Goal: Task Accomplishment & Management: Manage account settings

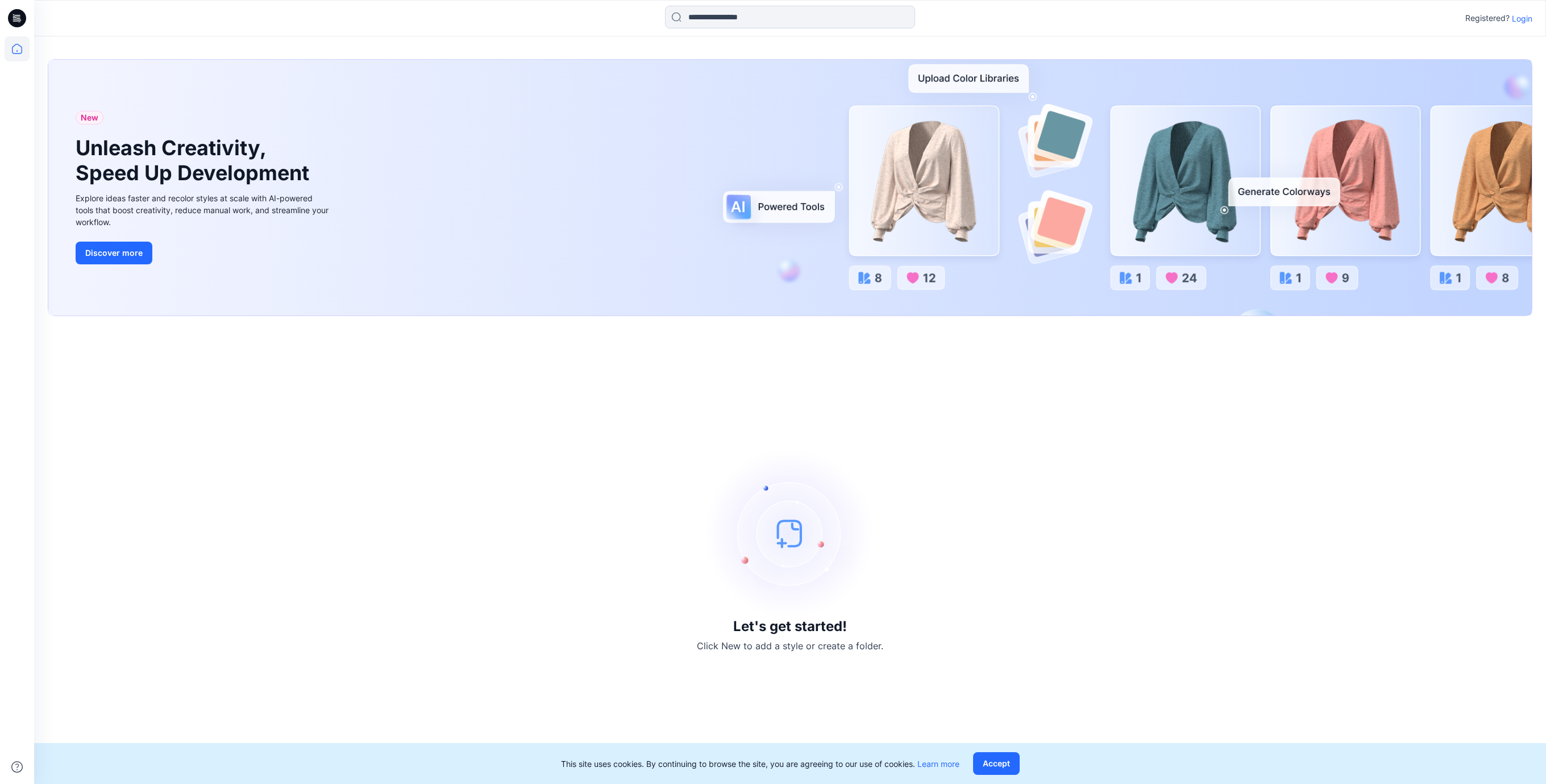
click at [1513, 18] on p "Login" at bounding box center [1522, 18] width 21 height 12
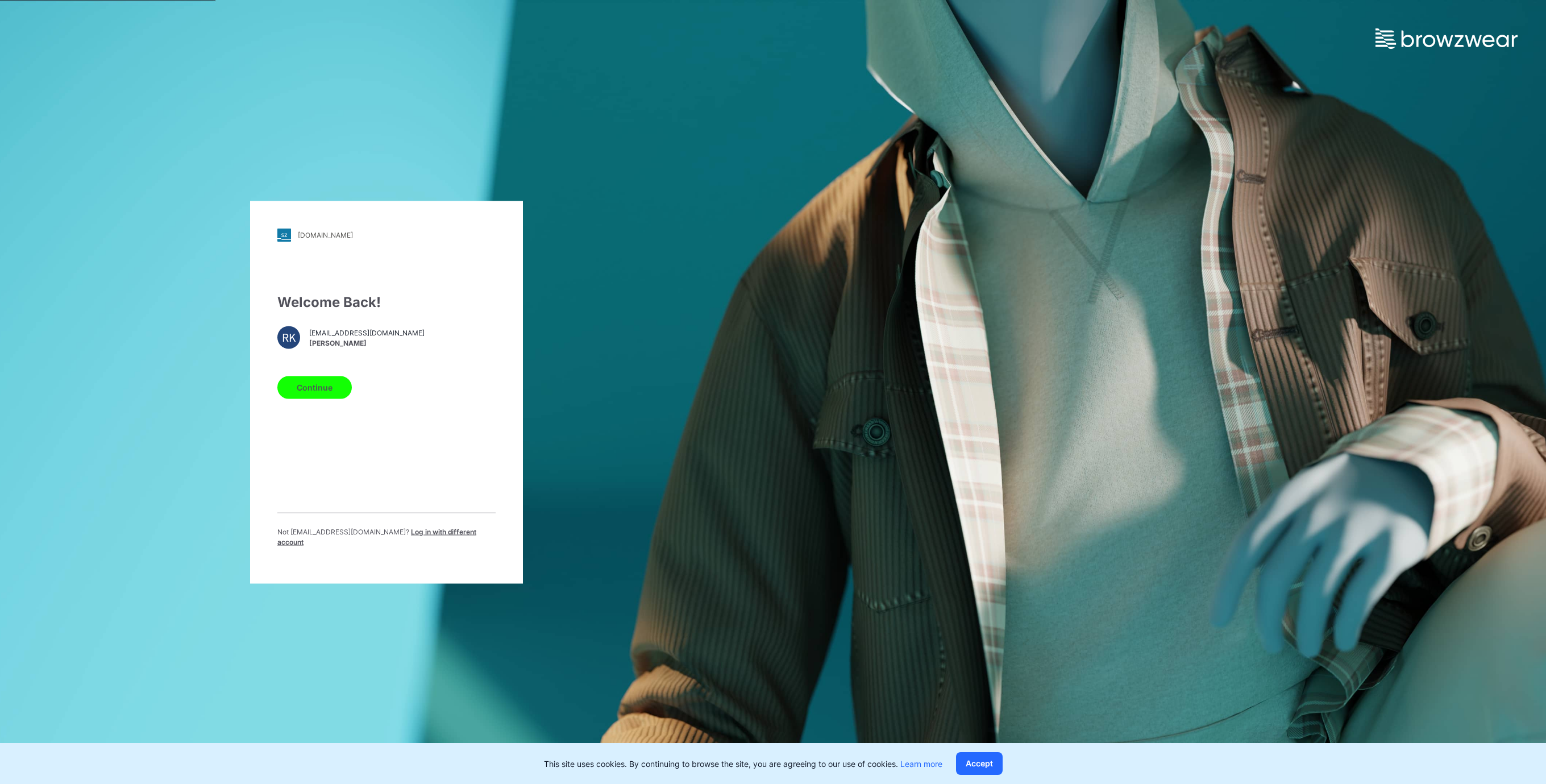
click at [302, 391] on button "Continue" at bounding box center [314, 386] width 74 height 23
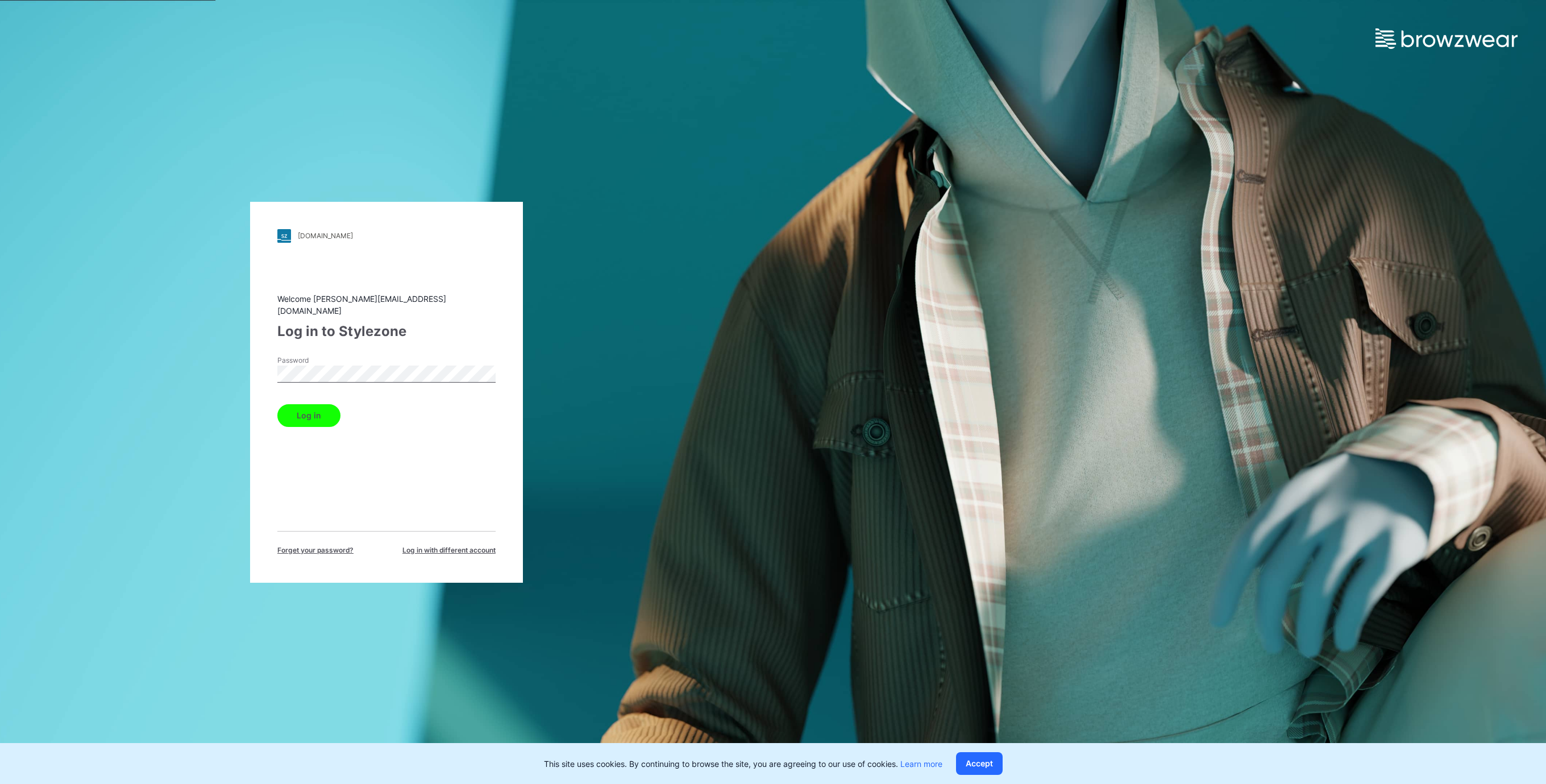
click at [322, 414] on button "Log in" at bounding box center [309, 415] width 63 height 23
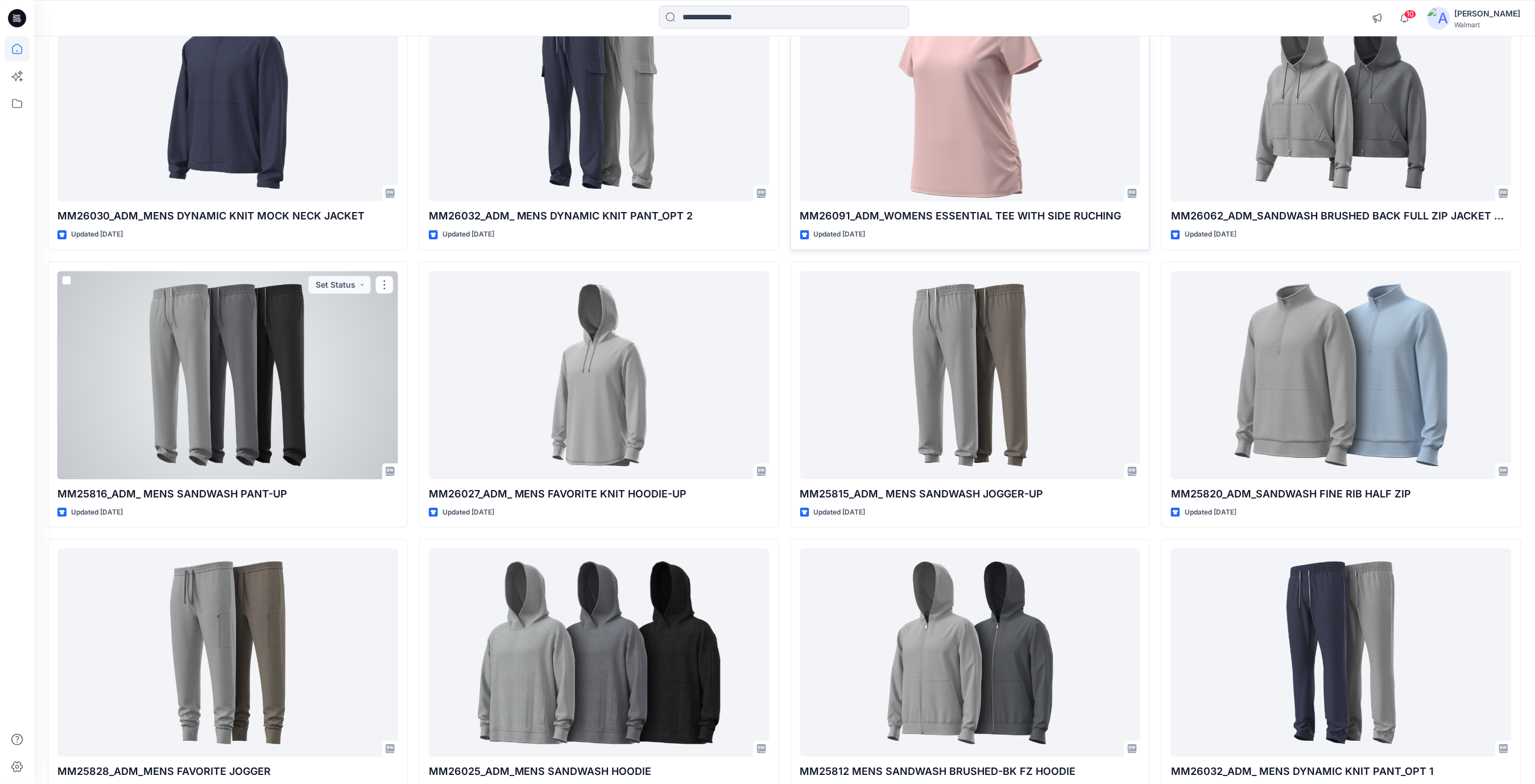
scroll to position [1765, 0]
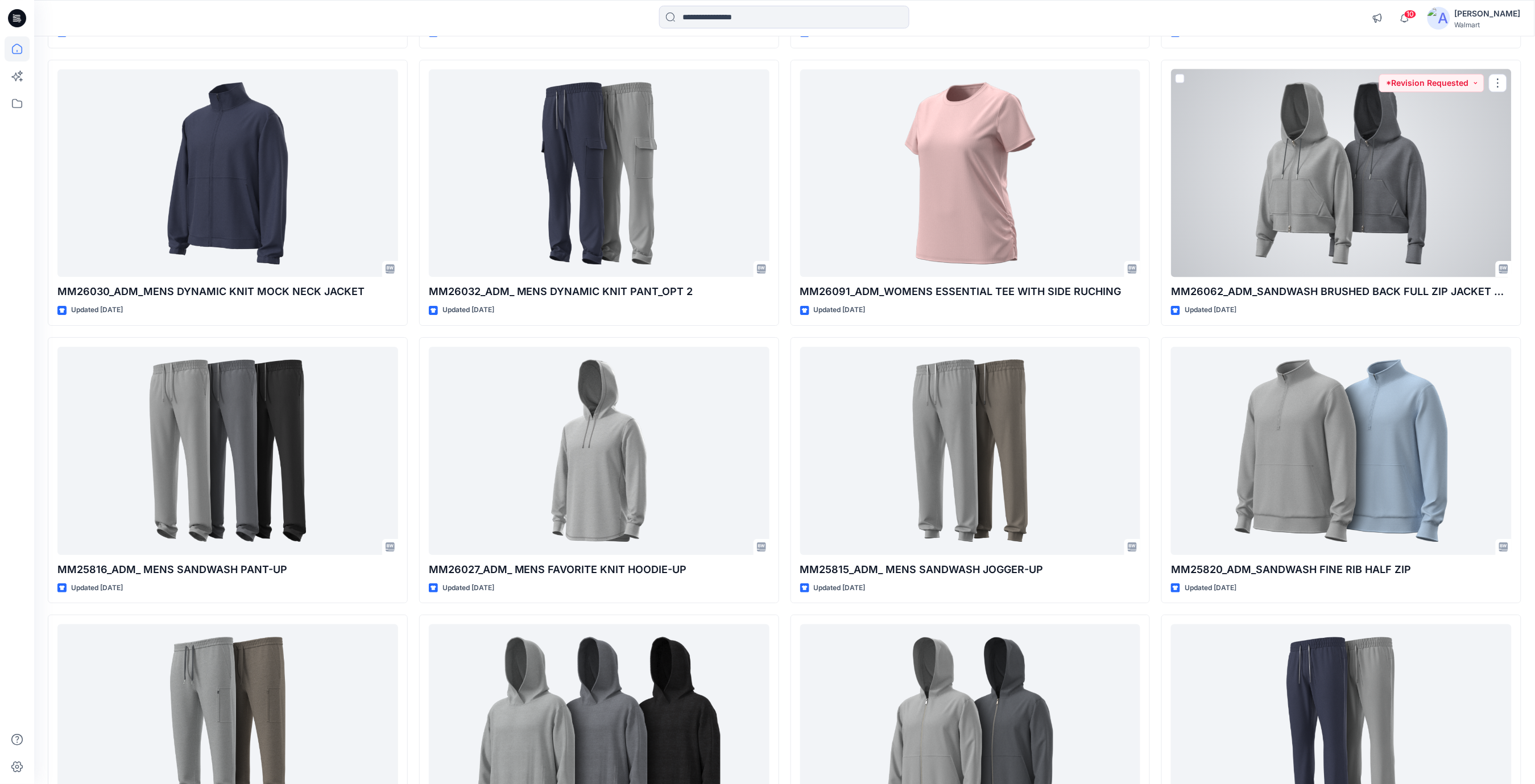
click at [1314, 161] on div at bounding box center [1341, 173] width 340 height 208
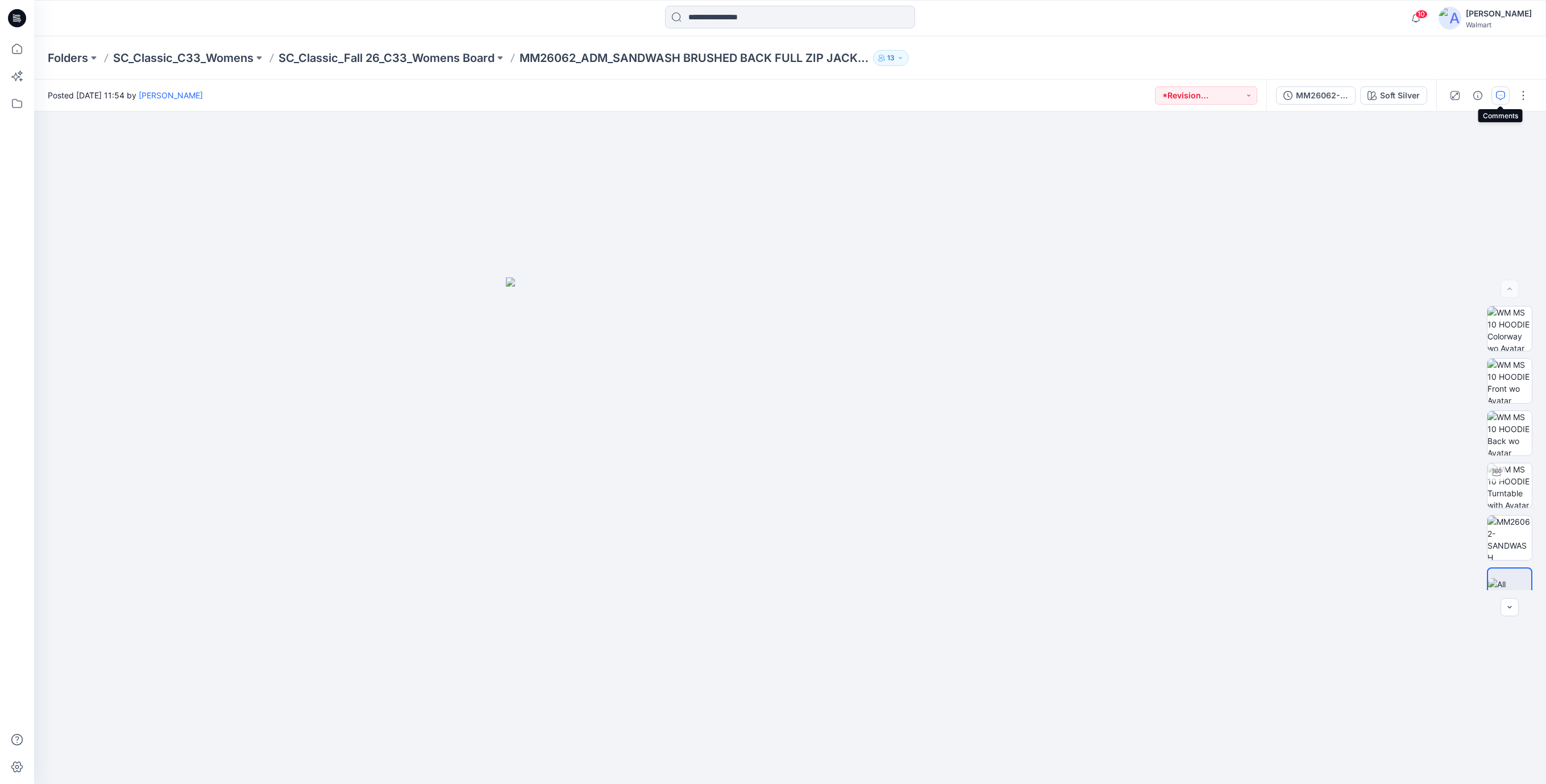
click at [1505, 96] on button "button" at bounding box center [1500, 96] width 18 height 18
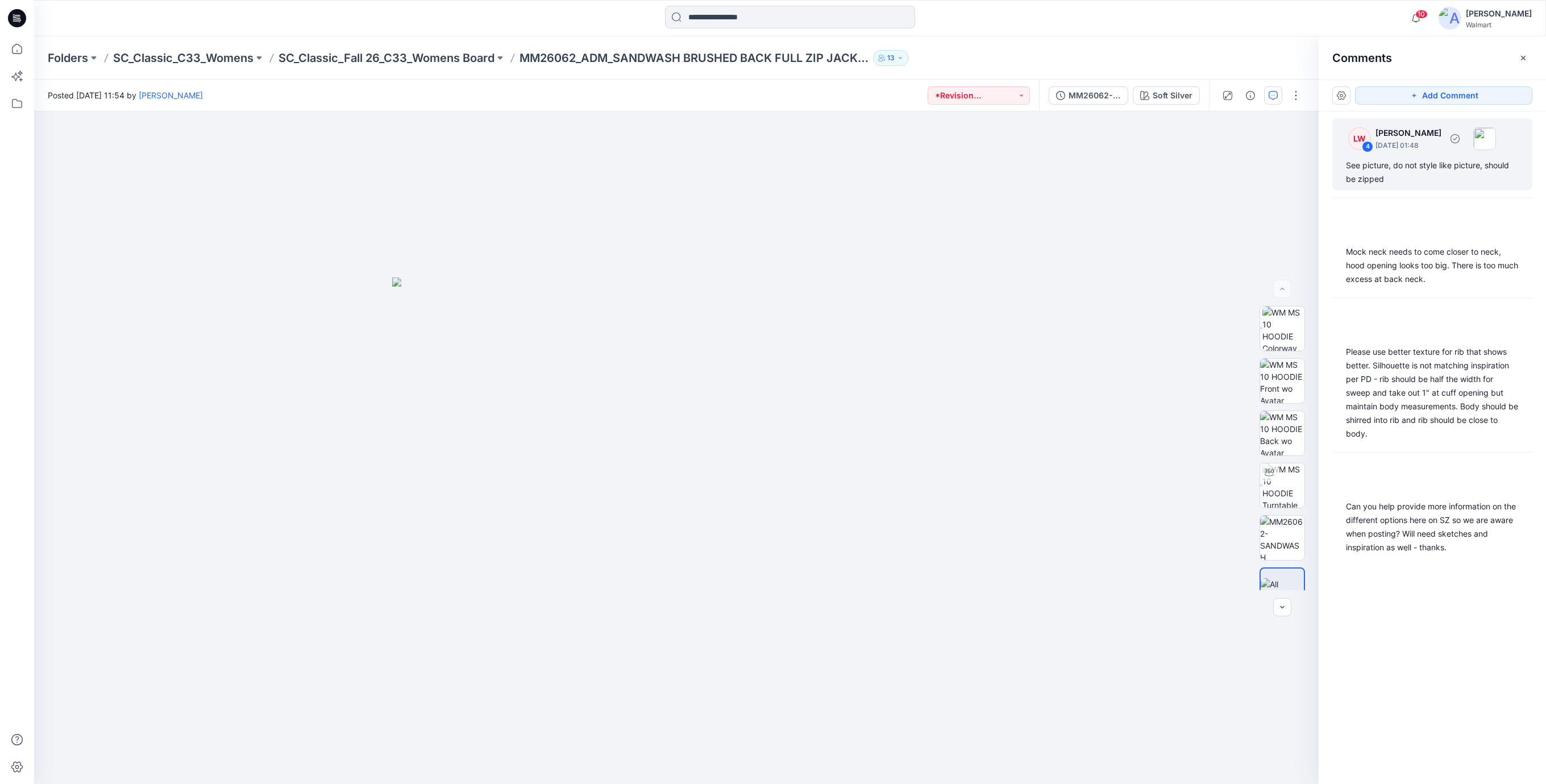
click at [1406, 167] on div "See picture, do not style like picture, should be zipped" at bounding box center [1432, 172] width 173 height 27
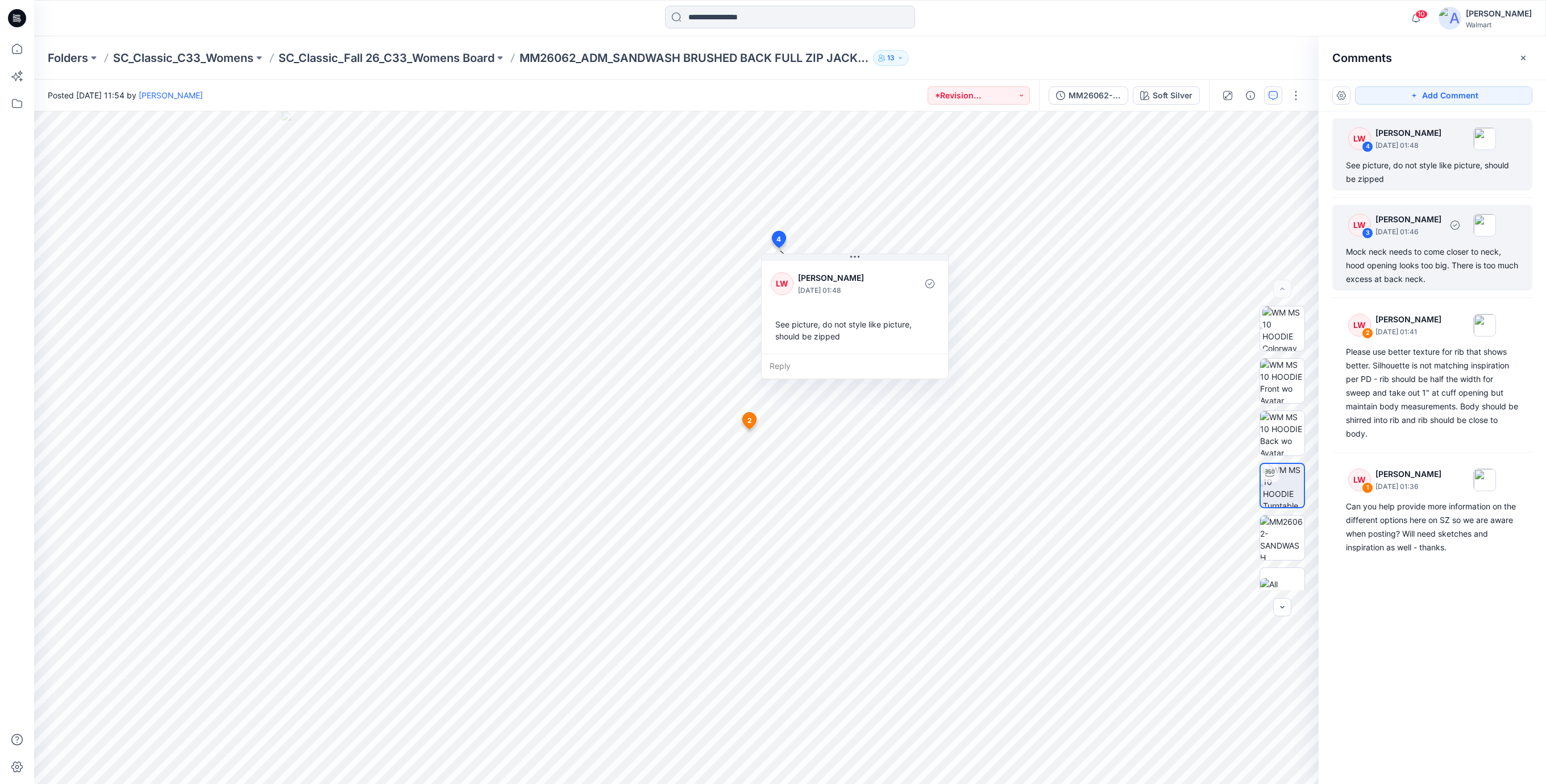
click at [1390, 266] on div "Mock neck needs to come closer to neck, hood opening looks too big. There is to…" at bounding box center [1432, 265] width 173 height 41
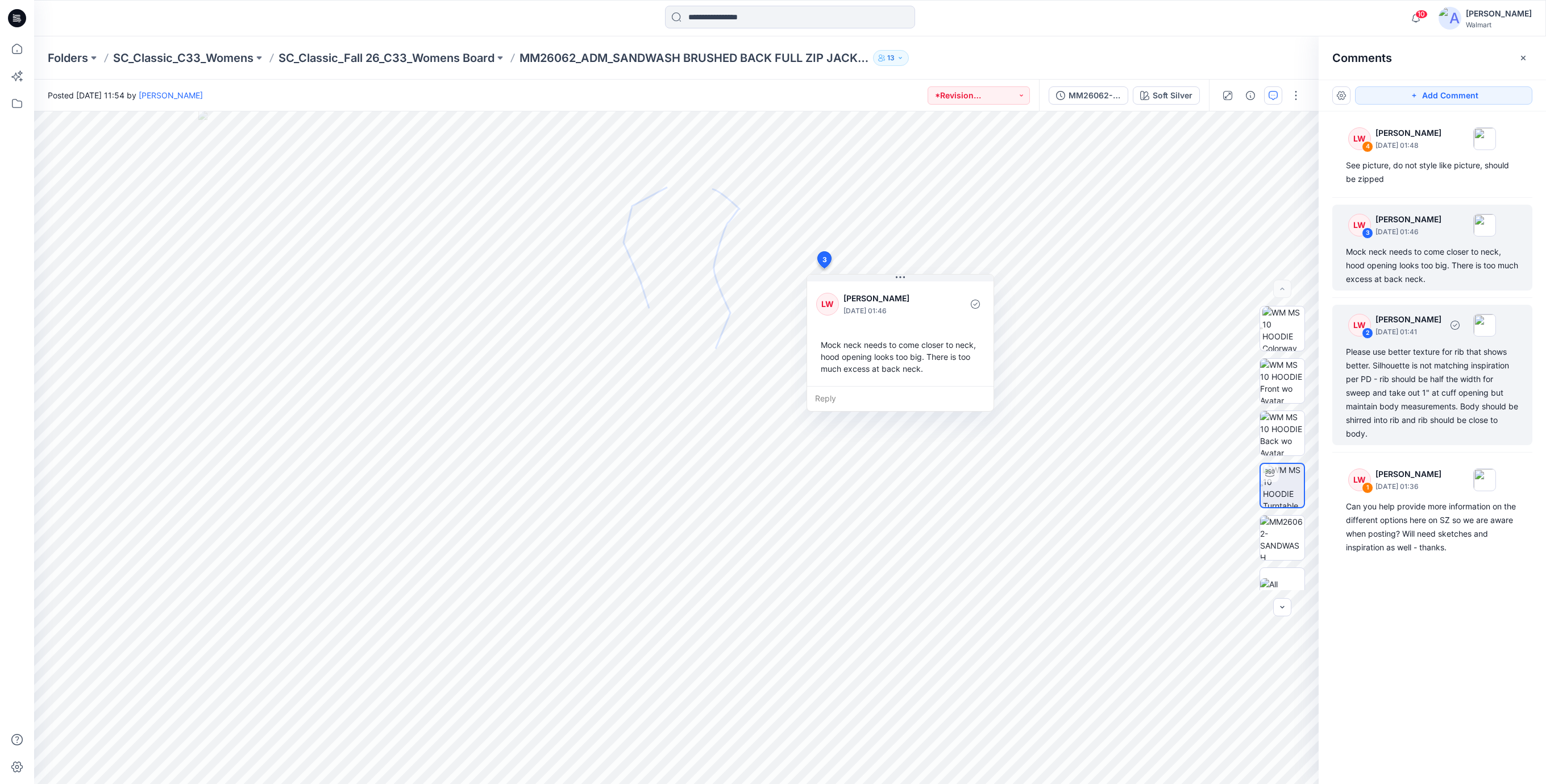
click at [1384, 369] on div "Please use better texture for rib that shows better. Silhouette is not matching…" at bounding box center [1432, 392] width 173 height 96
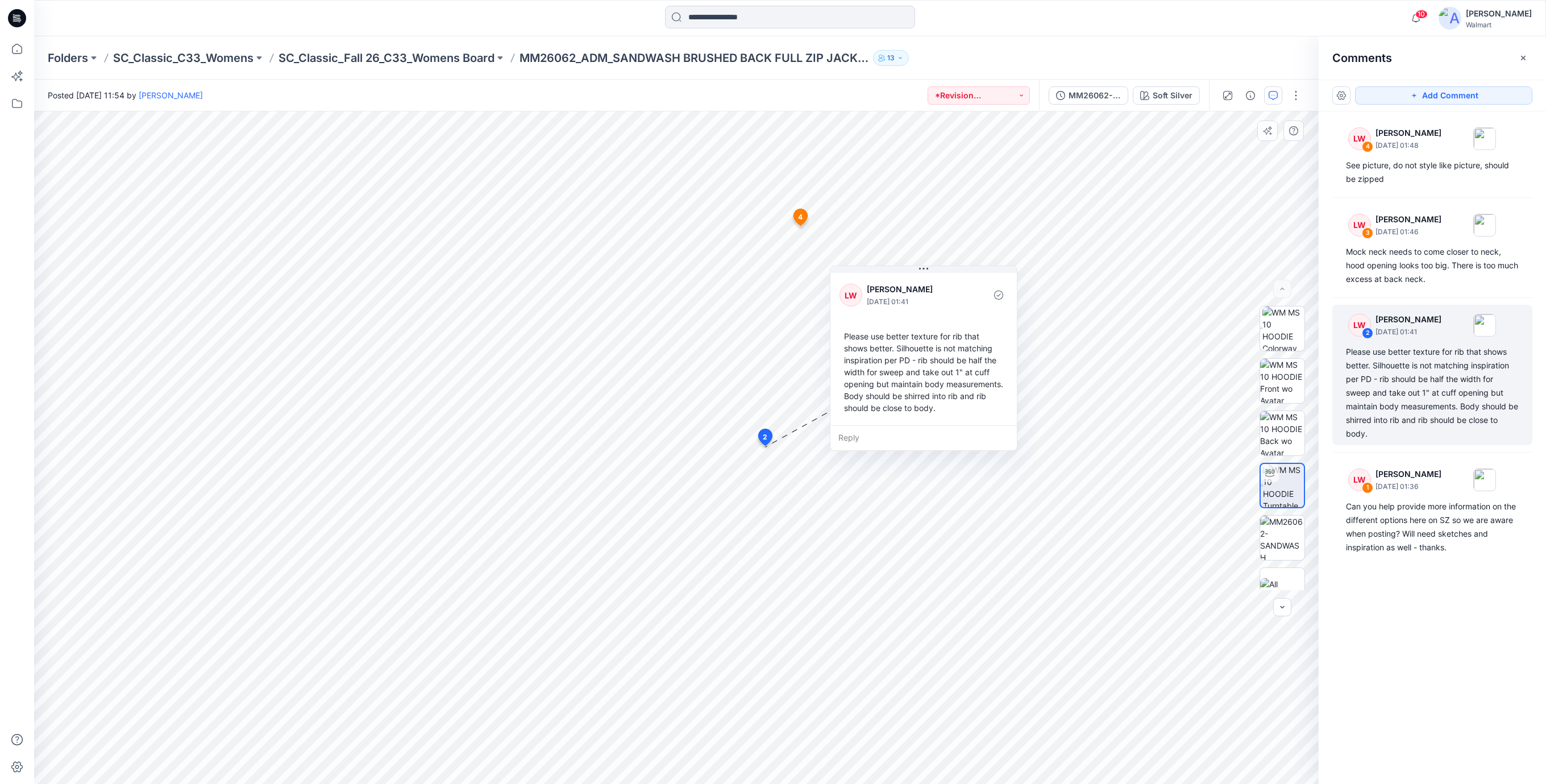
drag, startPoint x: 924, startPoint y: 486, endPoint x: 968, endPoint y: 353, distance: 140.1
click at [968, 353] on div "Please use better texture for rib that shows better. Silhouette is not matching…" at bounding box center [923, 372] width 168 height 93
click at [1421, 531] on div "Can you help provide more information on the different options here on SZ so we…" at bounding box center [1432, 527] width 173 height 54
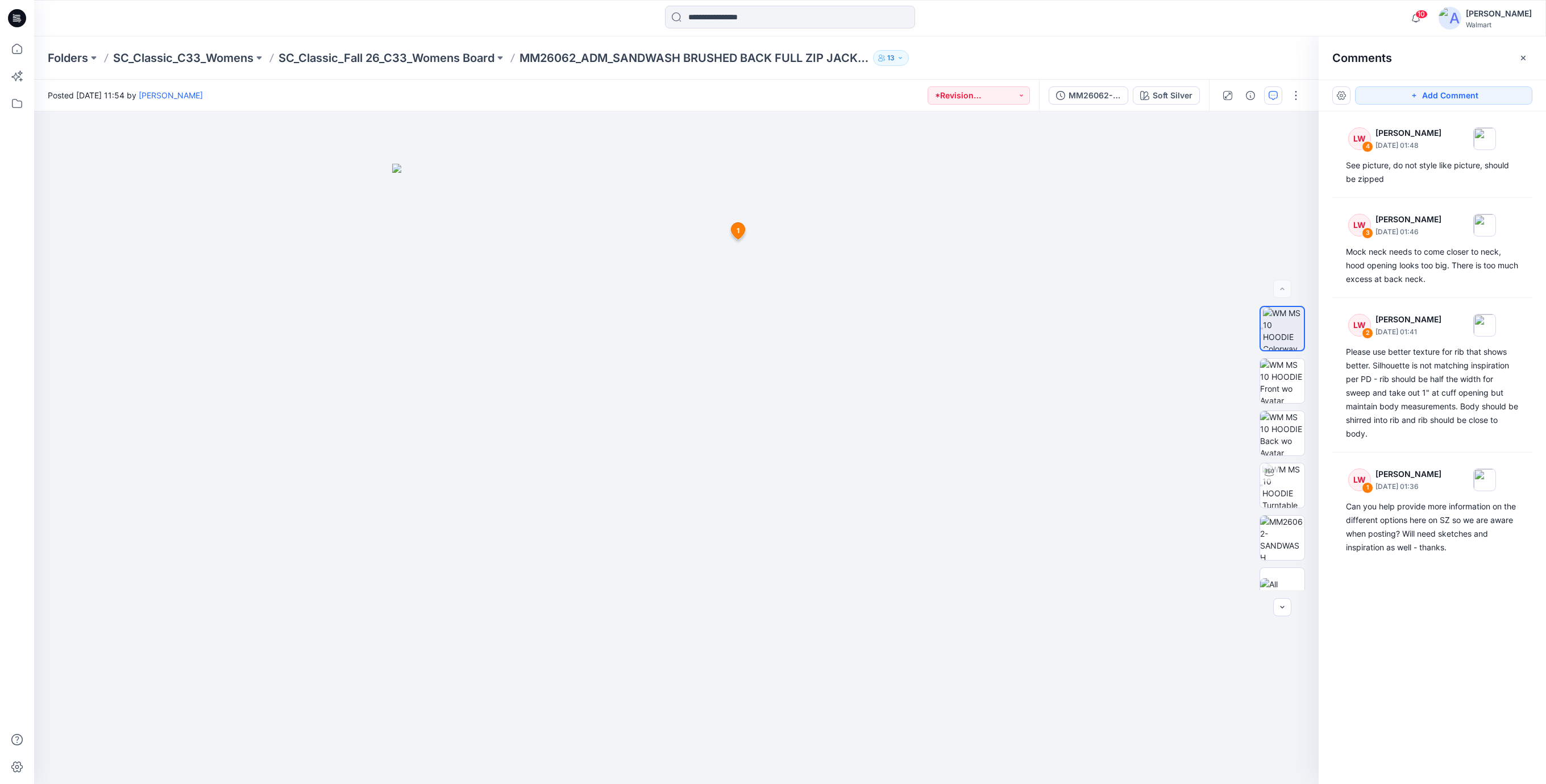
click at [17, 18] on icon at bounding box center [18, 18] width 4 height 1
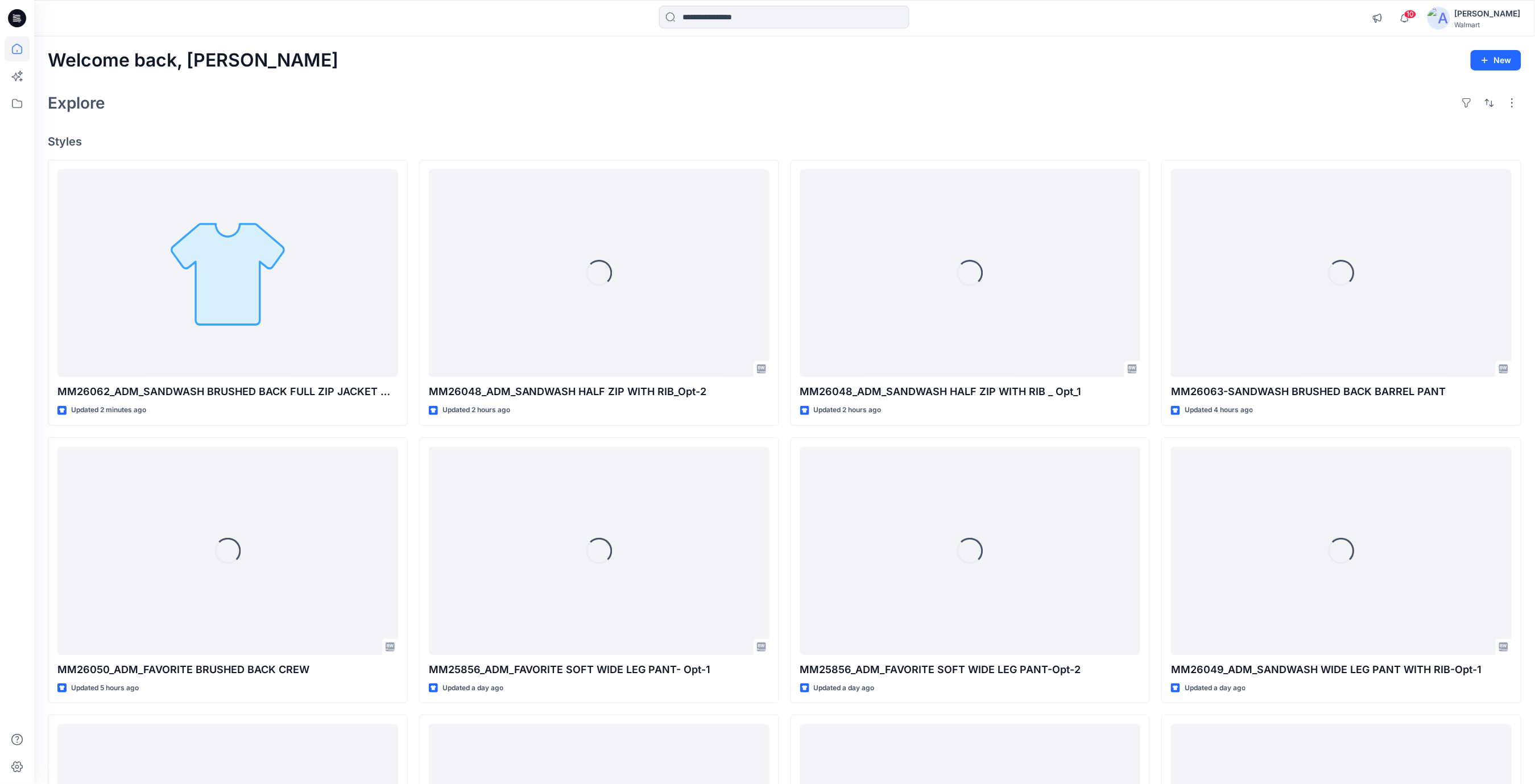
click at [432, 73] on div "Welcome back, Rajesh New Explore Styles MM26062_ADM_SANDWASH BRUSHED BACK FULL …" at bounding box center [784, 536] width 1500 height 999
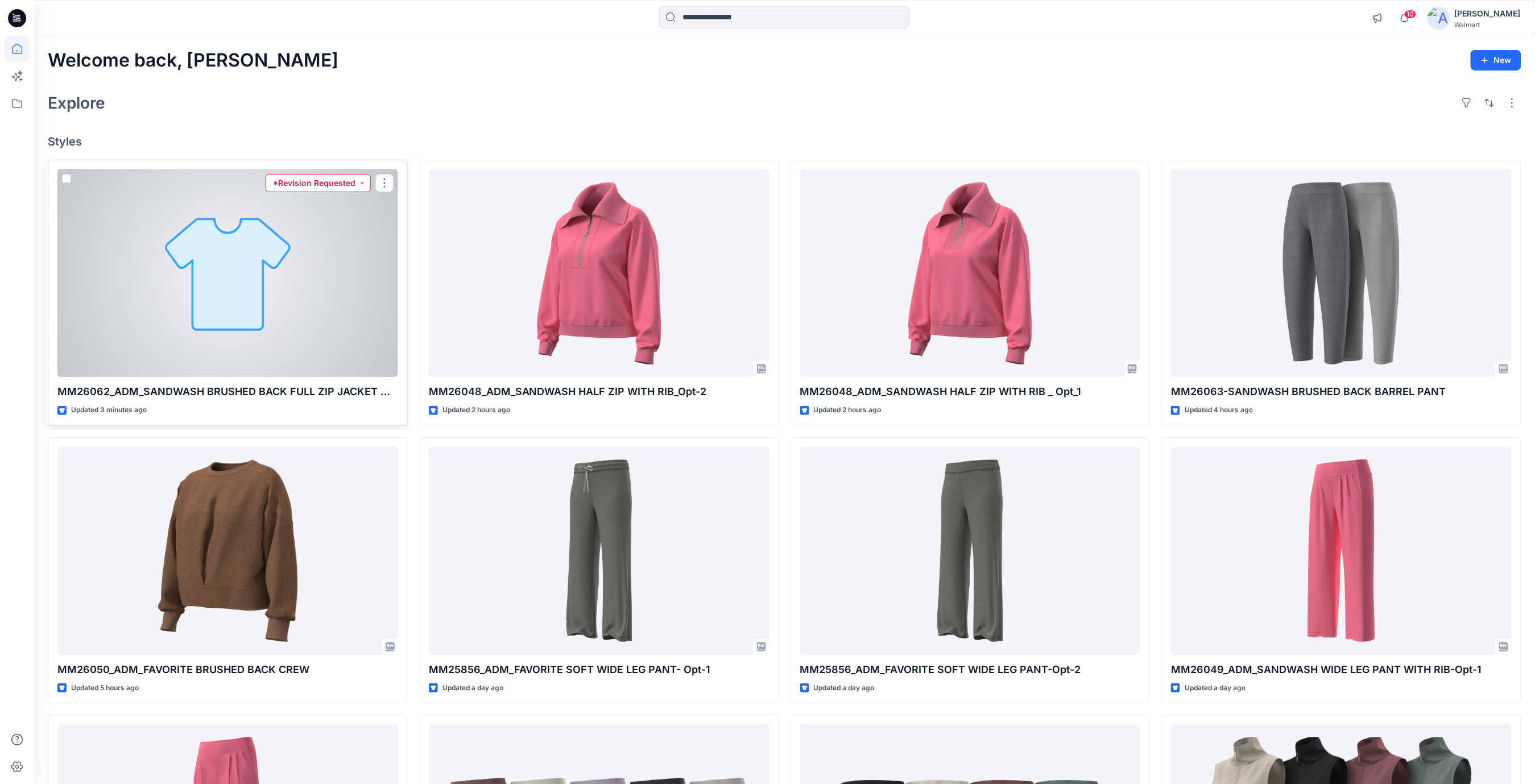
click at [361, 184] on button "*Revision Requested" at bounding box center [318, 183] width 105 height 18
click at [317, 212] on p "Set Status" at bounding box center [311, 211] width 39 height 15
click at [319, 231] on div at bounding box center [227, 273] width 340 height 208
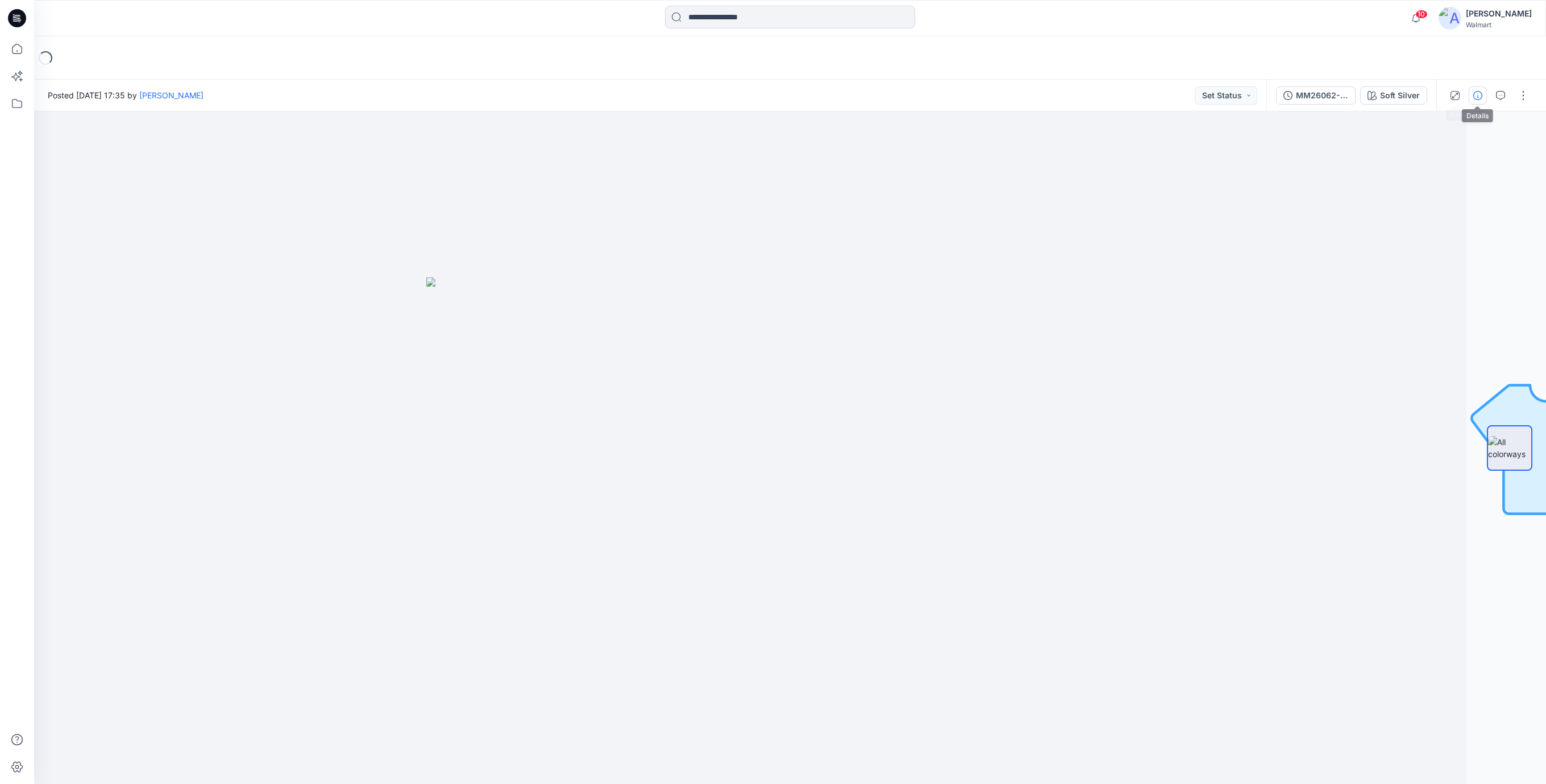
click at [1481, 94] on icon "button" at bounding box center [1478, 96] width 9 height 9
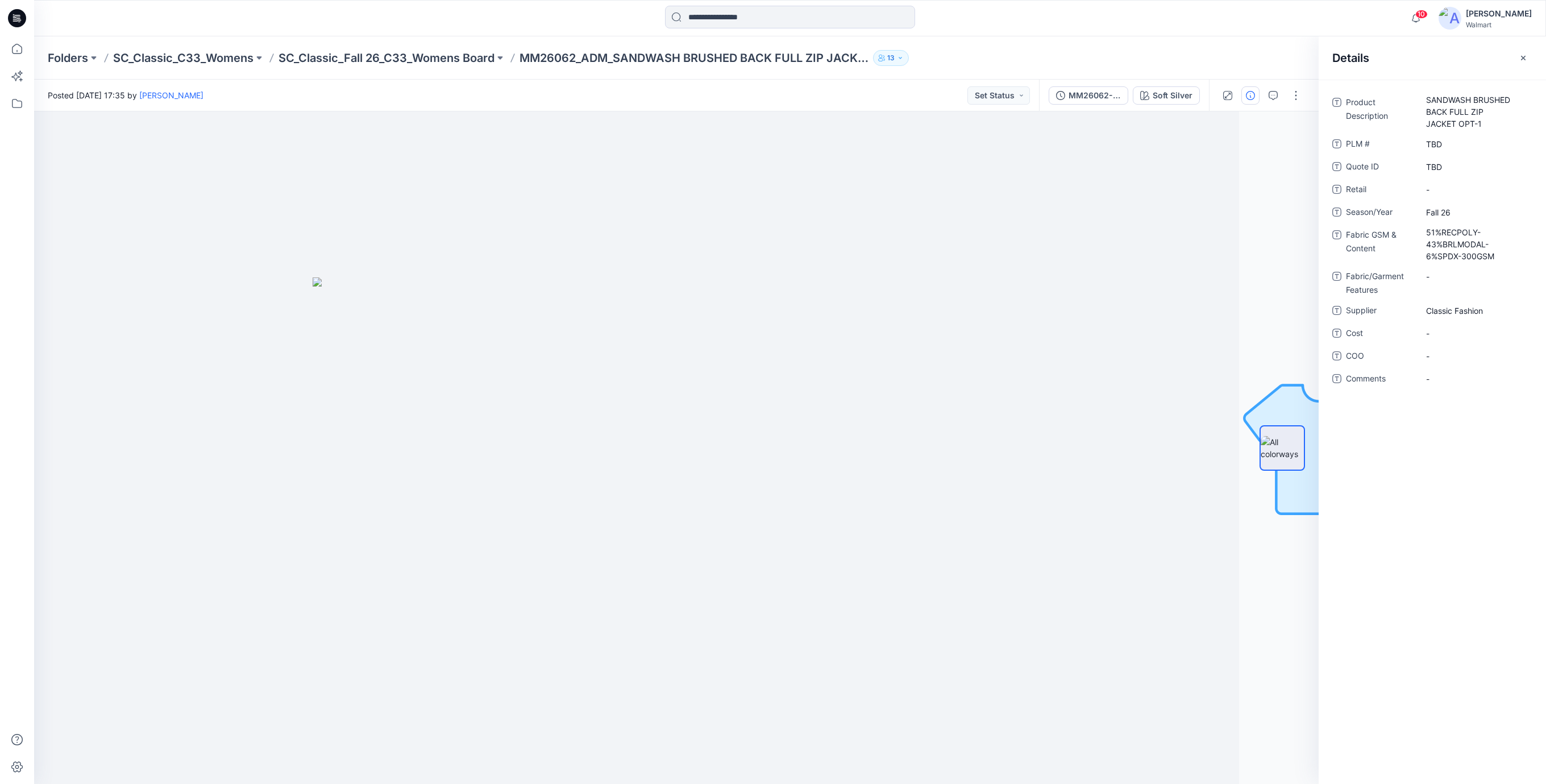
click at [15, 21] on icon at bounding box center [17, 18] width 18 height 18
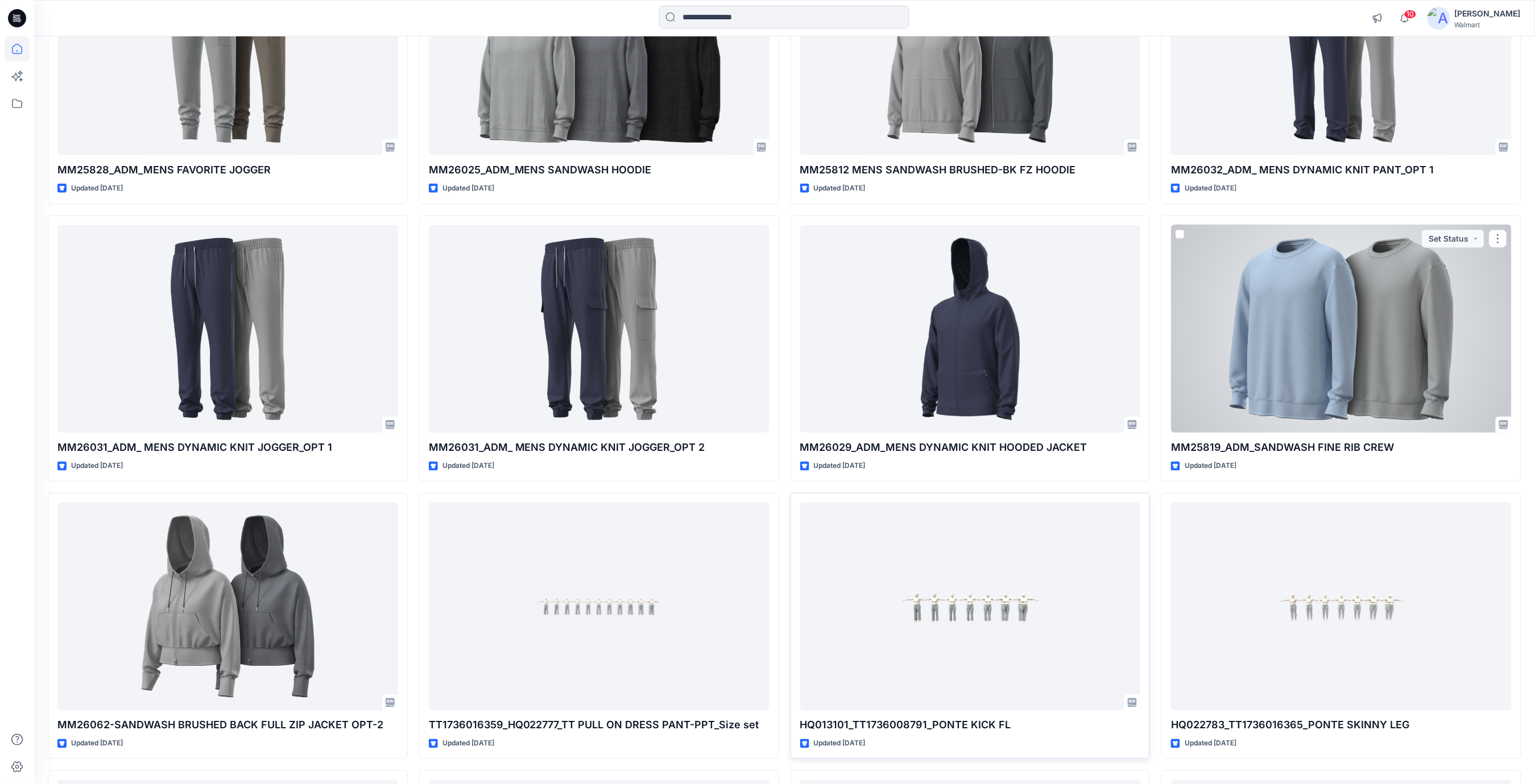
scroll to position [2652, 0]
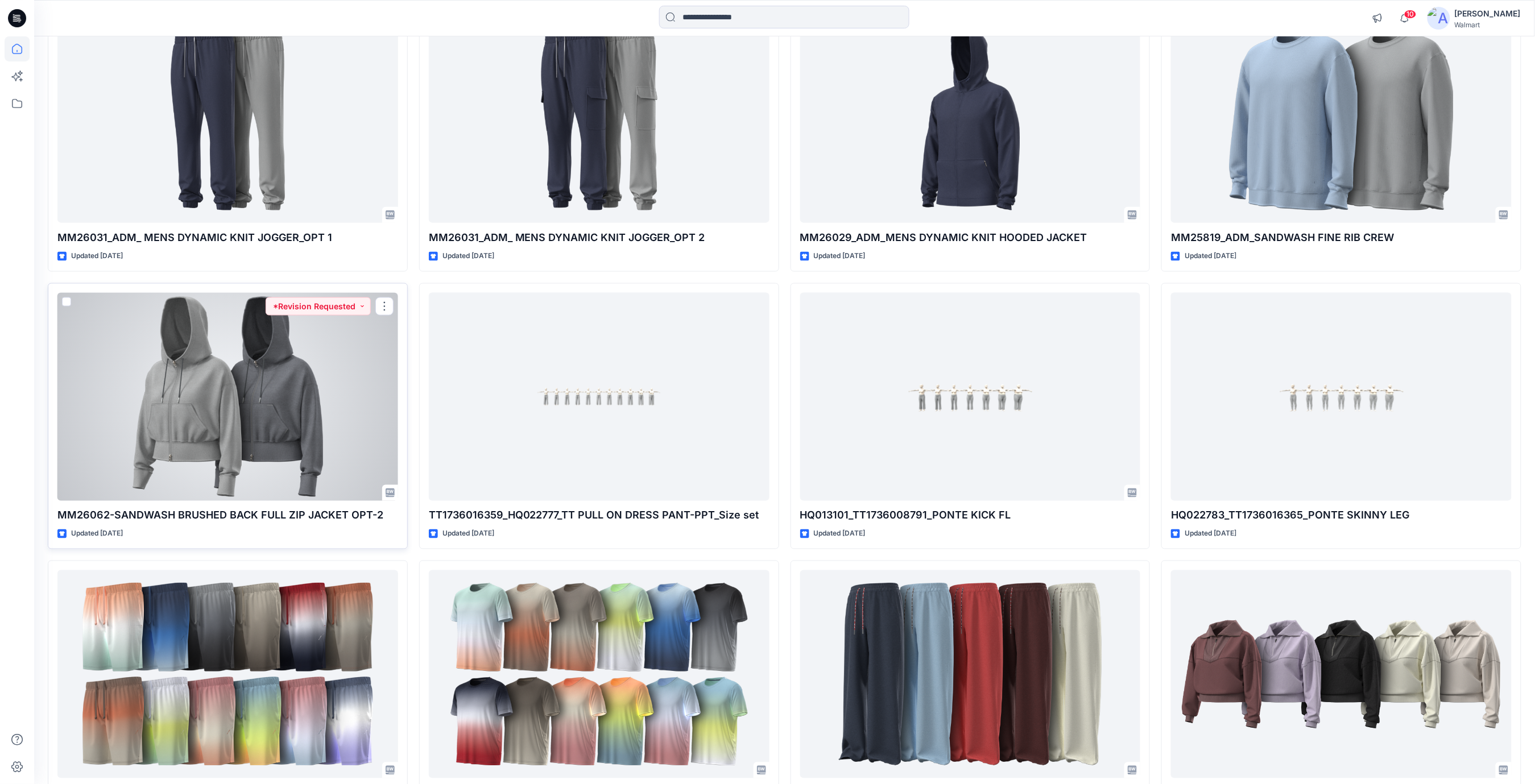
click at [266, 391] on div at bounding box center [227, 396] width 340 height 208
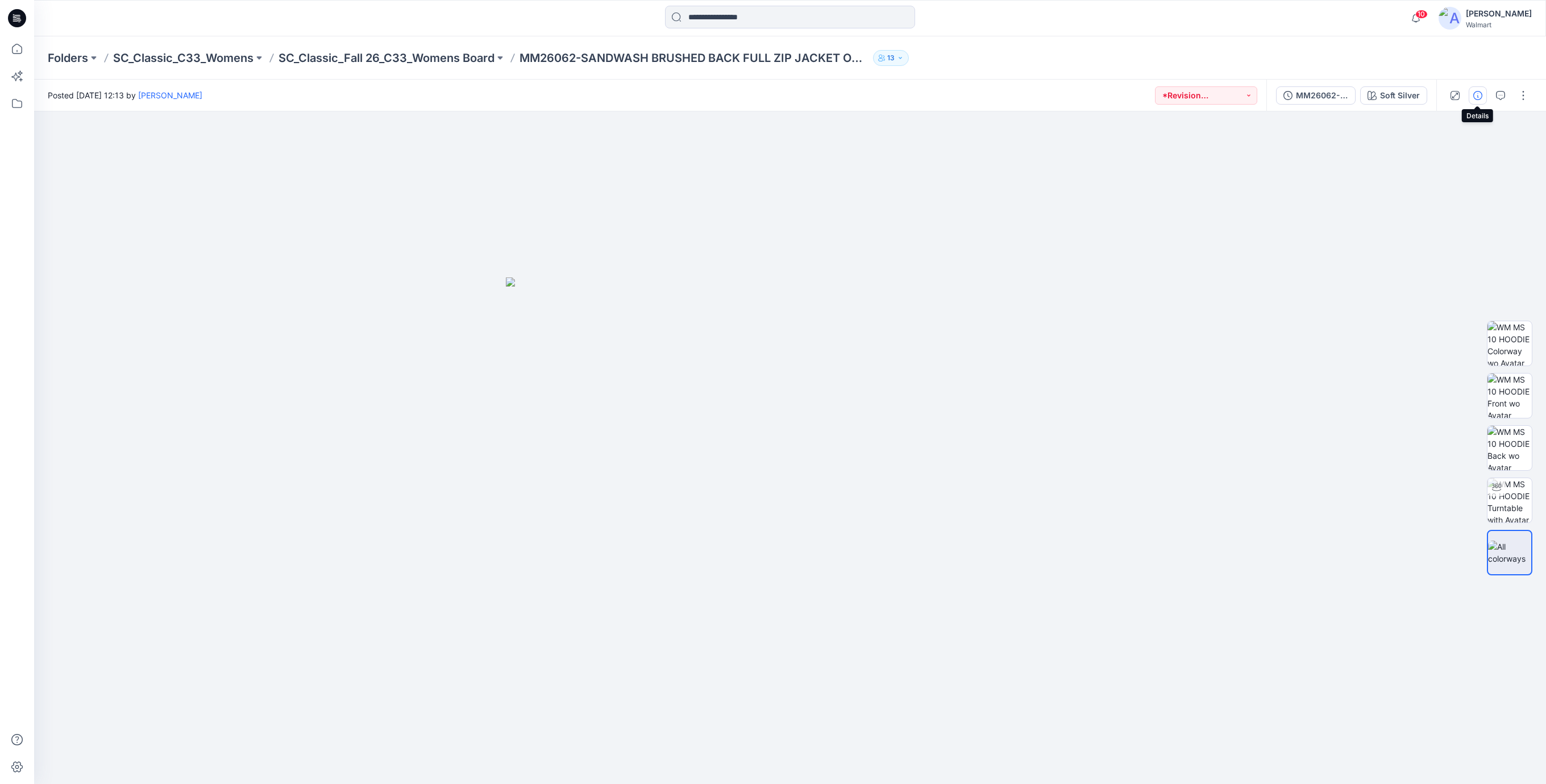
click at [1481, 99] on icon "button" at bounding box center [1478, 96] width 9 height 9
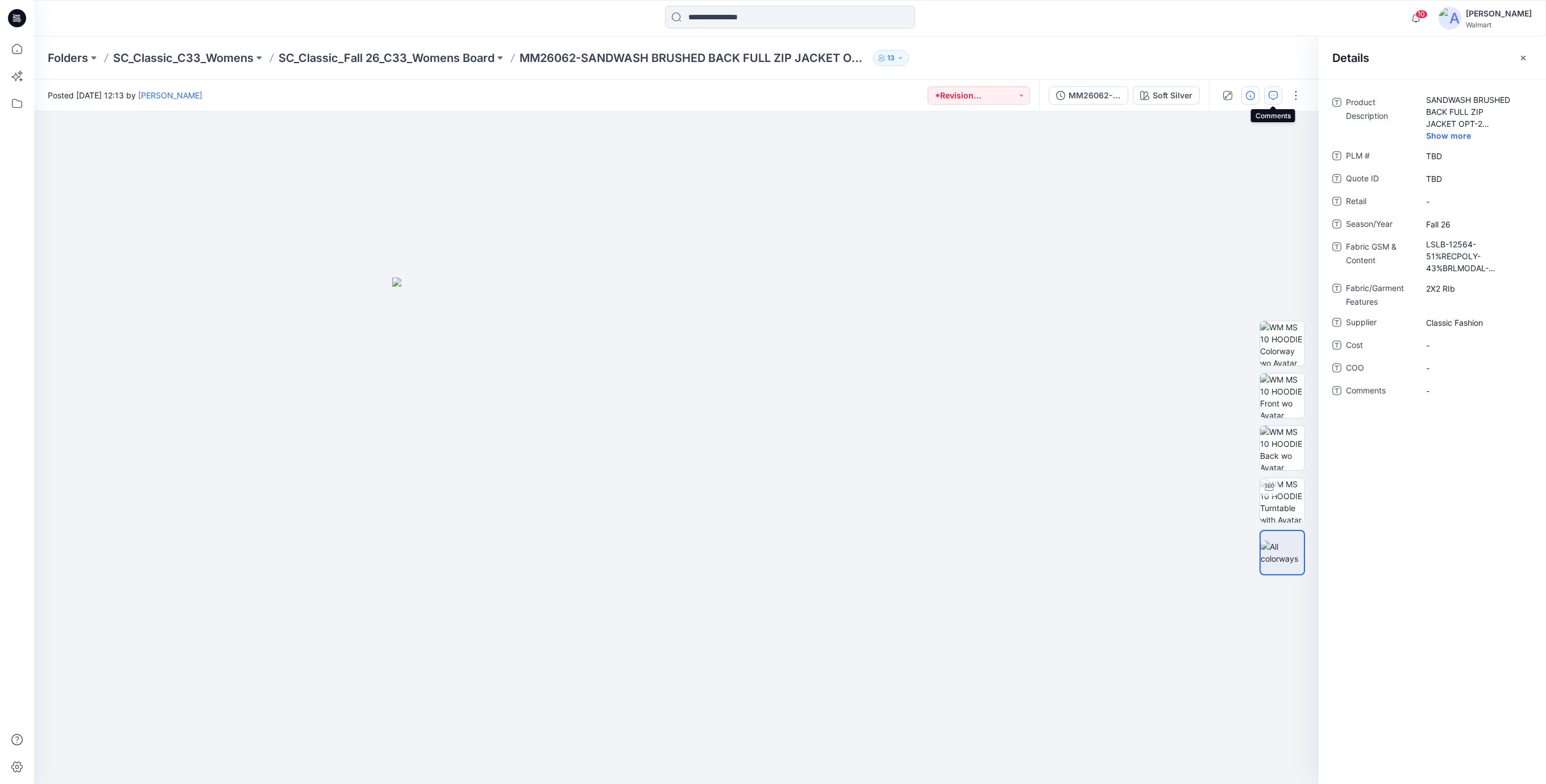
click at [1272, 98] on icon "button" at bounding box center [1273, 96] width 9 height 9
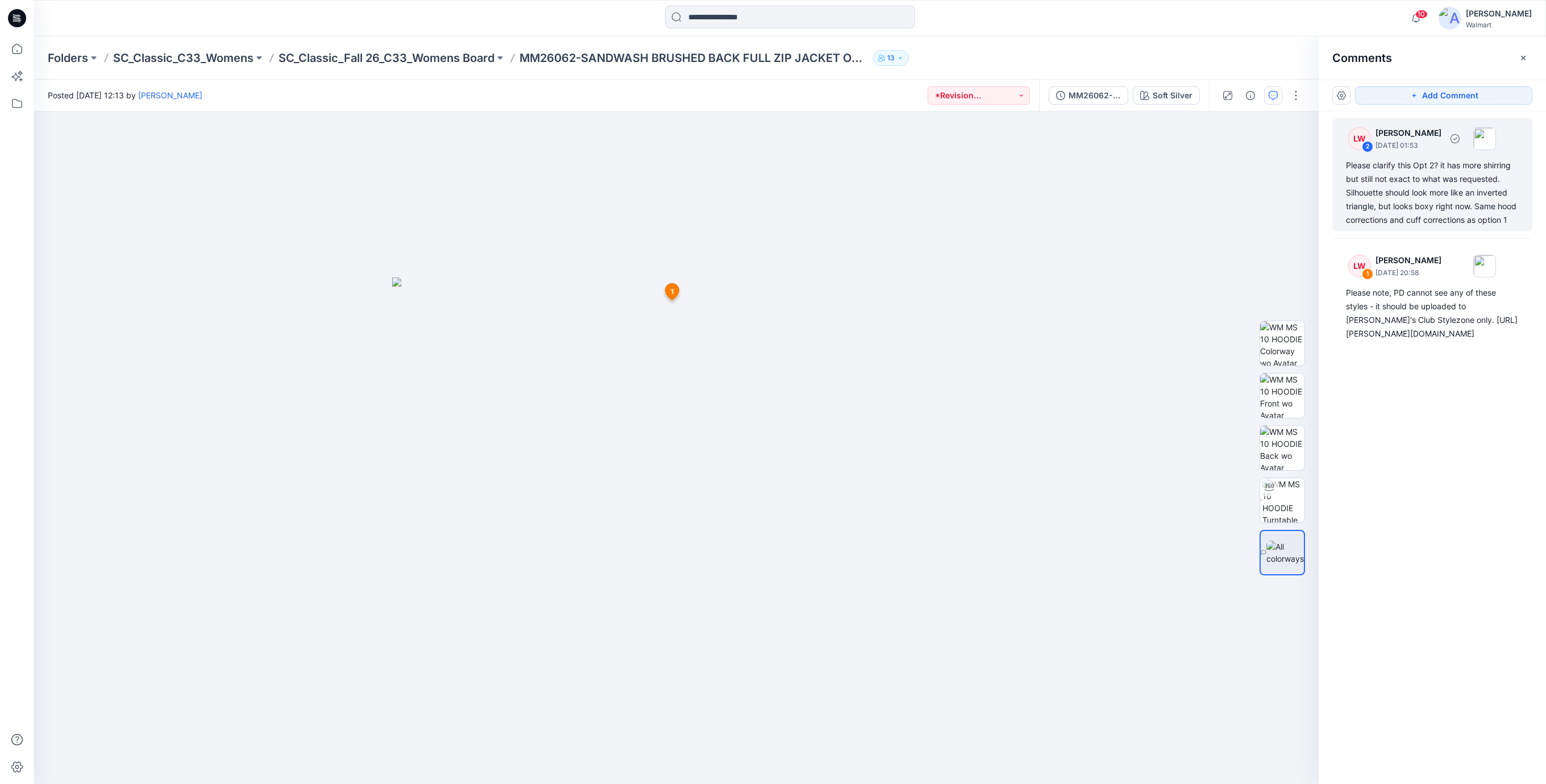
click at [1384, 192] on div "Please clarify this Opt 2? it has more shirring but still not exact to what was…" at bounding box center [1432, 193] width 173 height 68
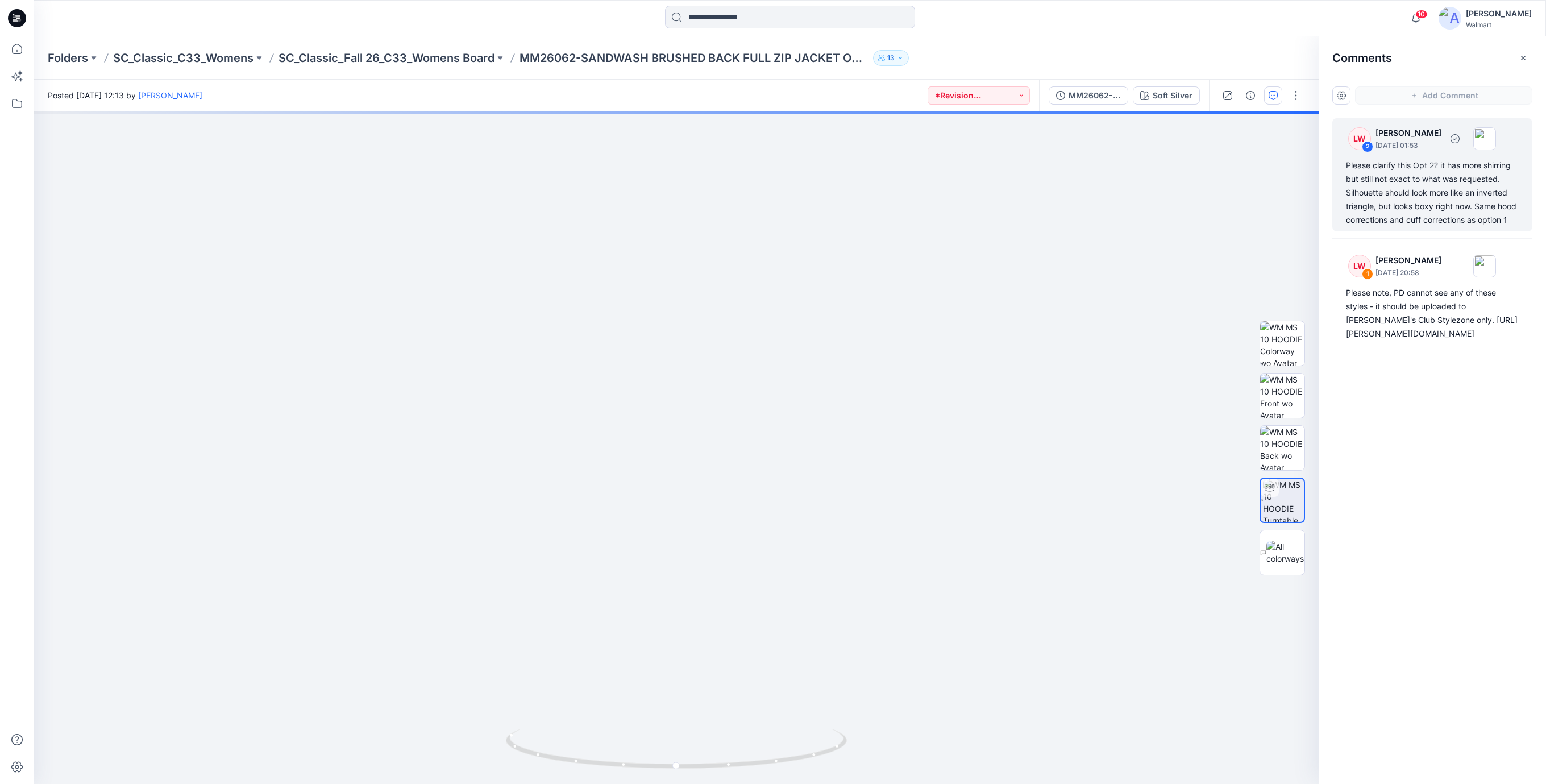
click at [1384, 192] on div "Please clarify this Opt 2? it has more shirring but still not exact to what was…" at bounding box center [1432, 193] width 173 height 68
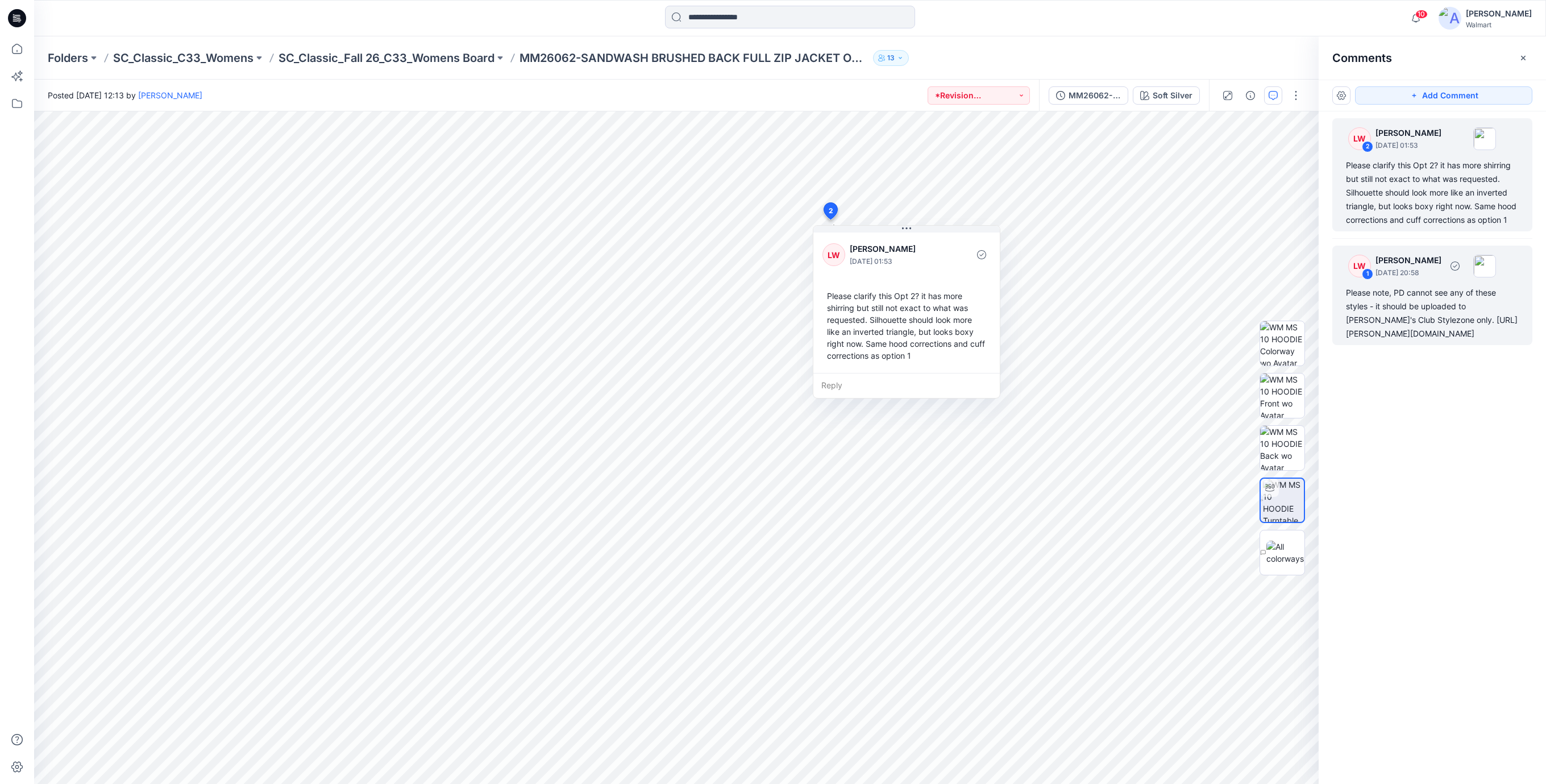
click at [1389, 317] on div "Please note, PD cannot see any of these styles - it should be uploaded to Sam's…" at bounding box center [1432, 313] width 173 height 54
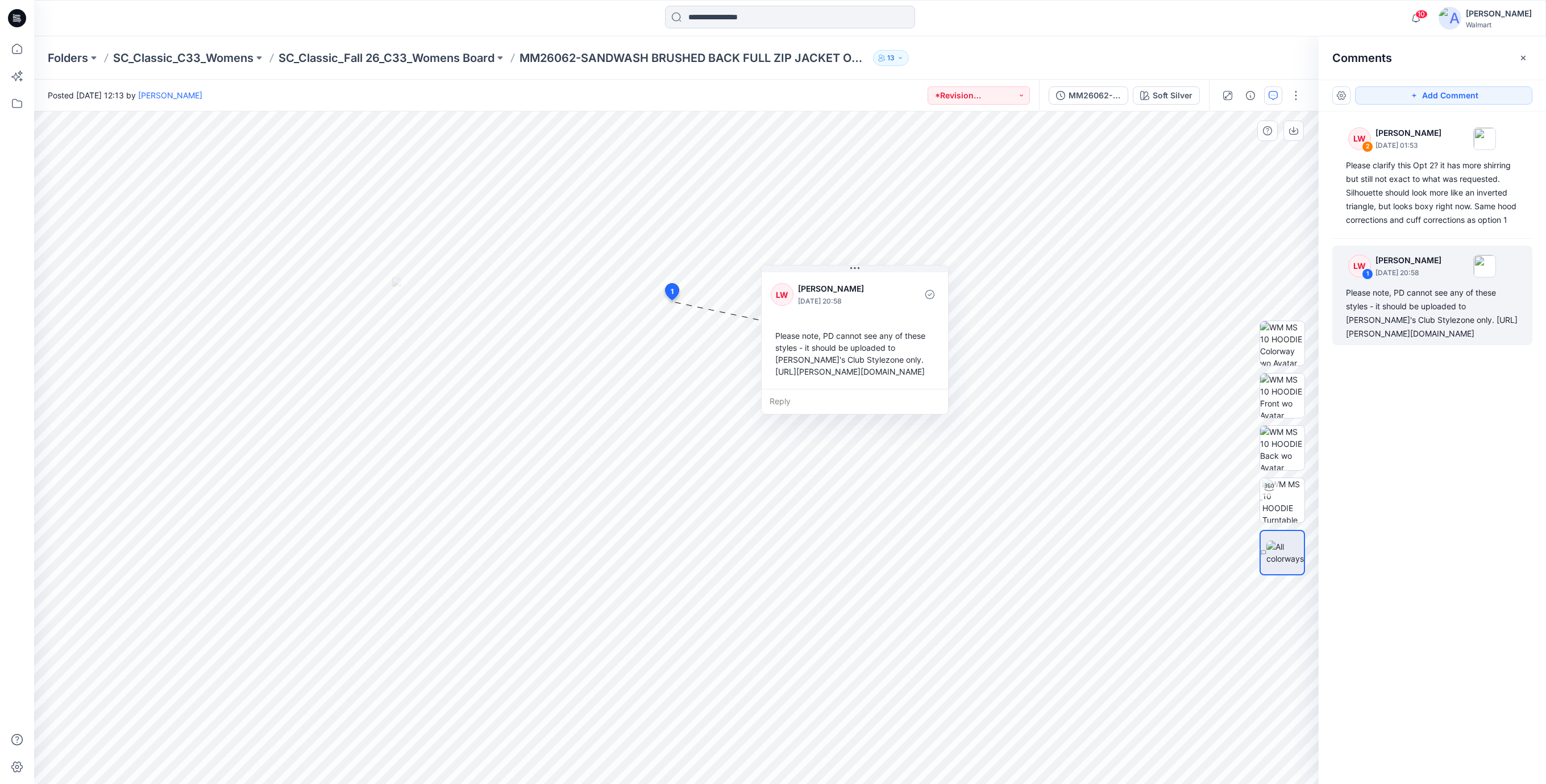
drag, startPoint x: 791, startPoint y: 417, endPoint x: 874, endPoint y: 382, distance: 90.1
click at [874, 382] on div "LW Libby Wilson September 03, 2025 20:58 Please note, PD cannot see any of thes…" at bounding box center [855, 329] width 187 height 119
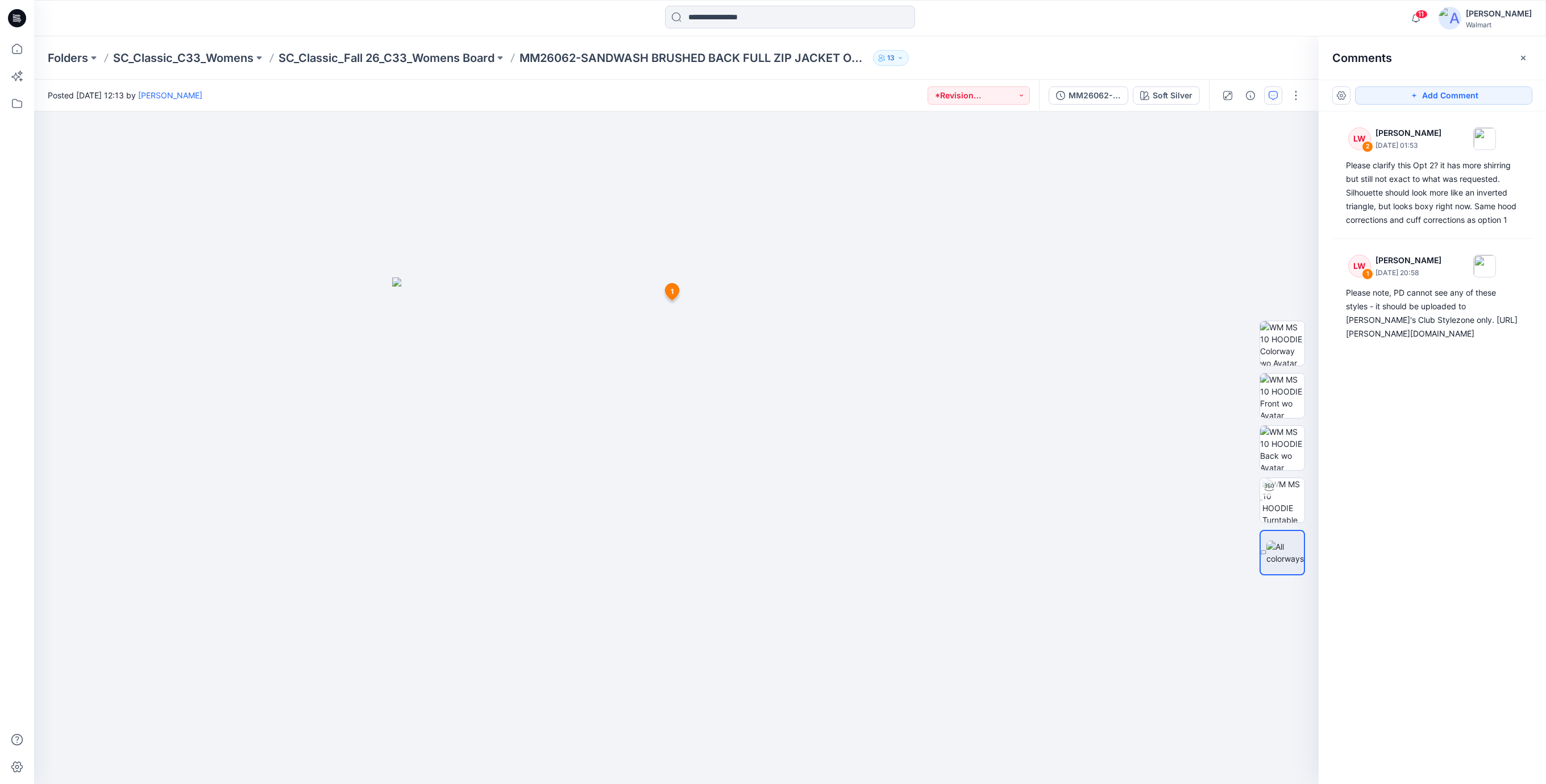
click at [15, 12] on icon at bounding box center [17, 18] width 18 height 18
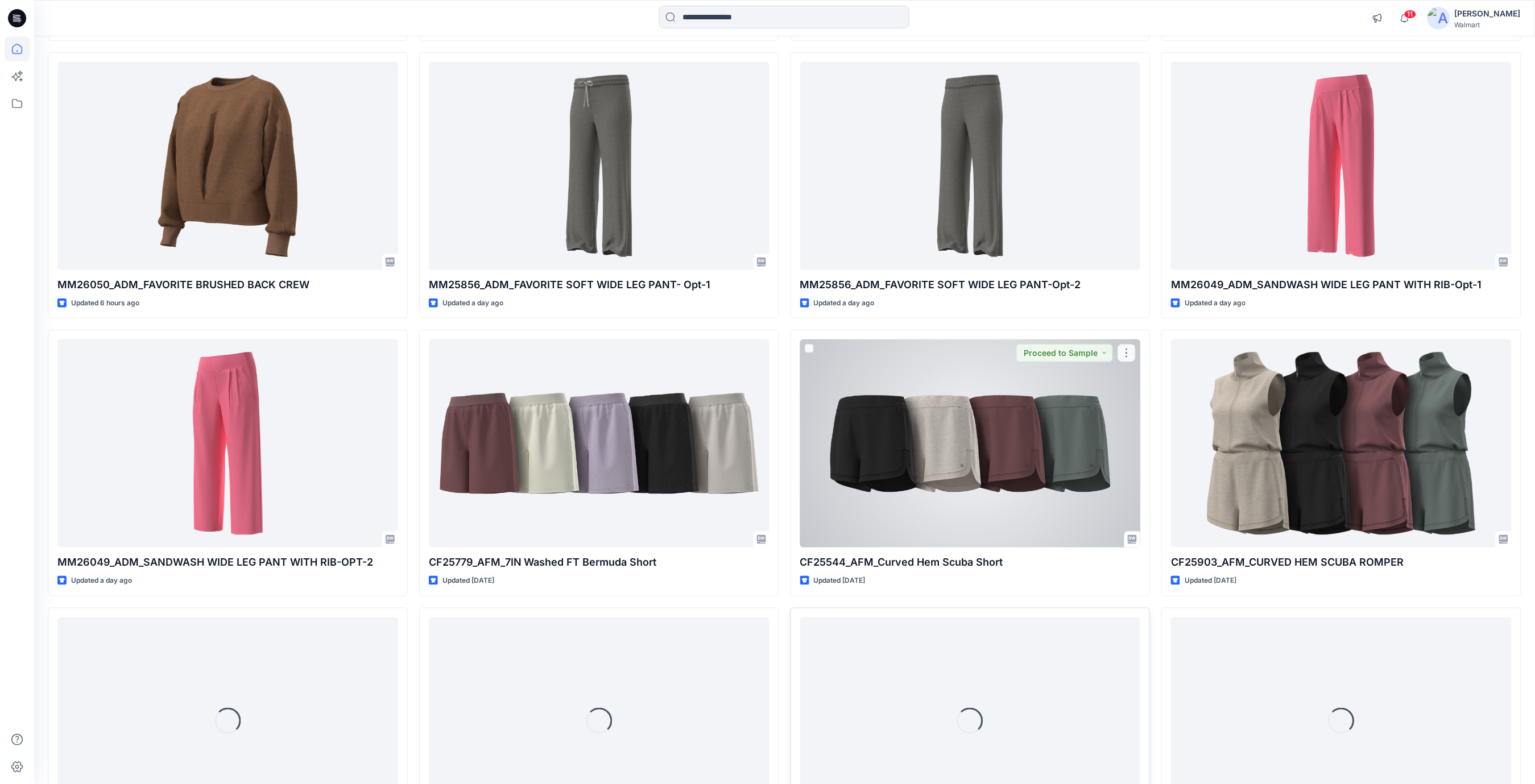
scroll to position [328, 0]
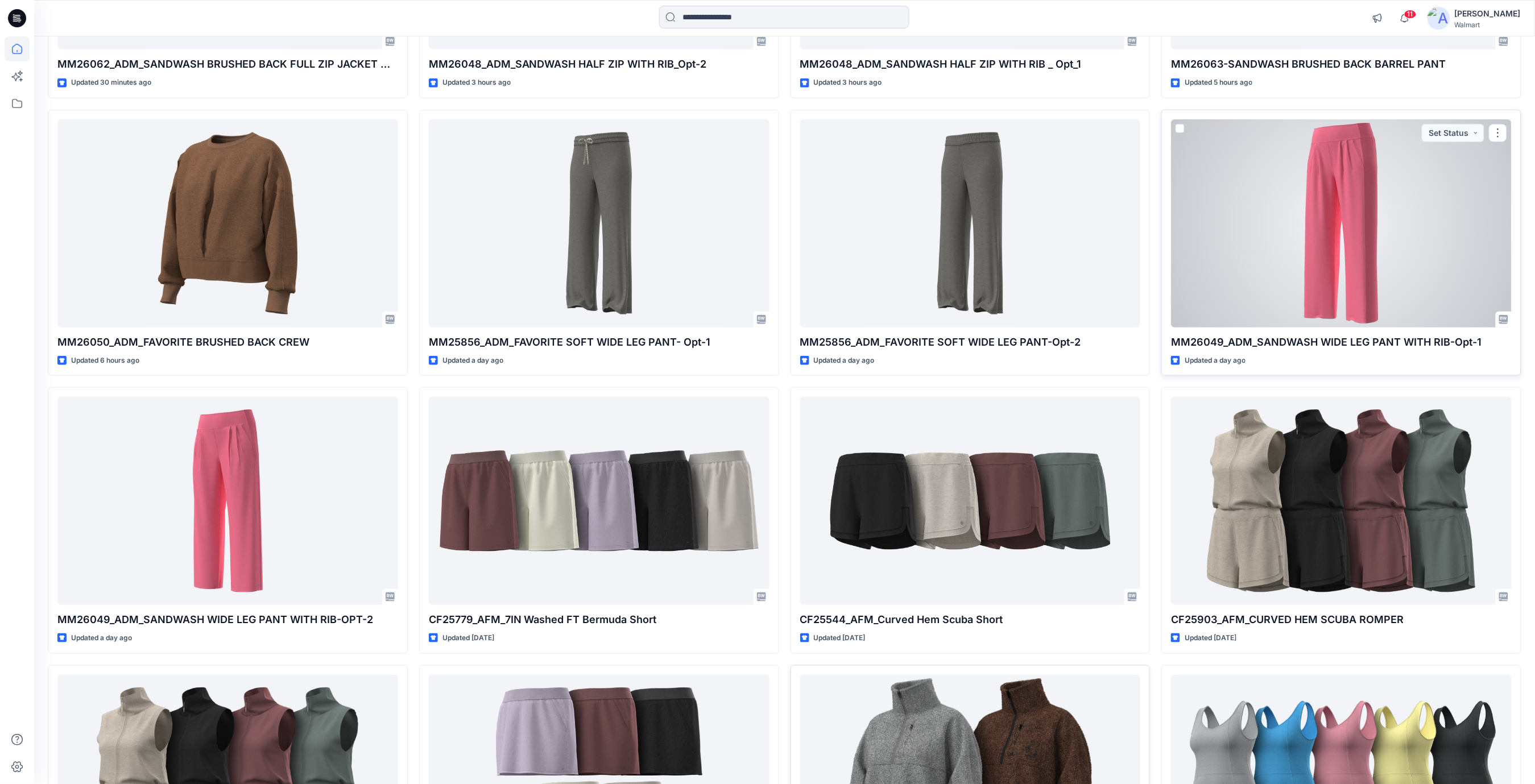
click at [1381, 253] on div at bounding box center [1341, 223] width 340 height 208
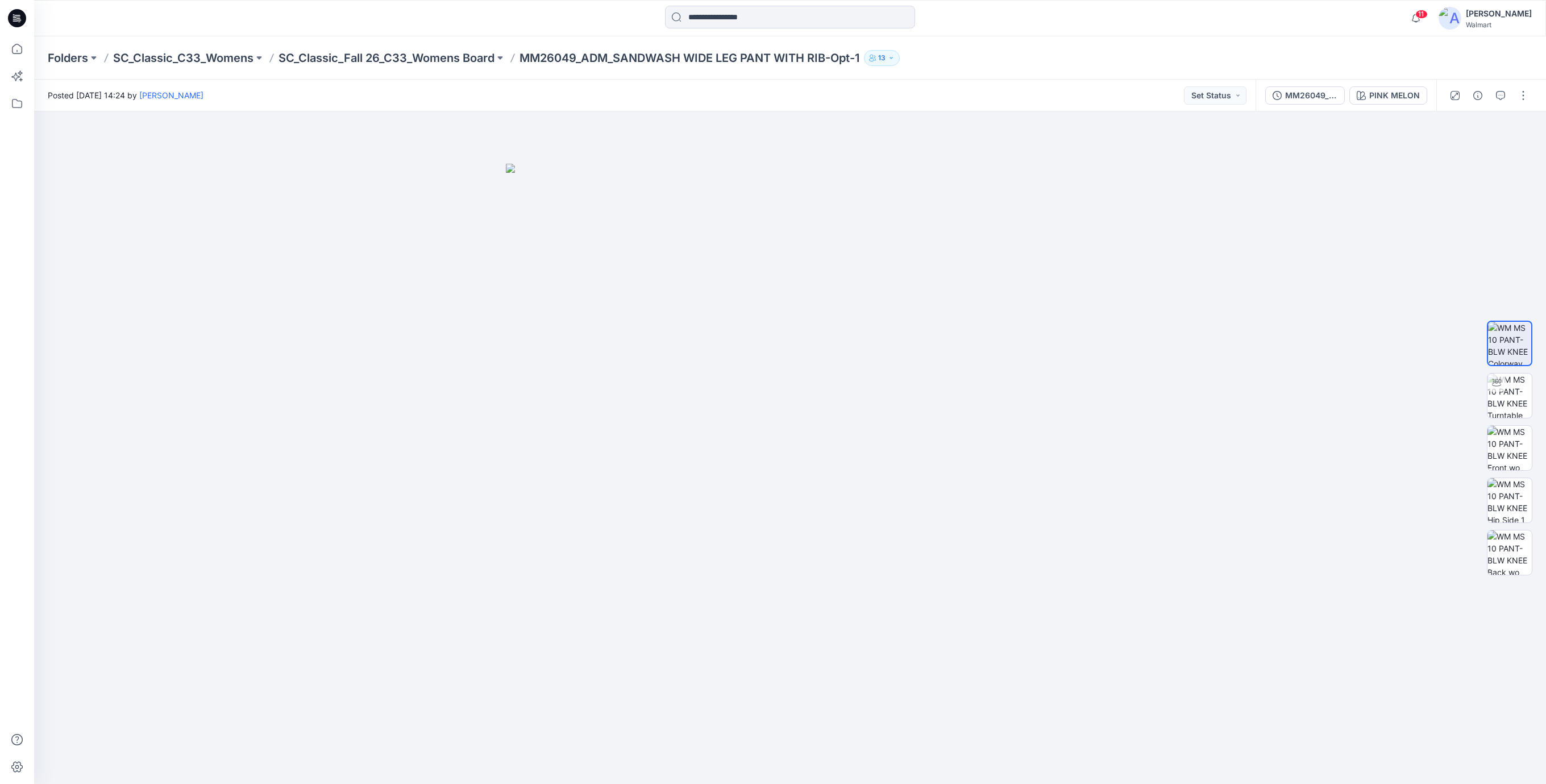
click at [524, 59] on p "MM26049_ADM_SANDWASH WIDE LEG PANT WITH RIB-Opt-1" at bounding box center [689, 58] width 340 height 16
drag, startPoint x: 525, startPoint y: 59, endPoint x: 874, endPoint y: 66, distance: 349.1
click at [874, 66] on div "Folders SC_Classic_C33_Womens SC_Classic_Fall 26_C33_Womens Board MM26049_ADM_S…" at bounding box center [789, 58] width 1511 height 43
drag, startPoint x: 874, startPoint y: 66, endPoint x: 904, endPoint y: 200, distance: 137.3
click at [1015, 218] on img at bounding box center [789, 474] width 568 height 621
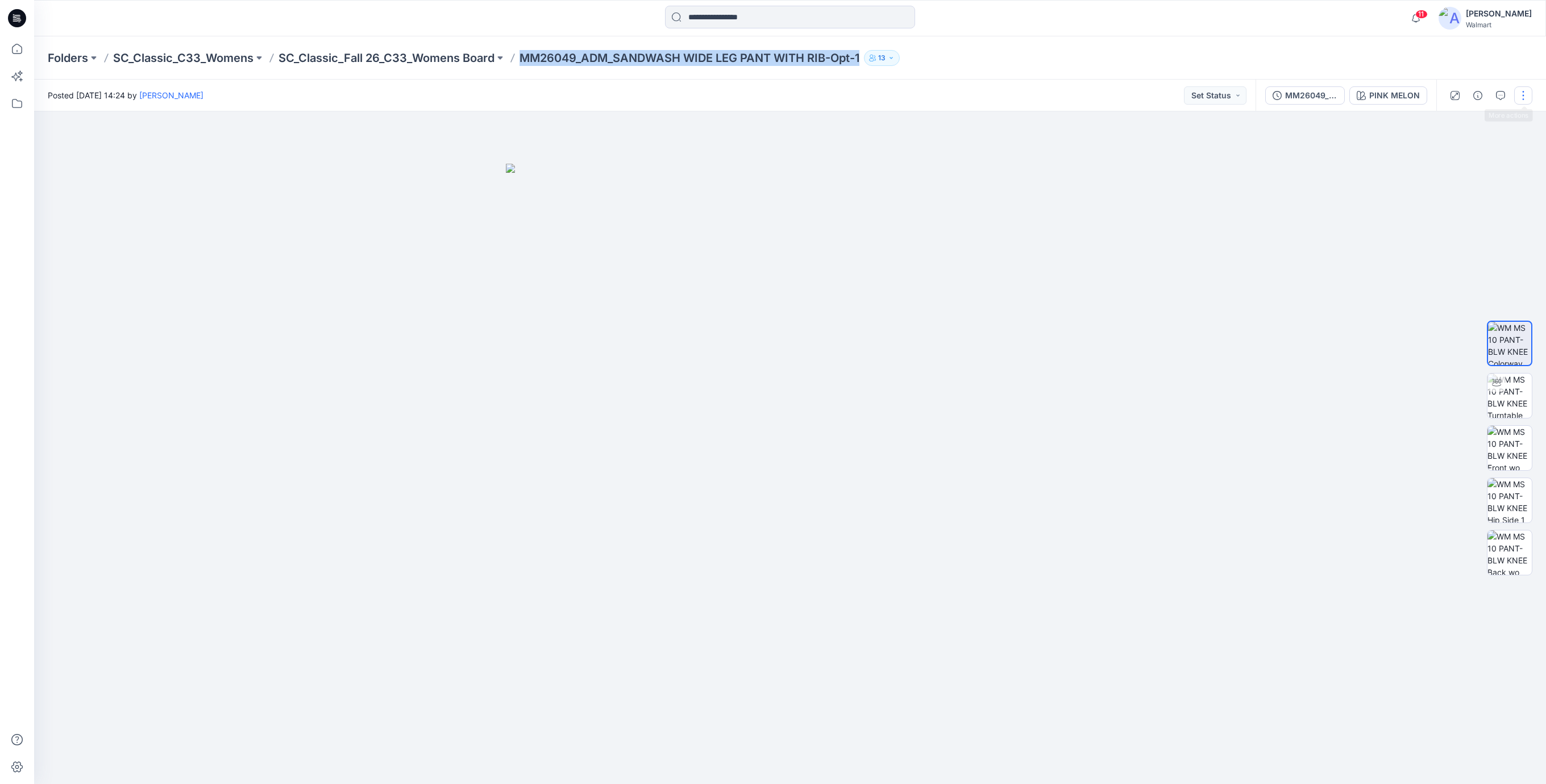
click at [1522, 94] on button "button" at bounding box center [1522, 96] width 18 height 18
click at [1441, 154] on button "Edit" at bounding box center [1475, 154] width 104 height 21
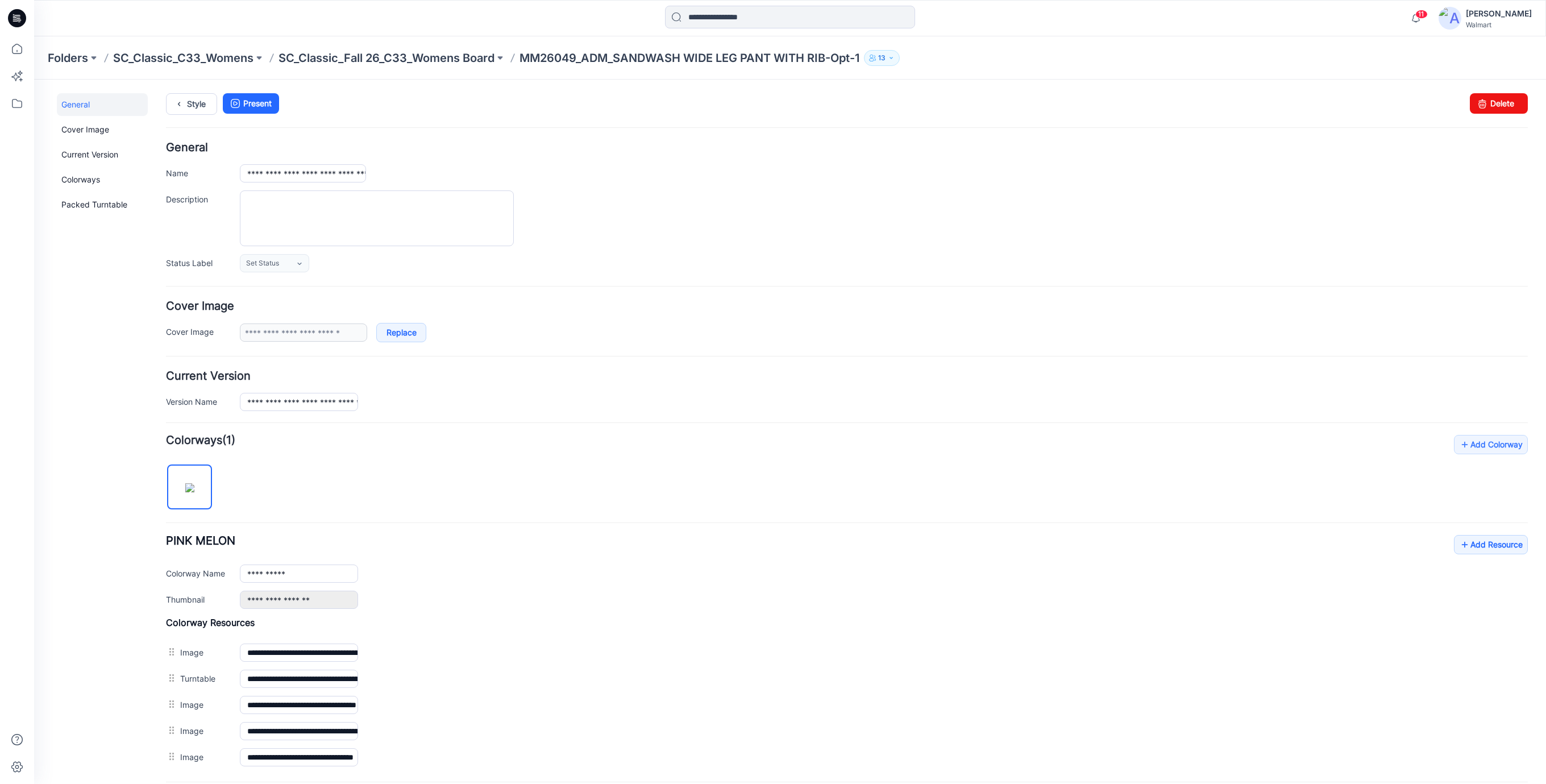
click at [693, 191] on div "**********" at bounding box center [846, 206] width 1362 height 130
click at [203, 112] on link "Style" at bounding box center [192, 104] width 51 height 21
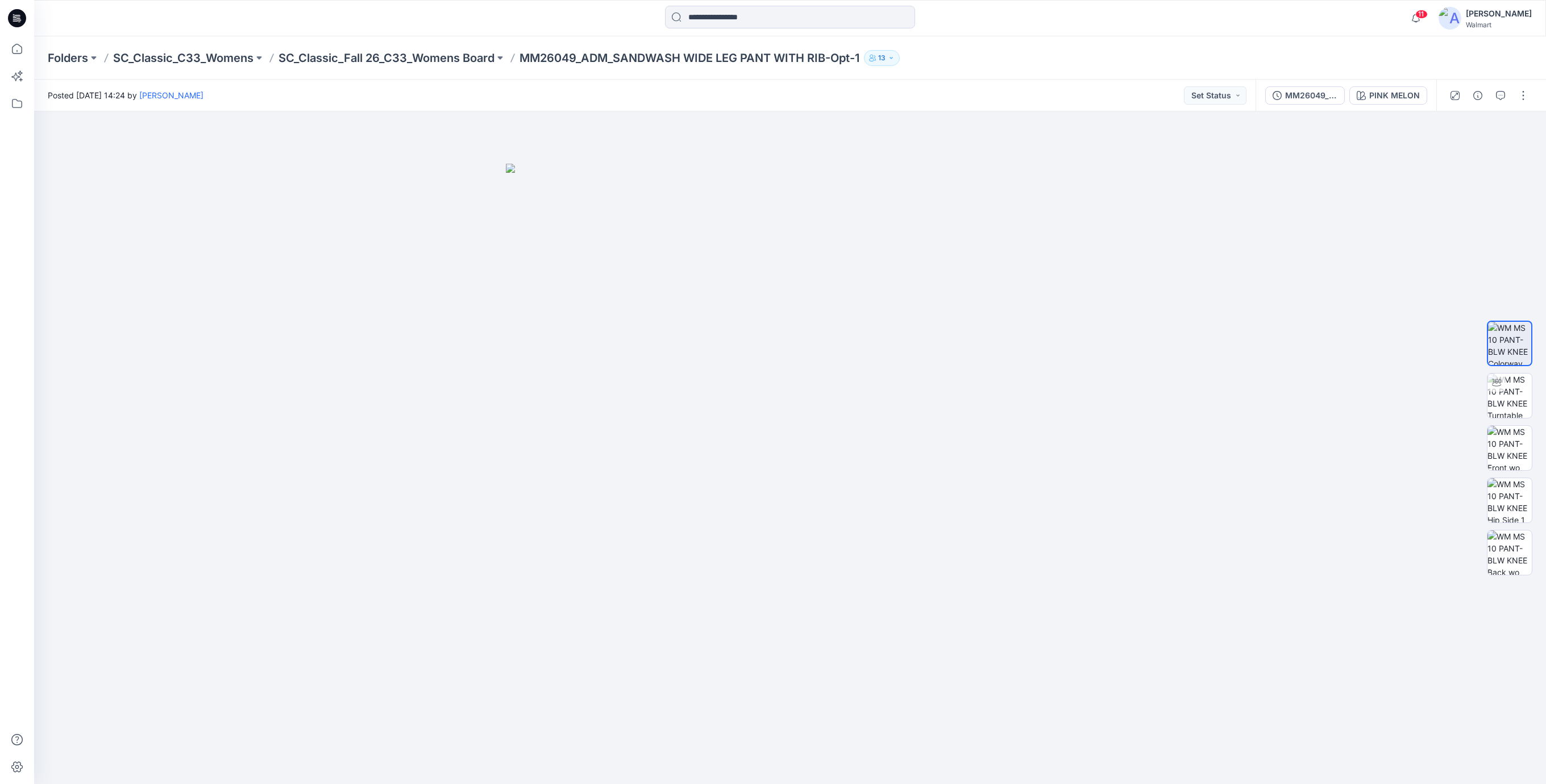
click at [19, 18] on icon at bounding box center [17, 18] width 18 height 18
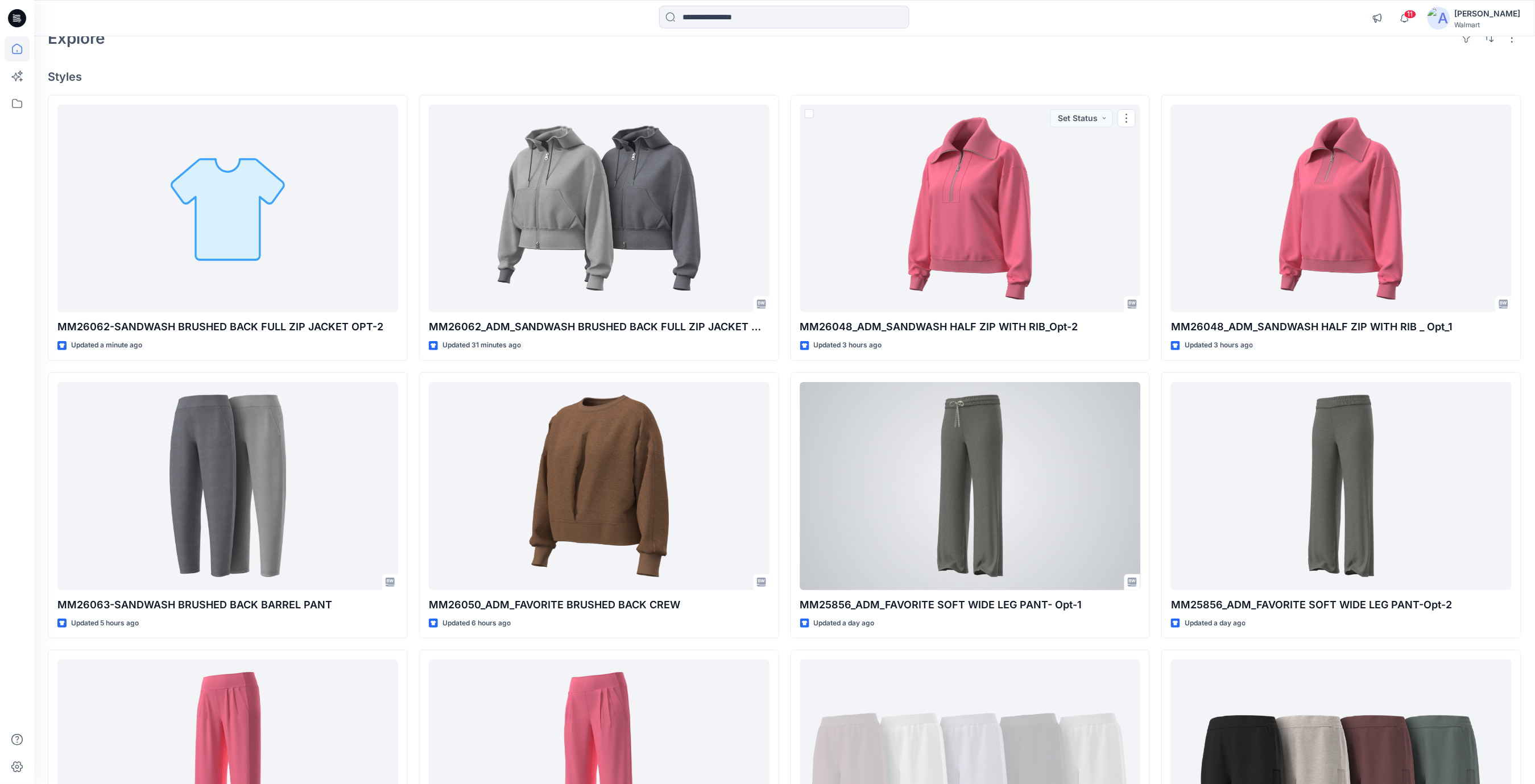
scroll to position [251, 0]
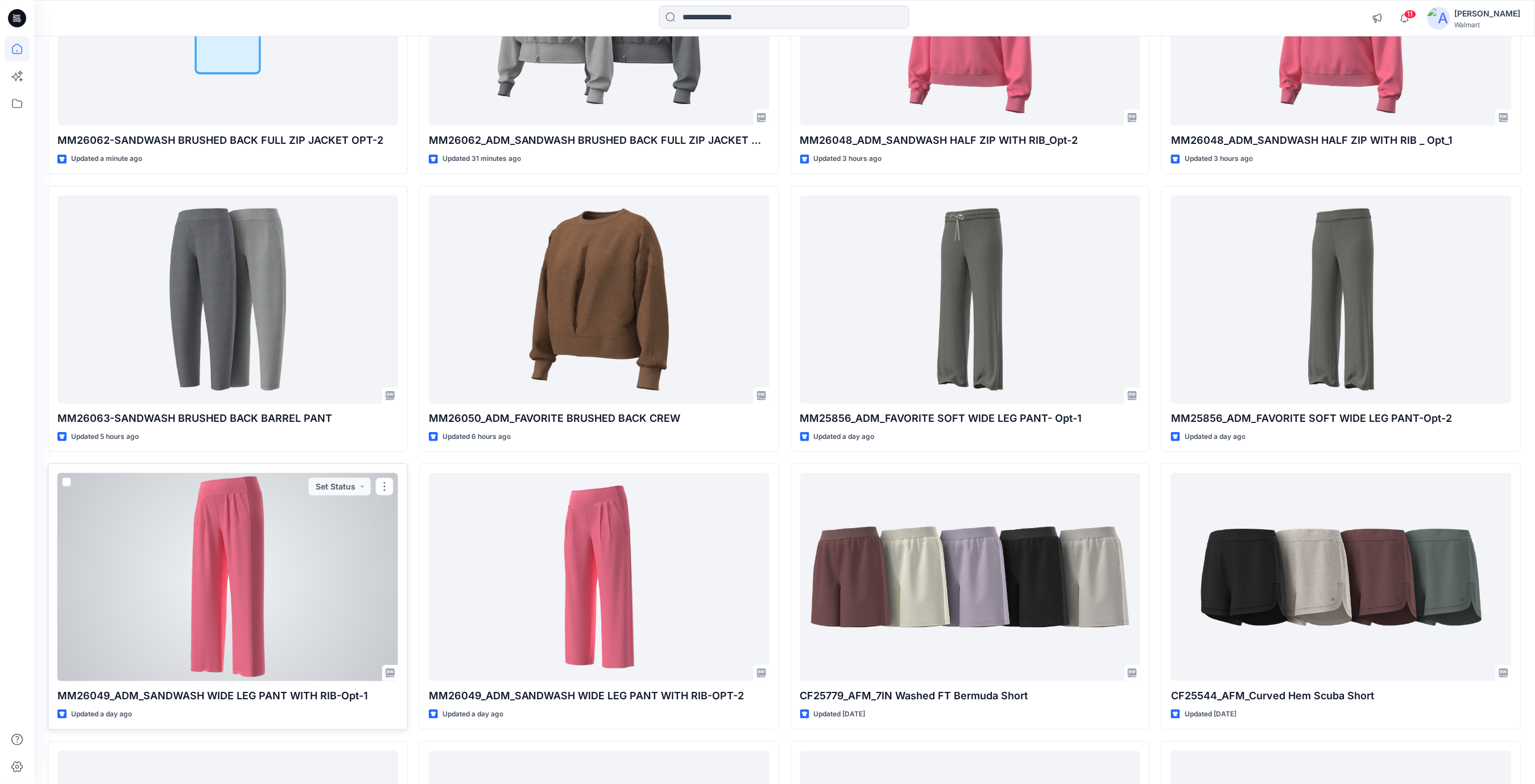
click at [250, 561] on div at bounding box center [227, 577] width 340 height 208
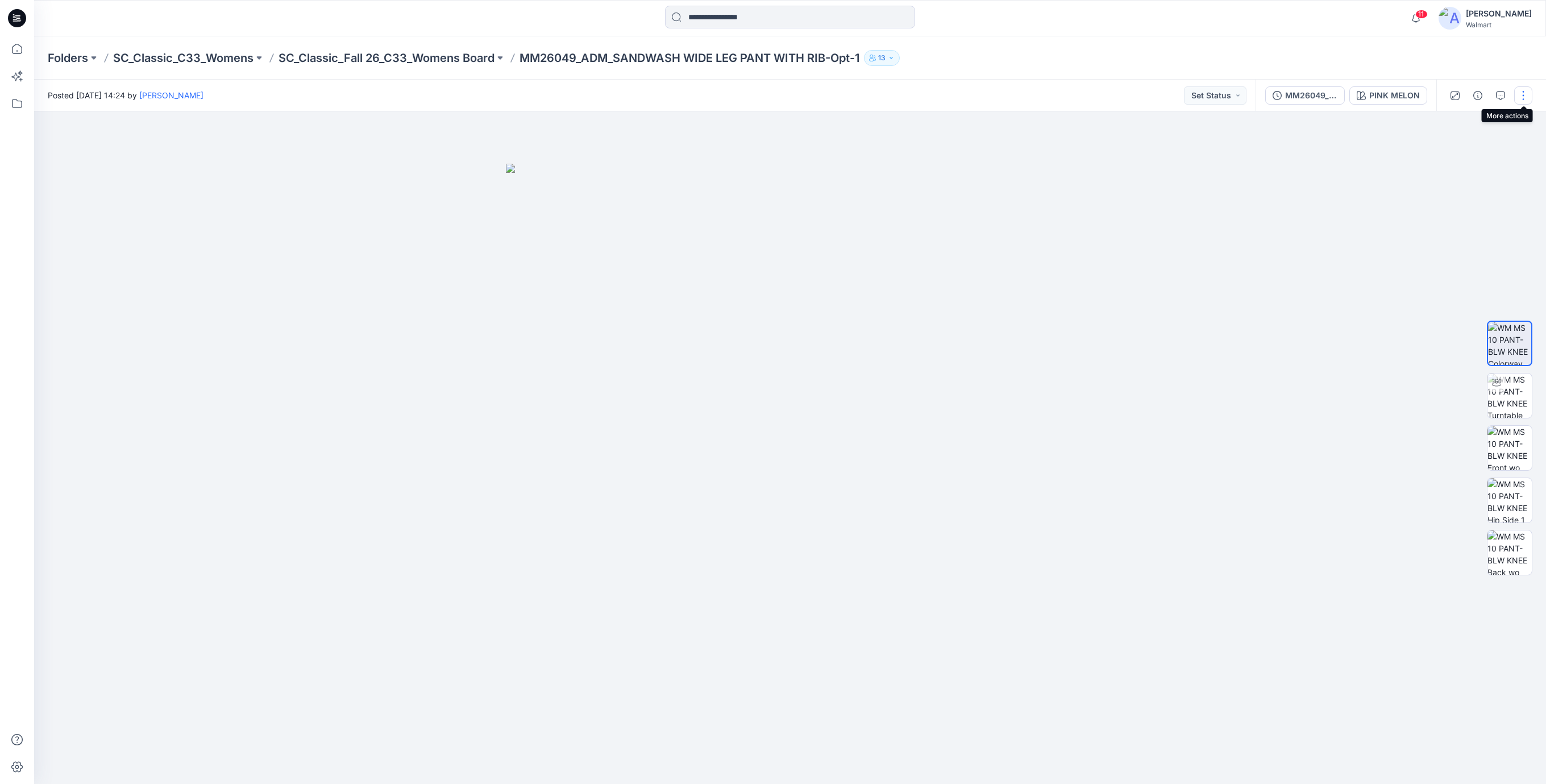
click at [1526, 94] on button "button" at bounding box center [1522, 96] width 18 height 18
click at [1447, 154] on p "Edit" at bounding box center [1450, 154] width 14 height 12
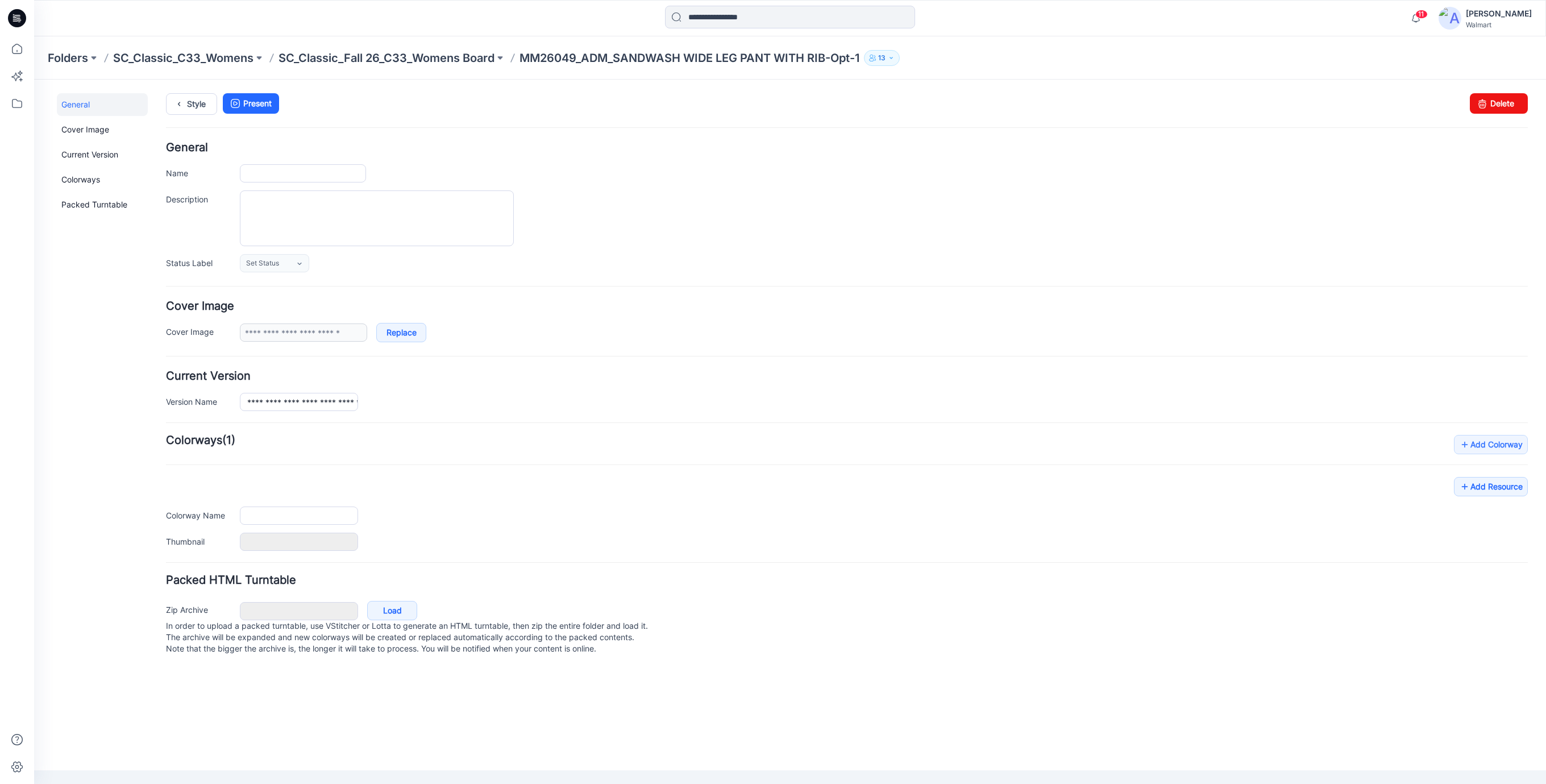
type input "**********"
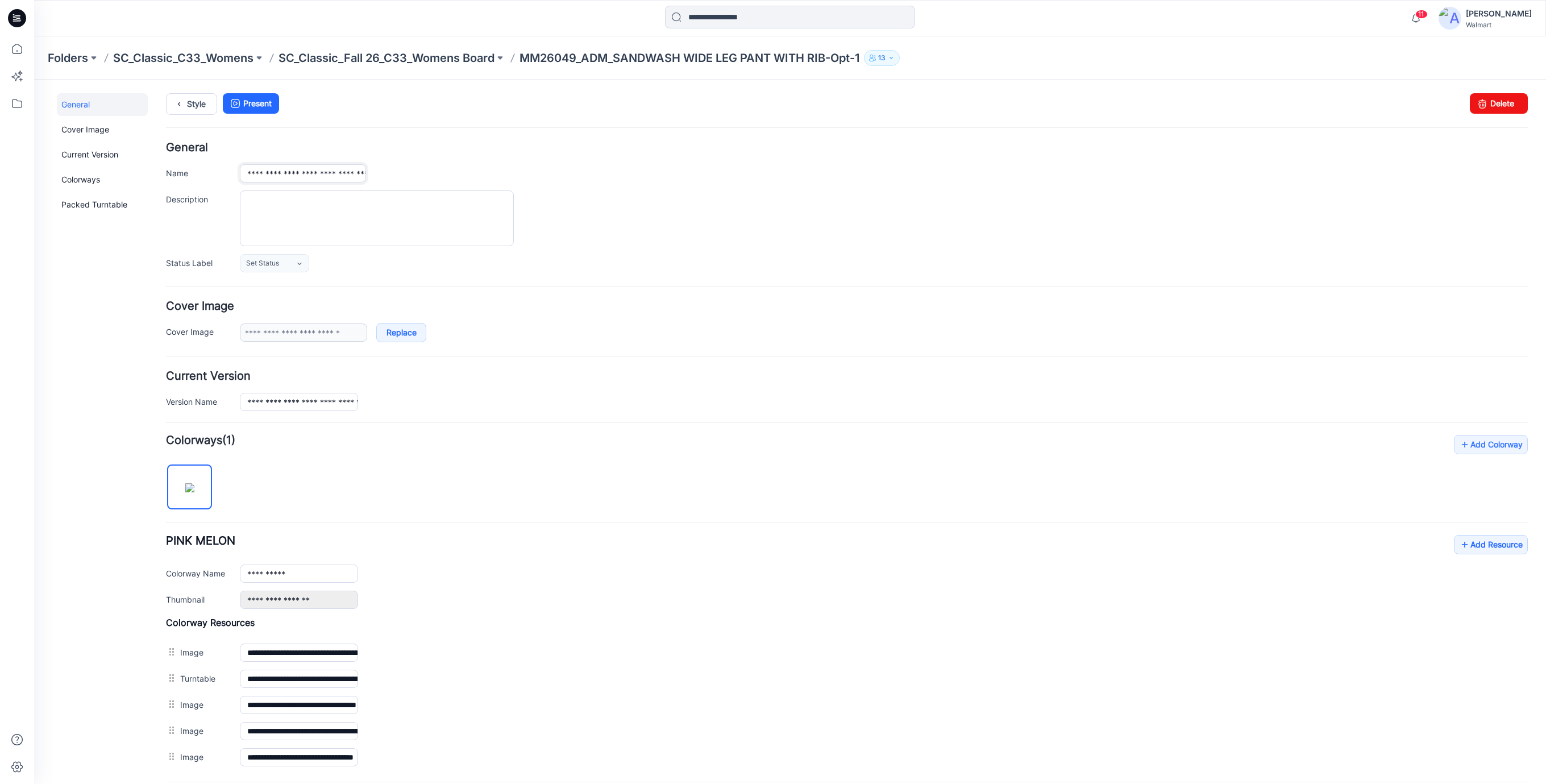
scroll to position [0, 117]
drag, startPoint x: 243, startPoint y: 173, endPoint x: 850, endPoint y: 223, distance: 609.1
click at [850, 223] on div "**********" at bounding box center [846, 206] width 1362 height 130
click at [20, 18] on icon at bounding box center [17, 18] width 18 height 18
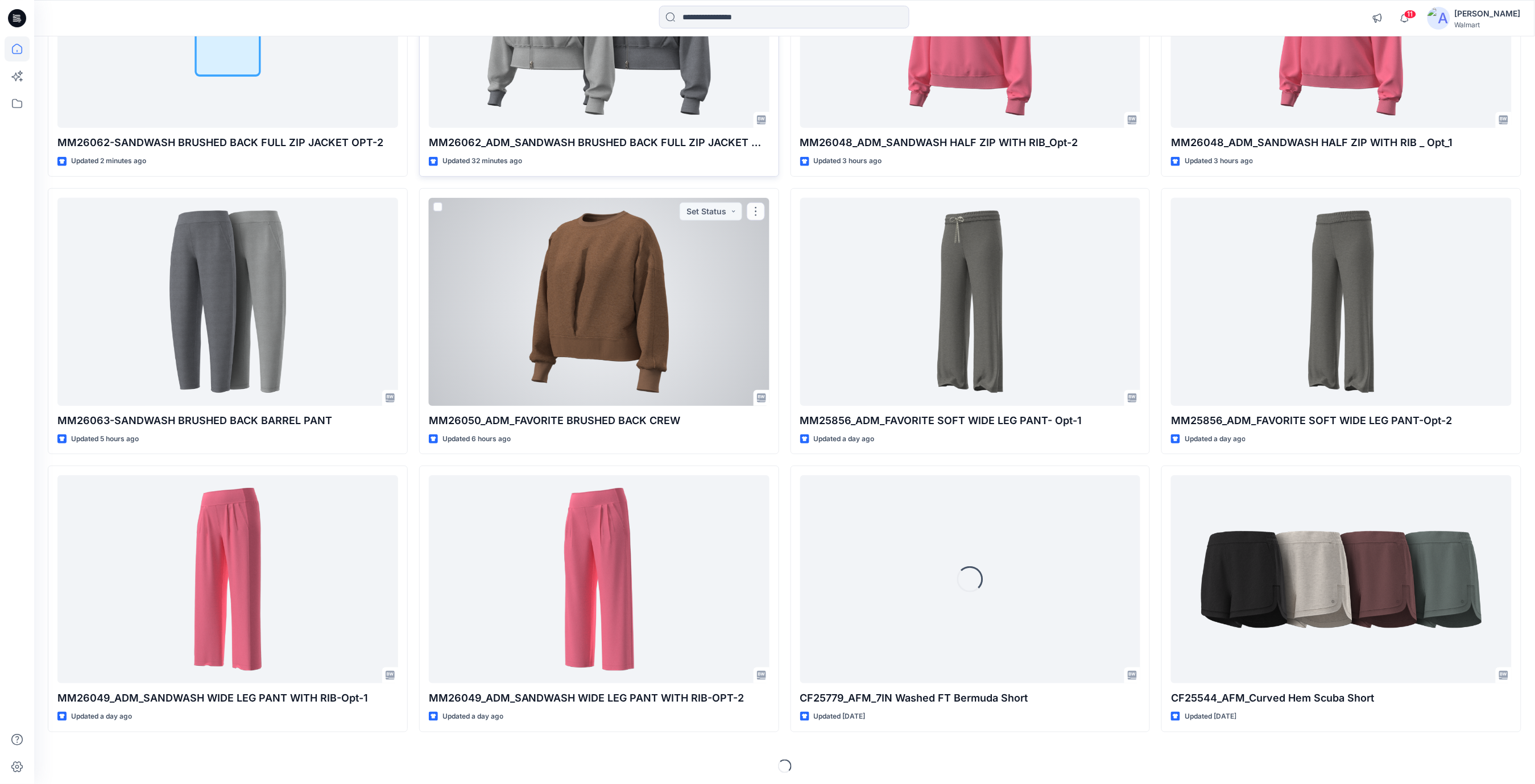
scroll to position [251, 0]
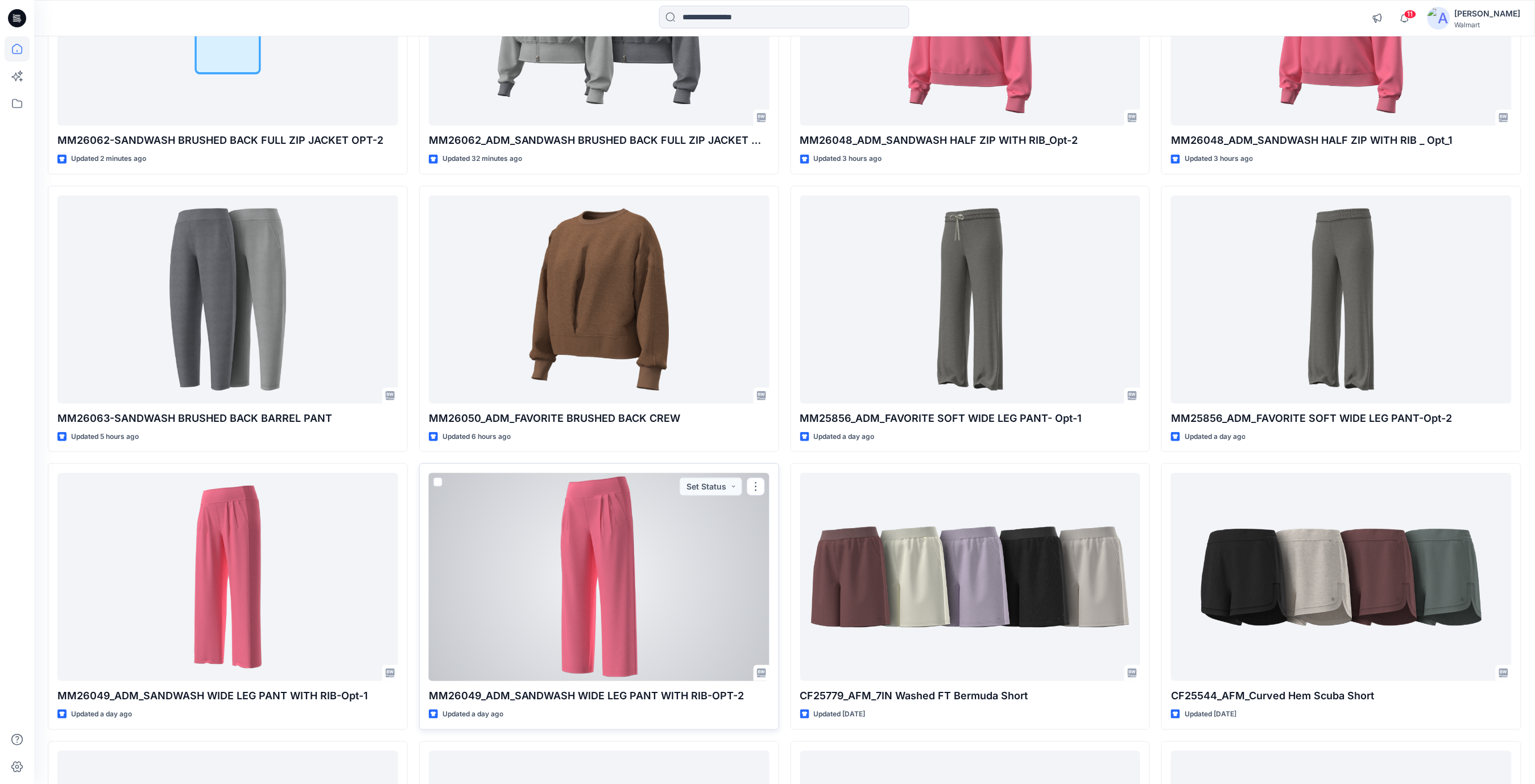
click at [598, 603] on div at bounding box center [598, 577] width 340 height 208
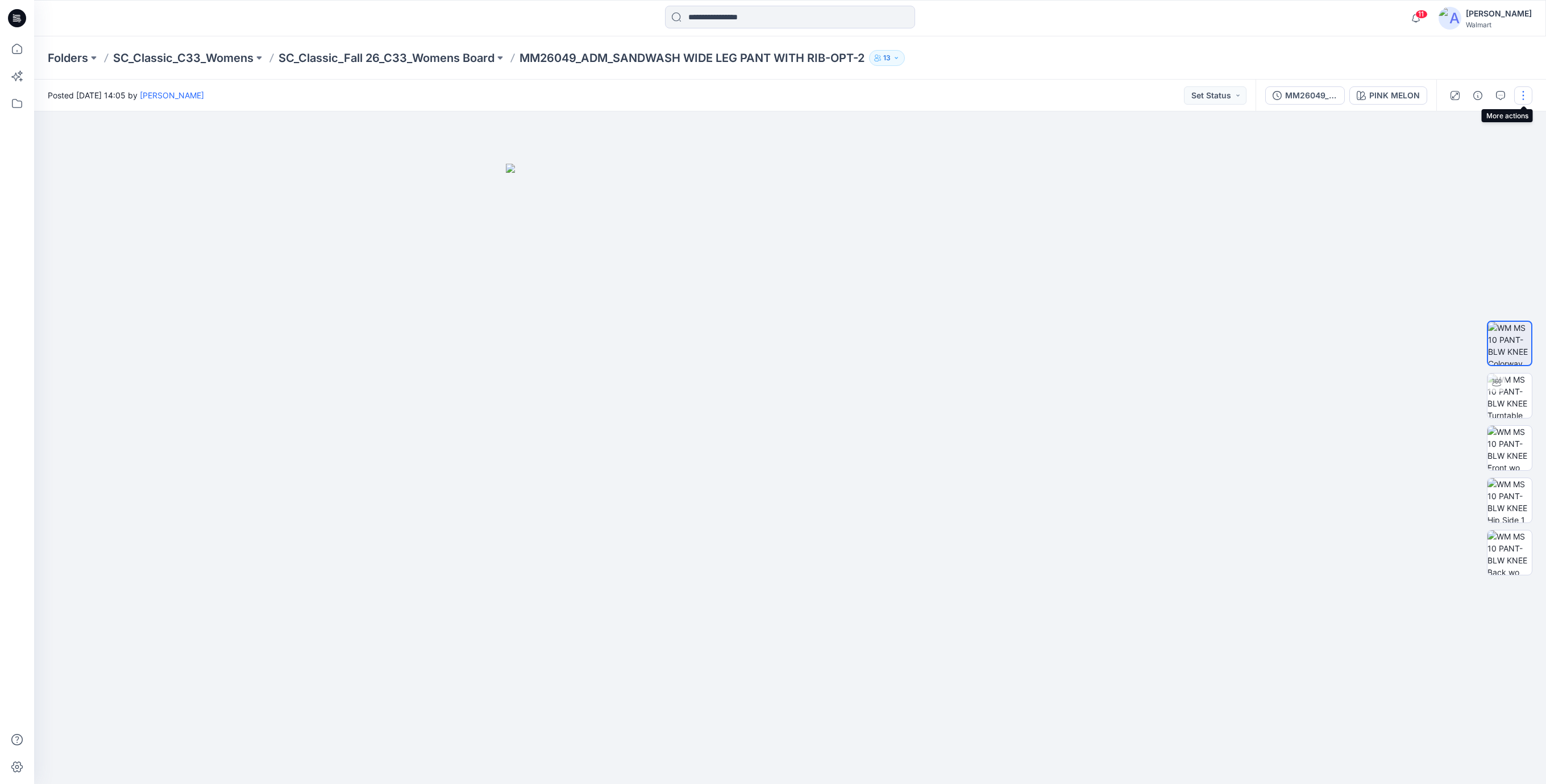
click at [1522, 93] on button "button" at bounding box center [1522, 96] width 18 height 18
click at [1451, 157] on p "Edit" at bounding box center [1450, 154] width 14 height 12
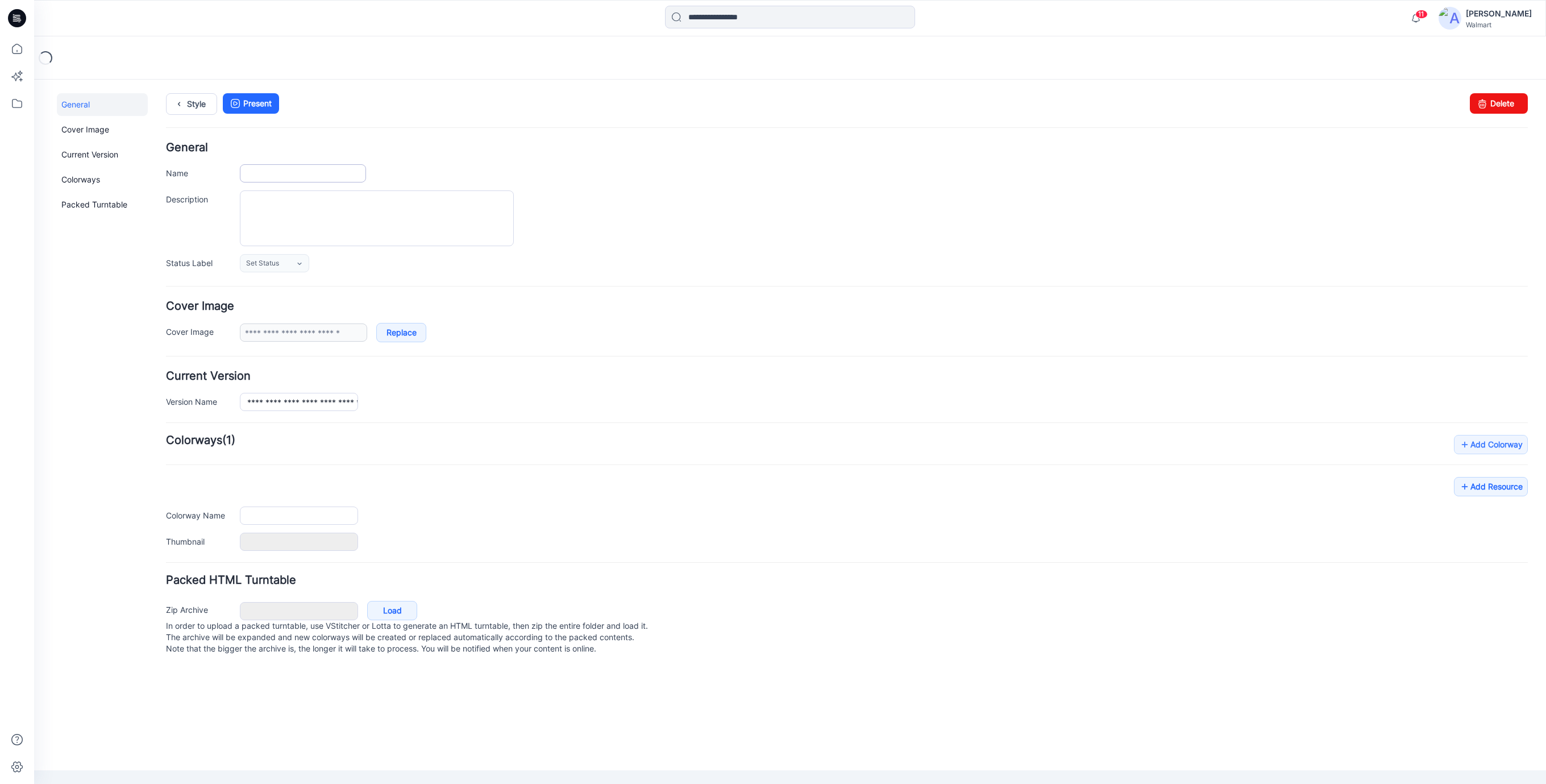
type input "**********"
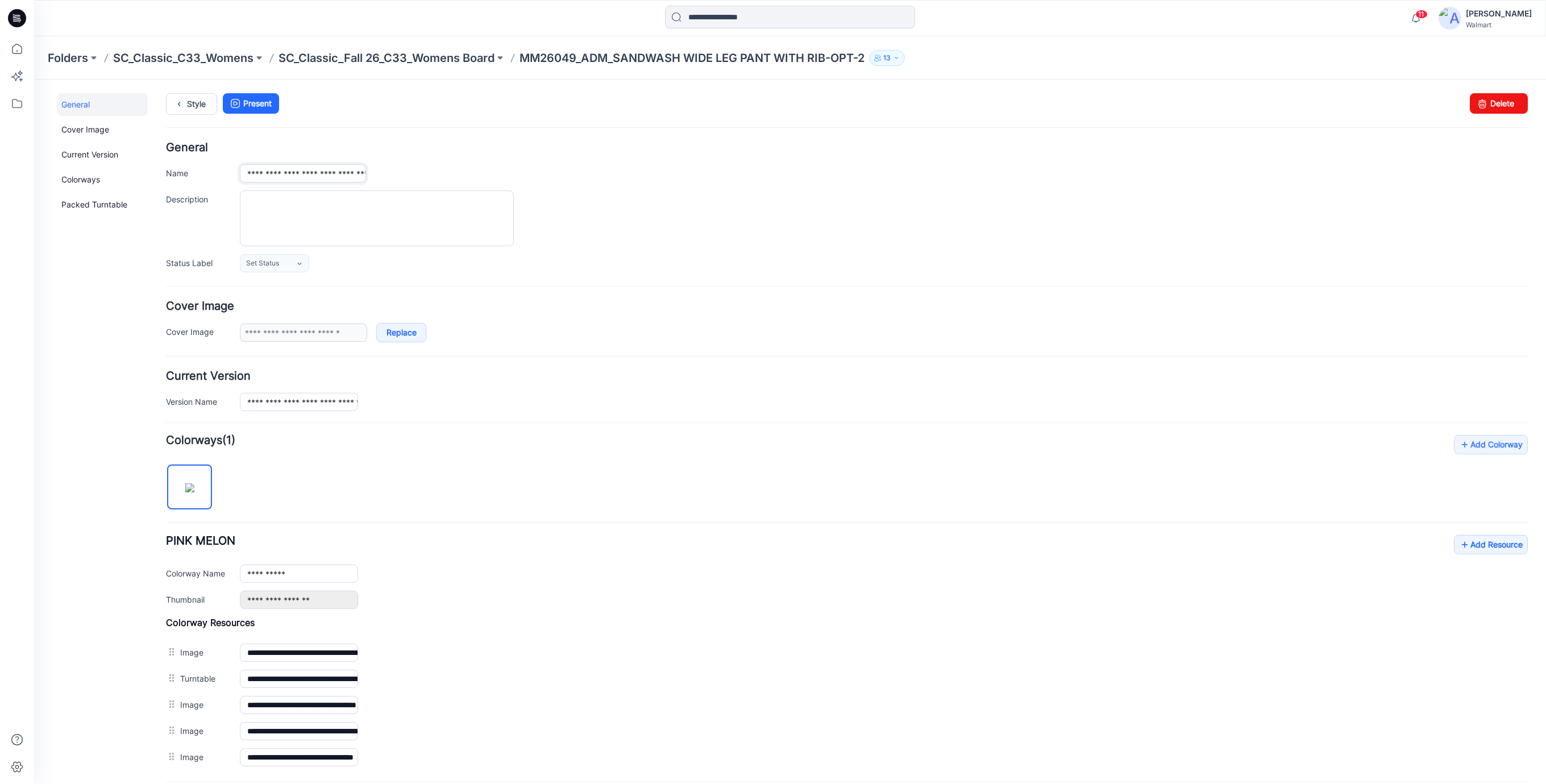
scroll to position [0, 119]
drag, startPoint x: 245, startPoint y: 174, endPoint x: 716, endPoint y: 174, distance: 471.0
click at [716, 174] on div "**********" at bounding box center [883, 173] width 1288 height 18
click at [192, 102] on link "Style" at bounding box center [192, 104] width 51 height 21
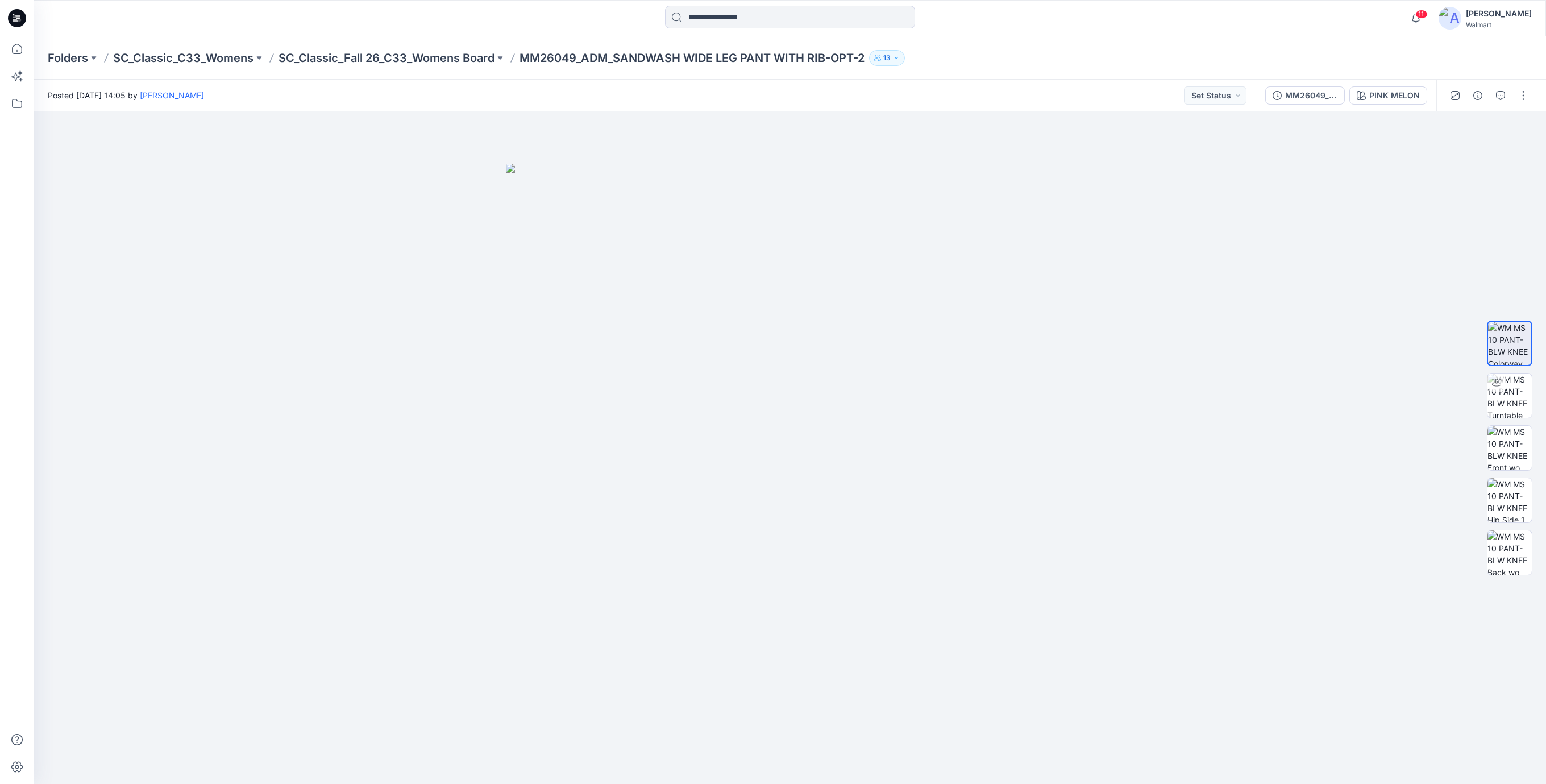
click at [19, 21] on icon at bounding box center [20, 21] width 3 height 1
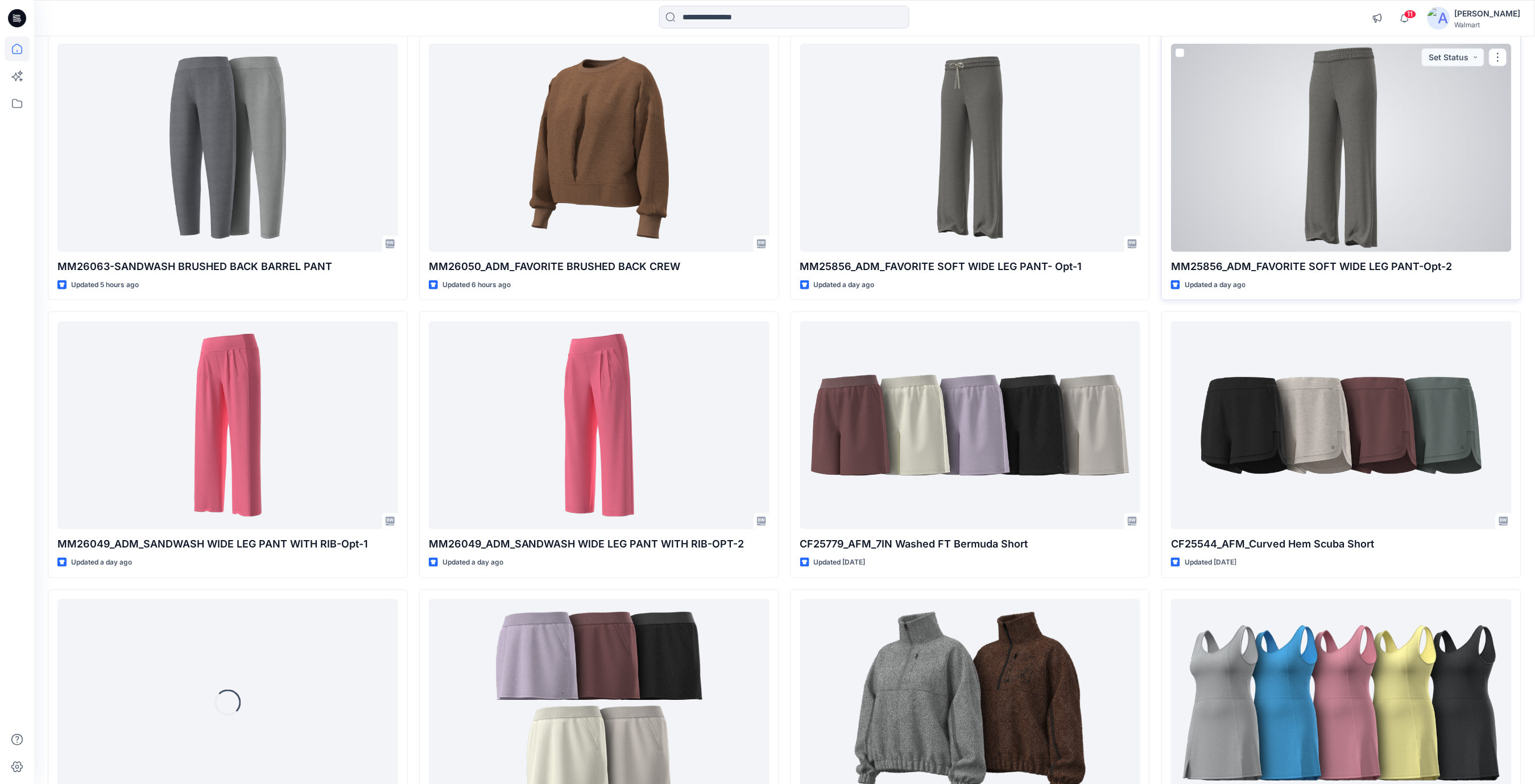
scroll to position [251, 0]
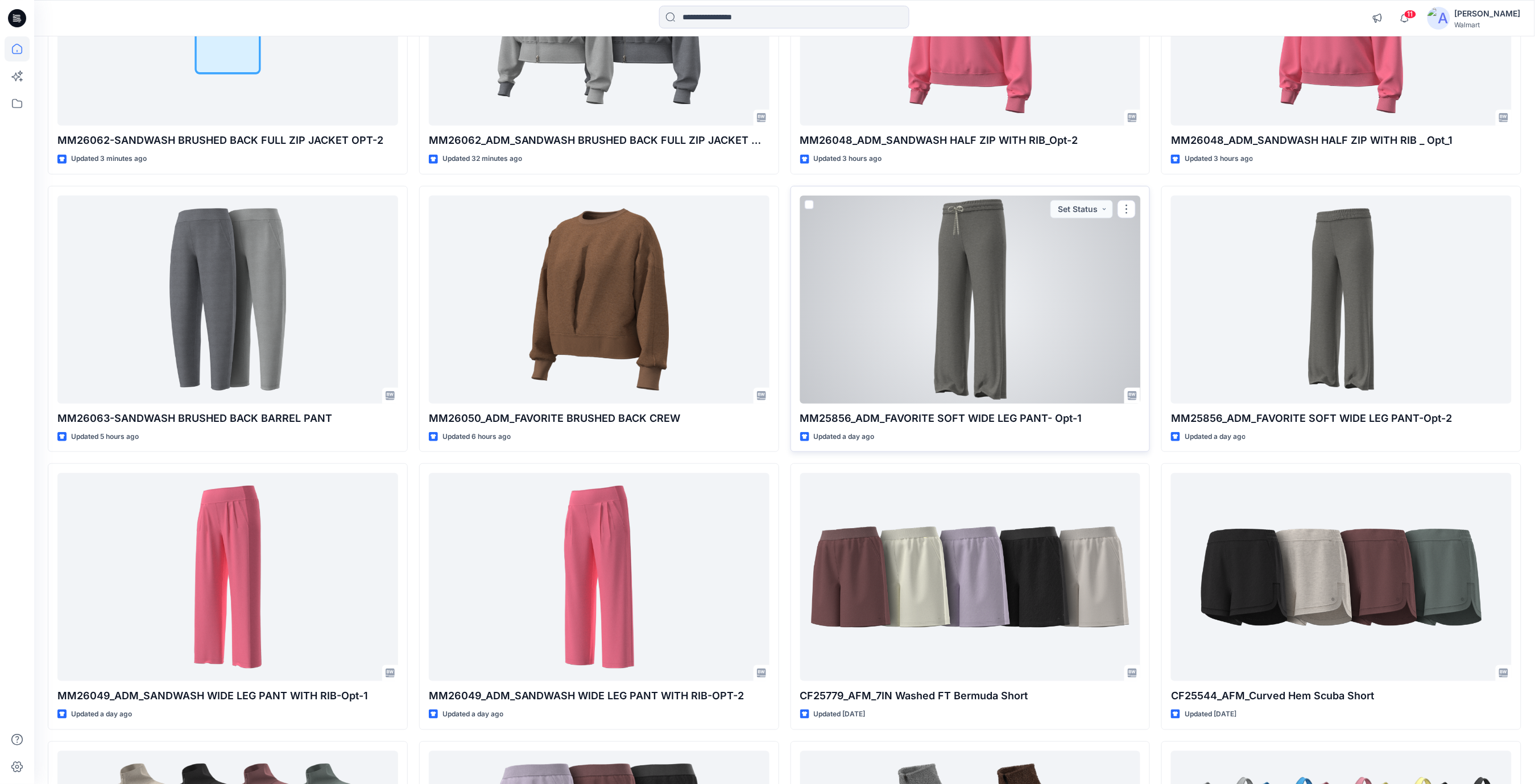
click at [1011, 353] on div at bounding box center [970, 299] width 340 height 208
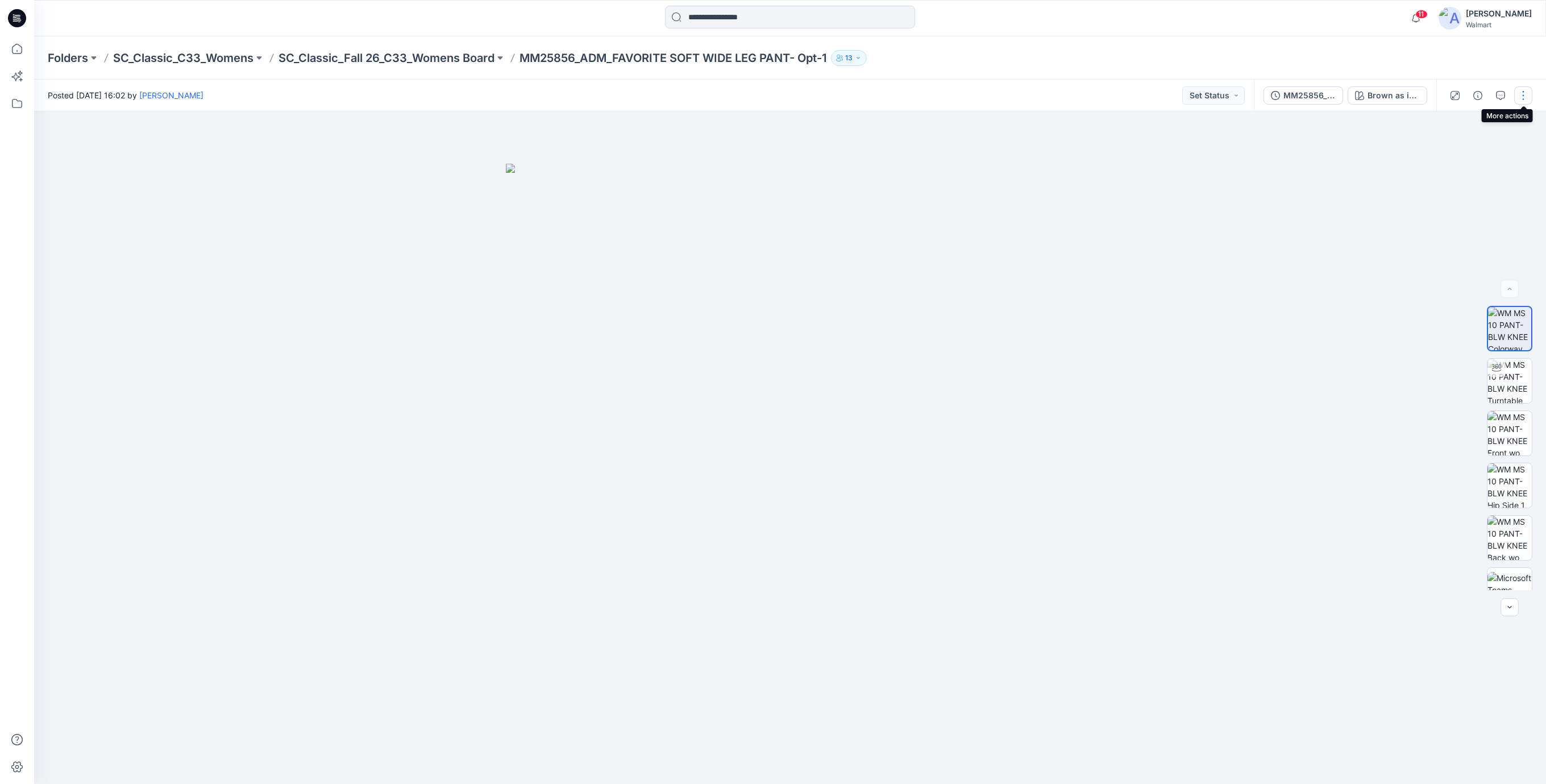
click at [1517, 96] on button "button" at bounding box center [1522, 96] width 18 height 18
click at [1437, 155] on icon "button" at bounding box center [1434, 154] width 9 height 9
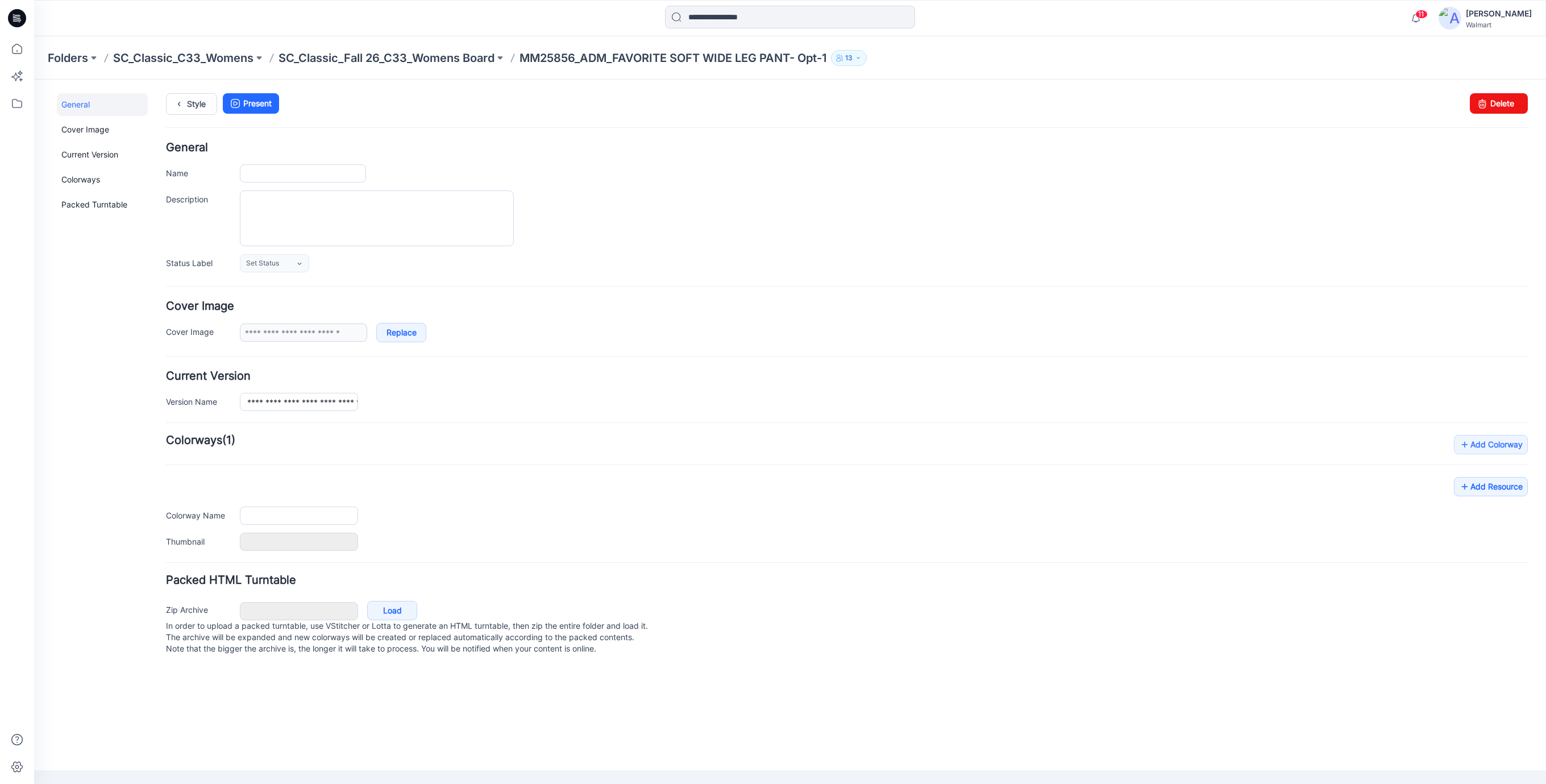
type input "**********"
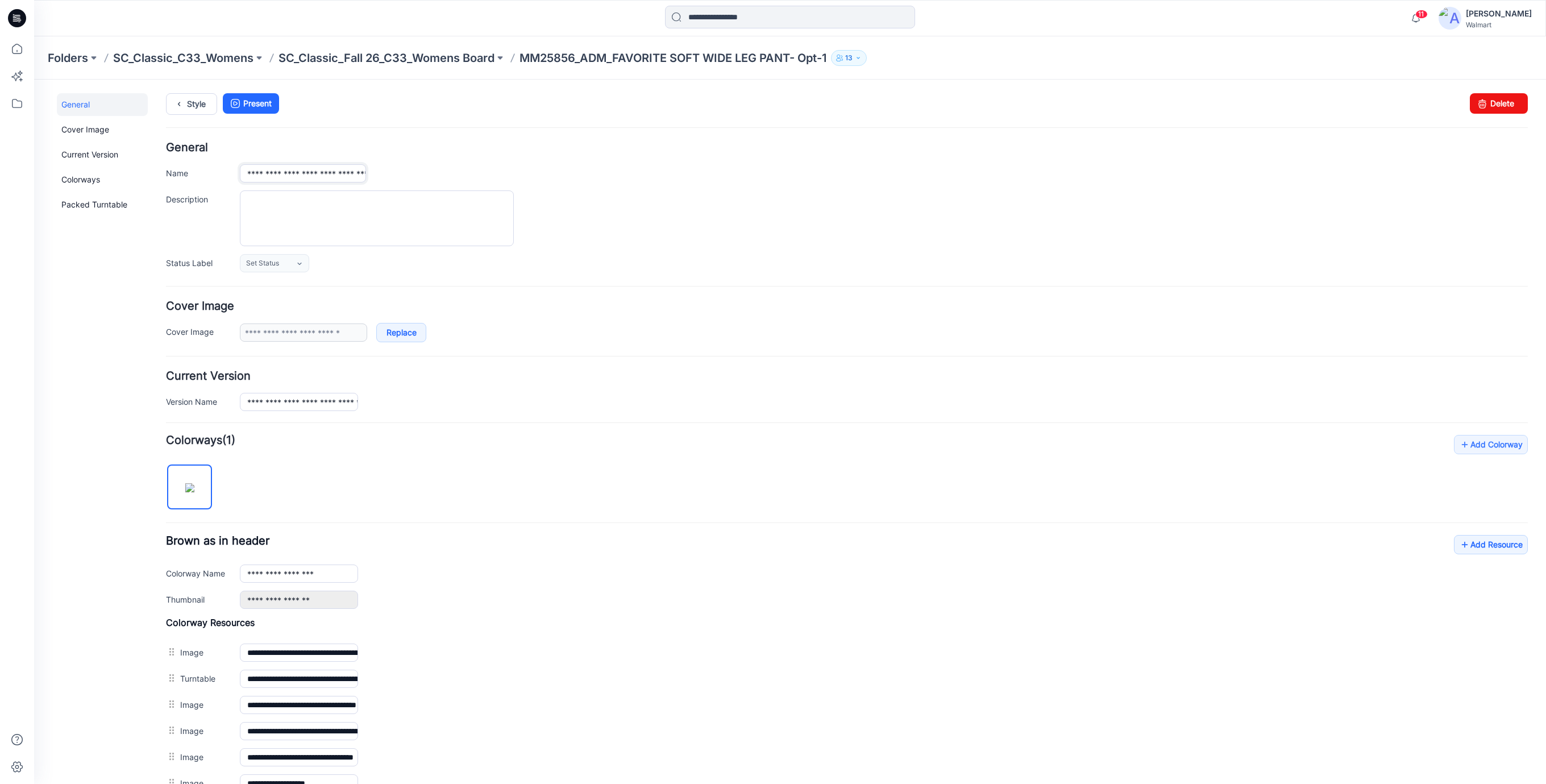
scroll to position [0, 95]
drag, startPoint x: 245, startPoint y: 173, endPoint x: 822, endPoint y: 223, distance: 579.2
click at [822, 223] on div "**********" at bounding box center [846, 206] width 1362 height 130
click at [198, 107] on link "Style" at bounding box center [192, 104] width 51 height 21
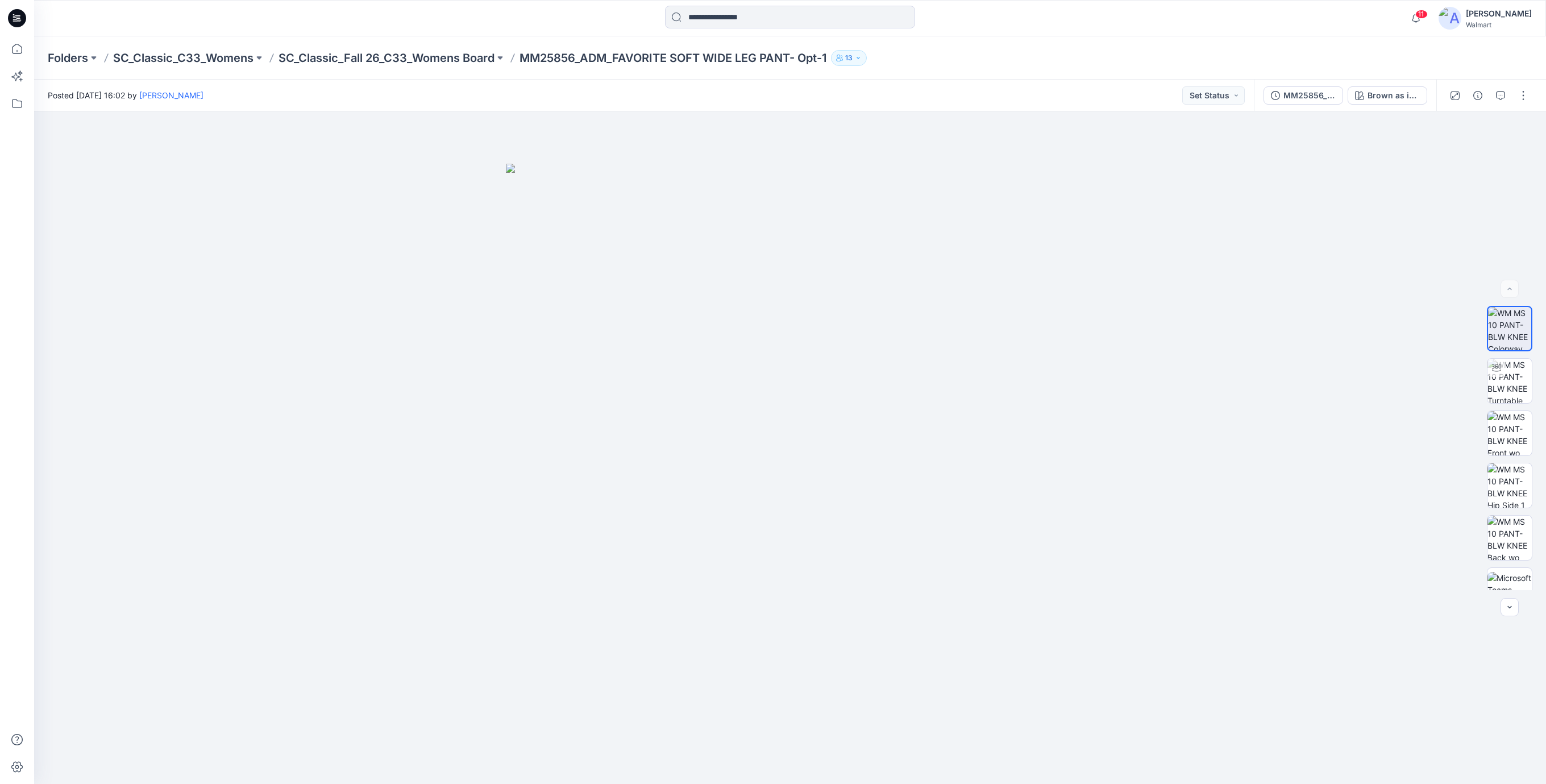
click at [21, 14] on icon at bounding box center [17, 18] width 18 height 18
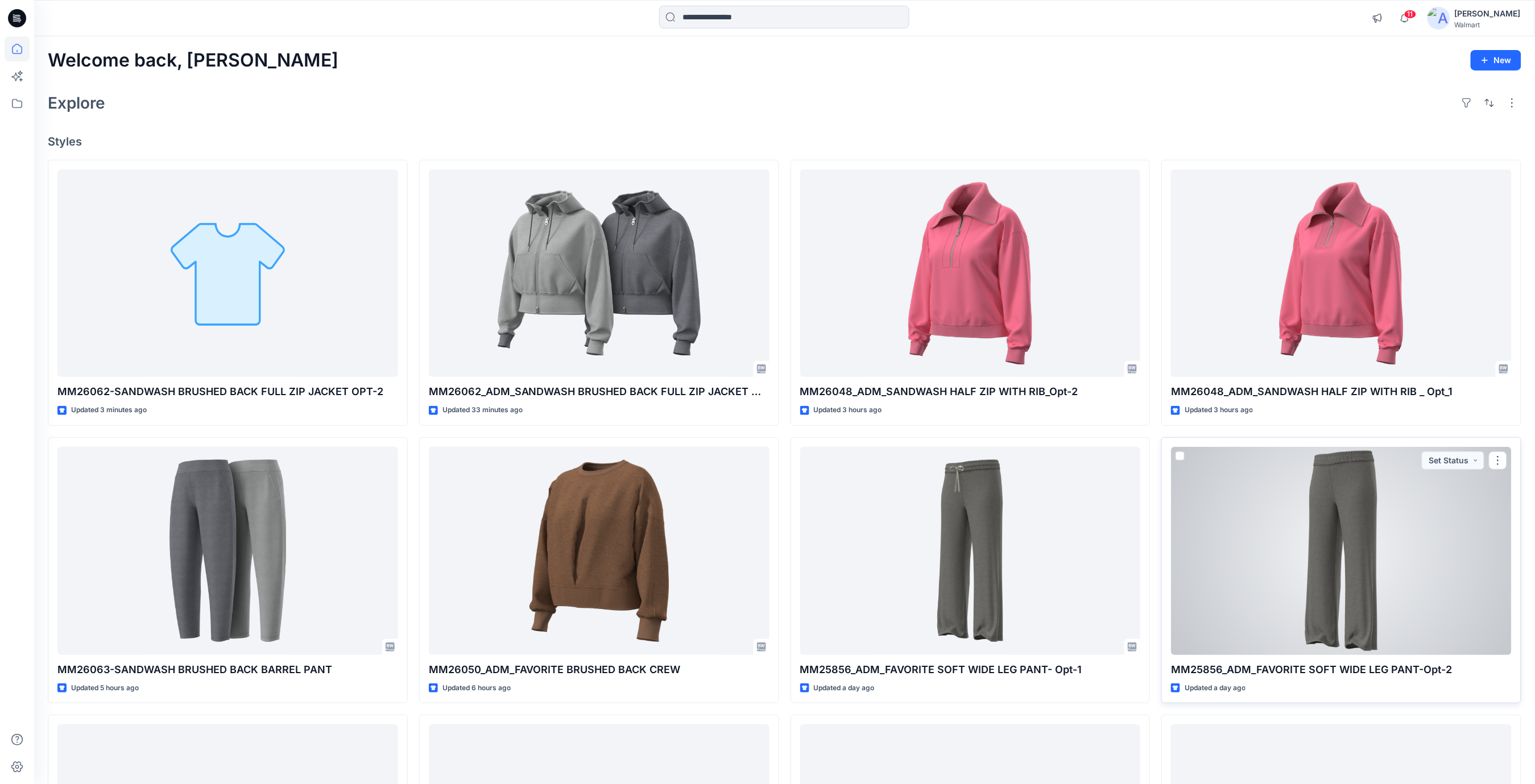
click at [1411, 552] on div at bounding box center [1341, 550] width 340 height 208
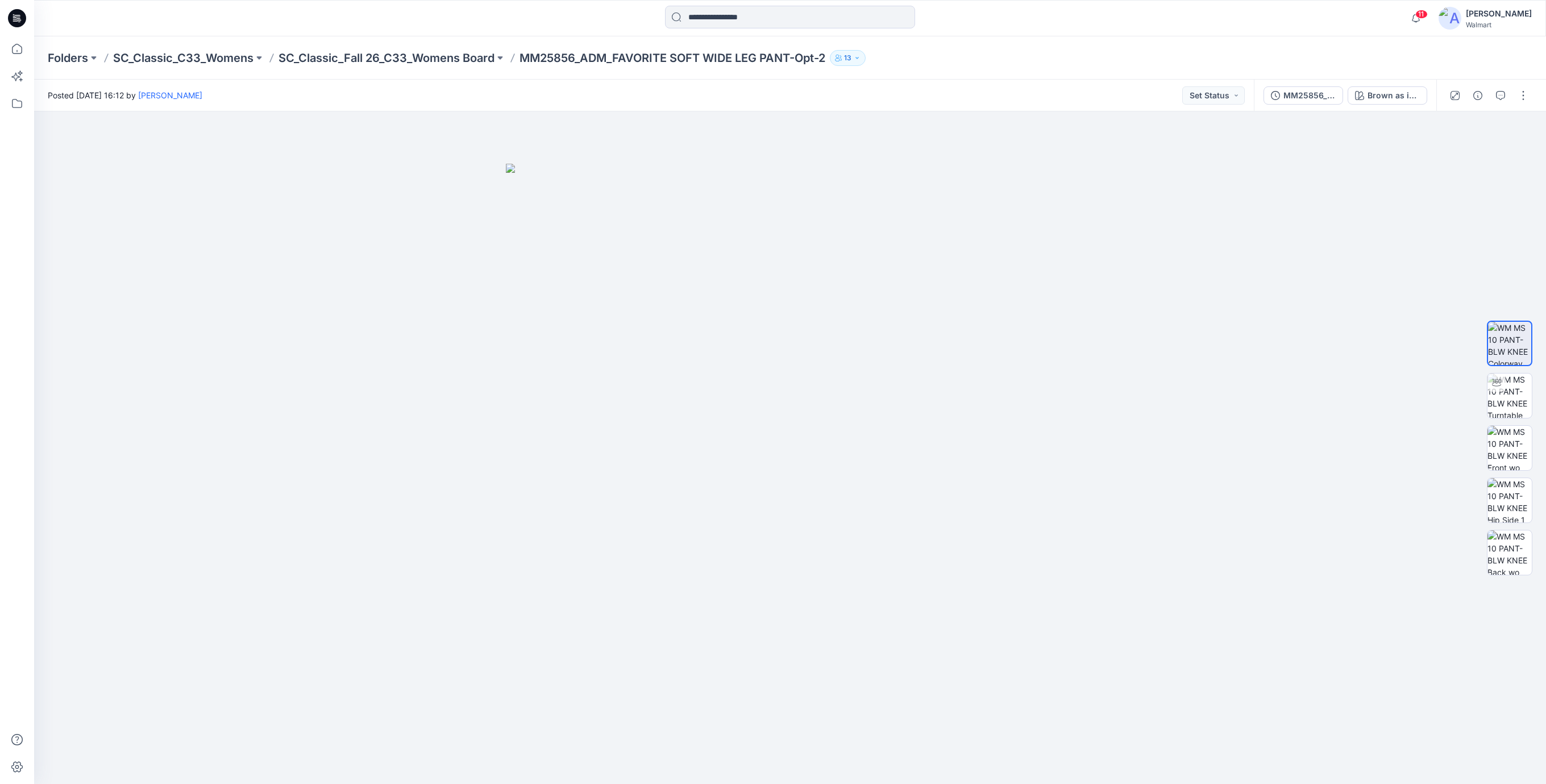
click at [10, 26] on icon at bounding box center [17, 18] width 18 height 37
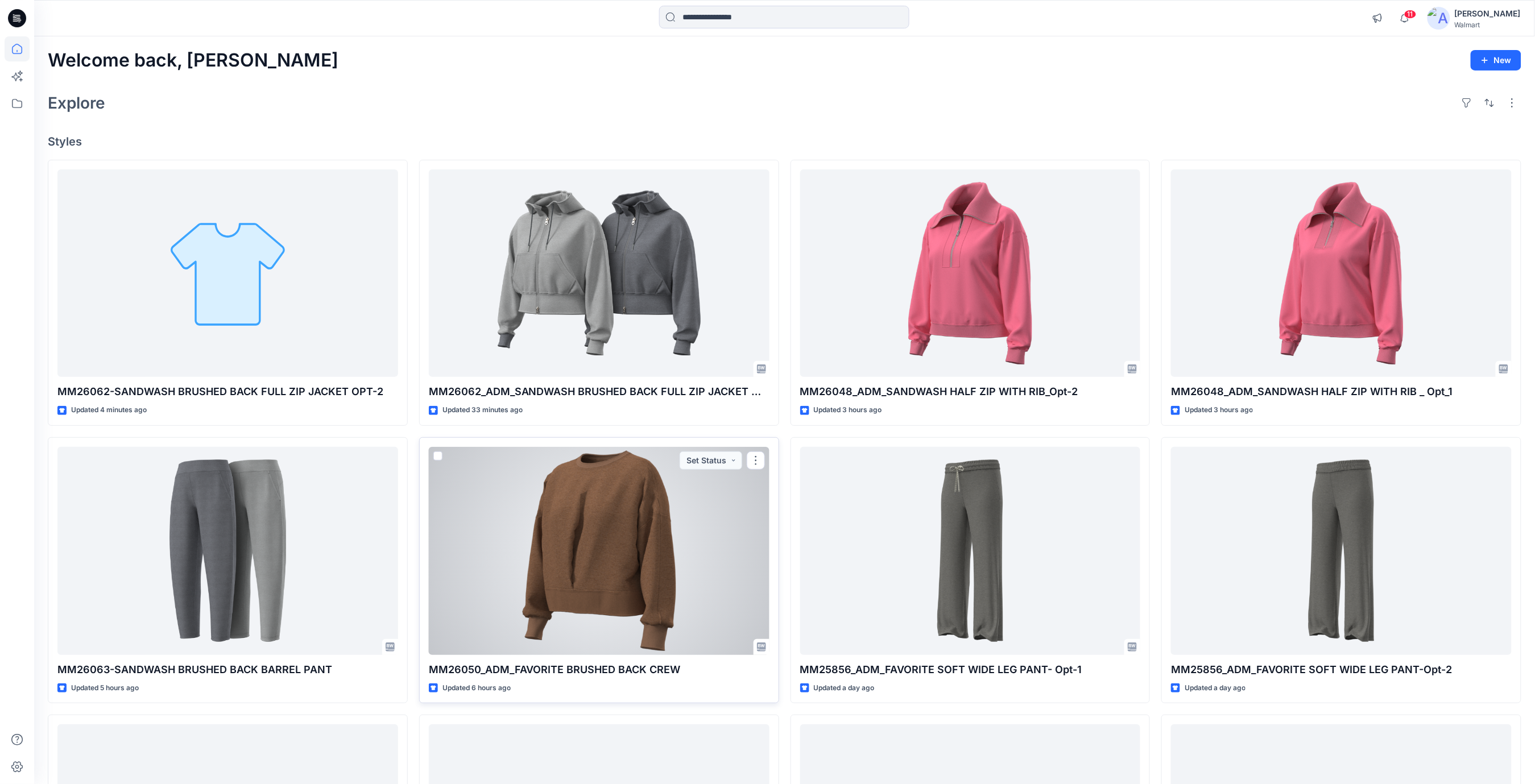
click at [565, 523] on div at bounding box center [598, 550] width 340 height 208
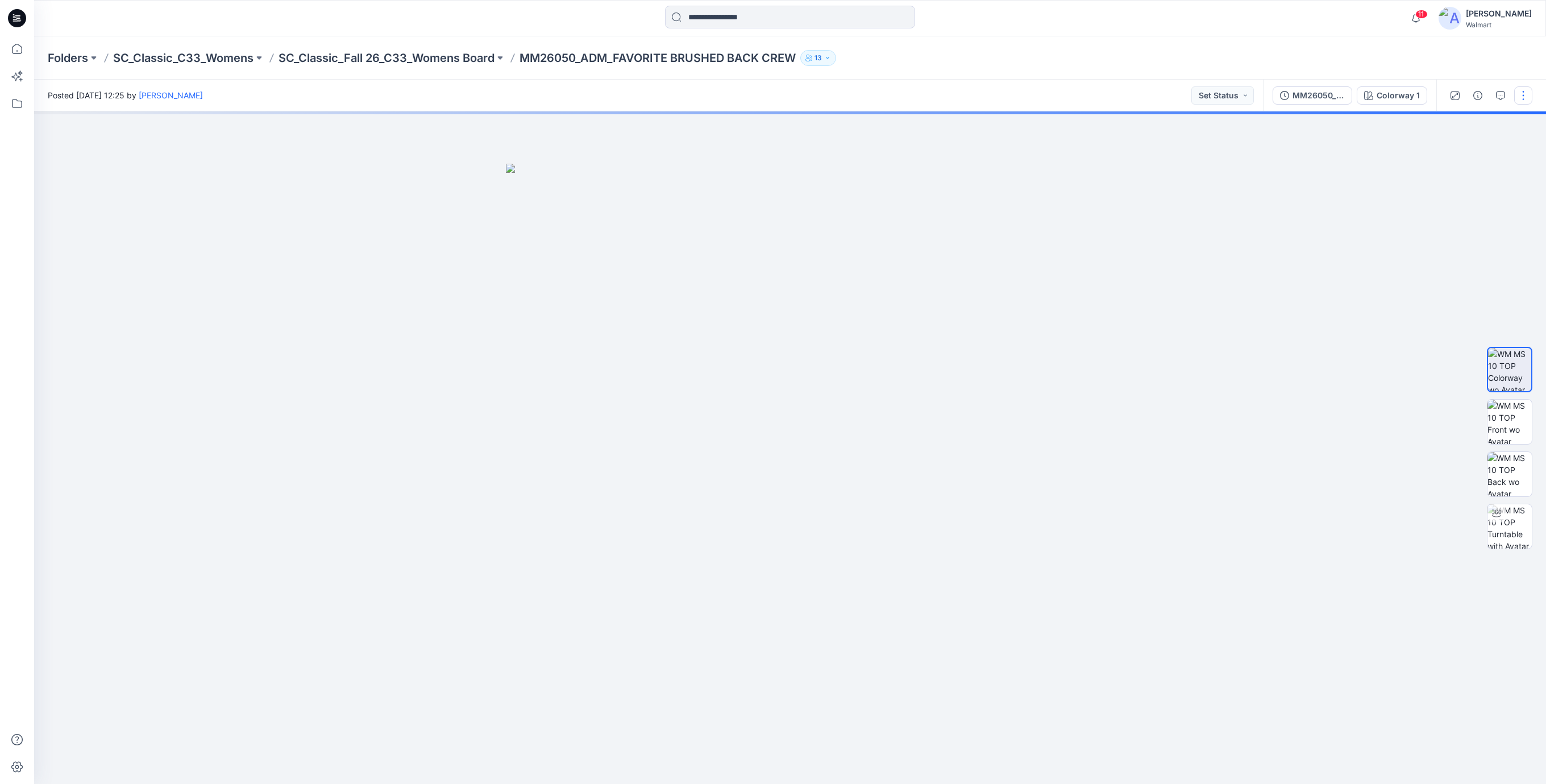
click at [1524, 96] on button "button" at bounding box center [1522, 96] width 18 height 18
click at [1451, 153] on p "Edit" at bounding box center [1450, 154] width 14 height 12
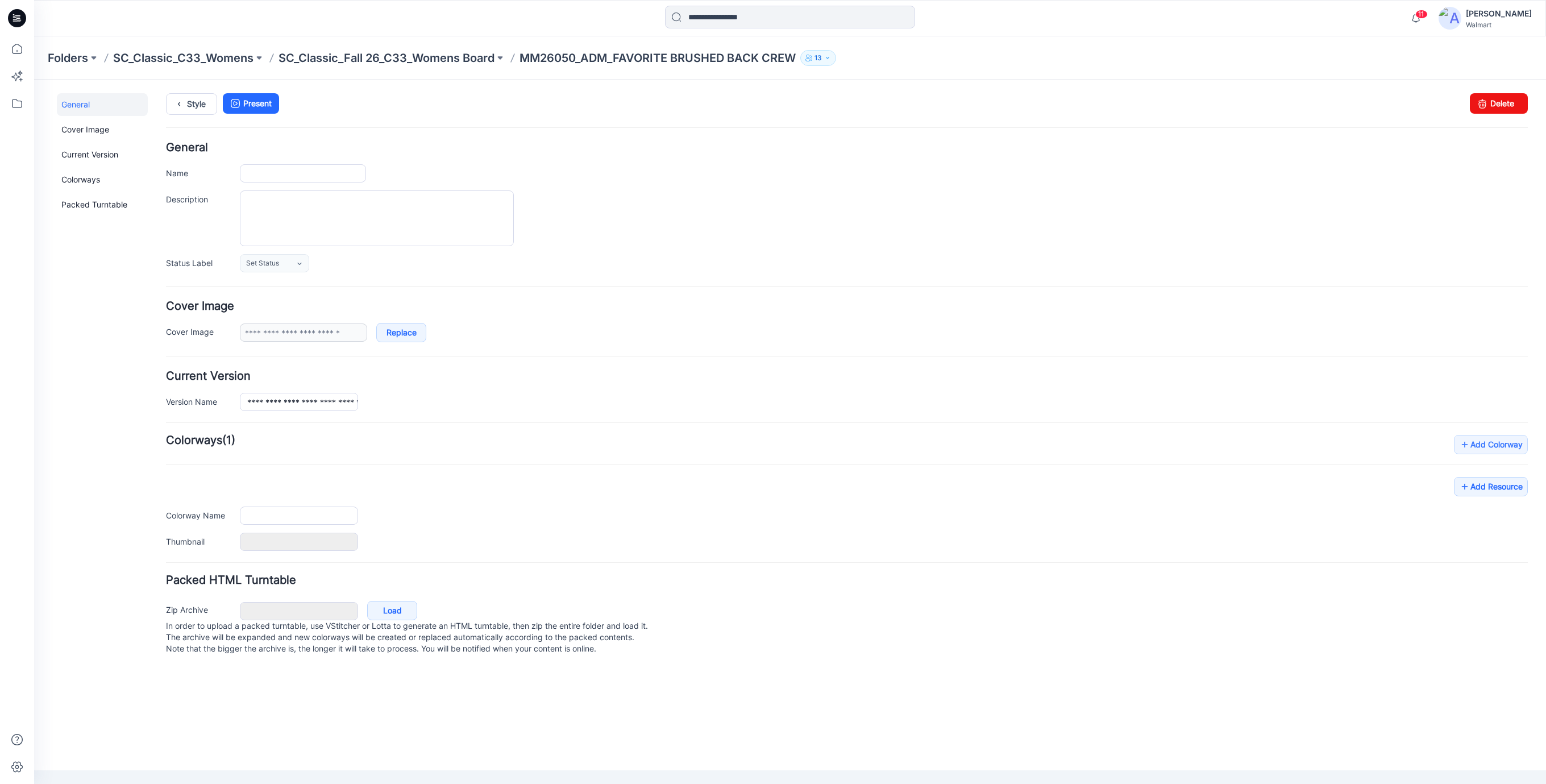
type input "**********"
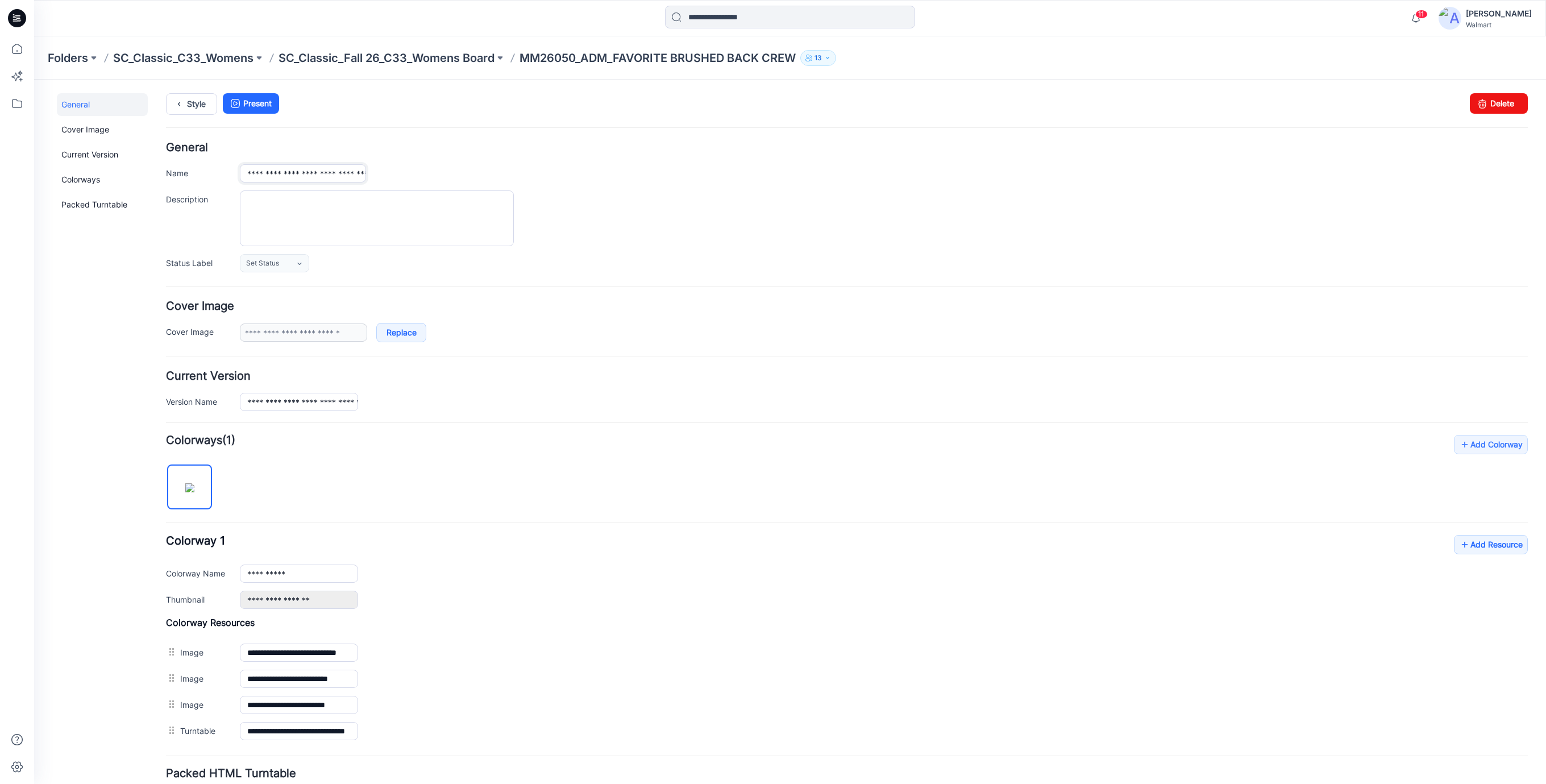
scroll to position [0, 71]
drag, startPoint x: 243, startPoint y: 175, endPoint x: 788, endPoint y: 139, distance: 546.2
click at [788, 139] on div "**********" at bounding box center [846, 478] width 1362 height 769
click at [200, 106] on link "Style" at bounding box center [192, 104] width 51 height 21
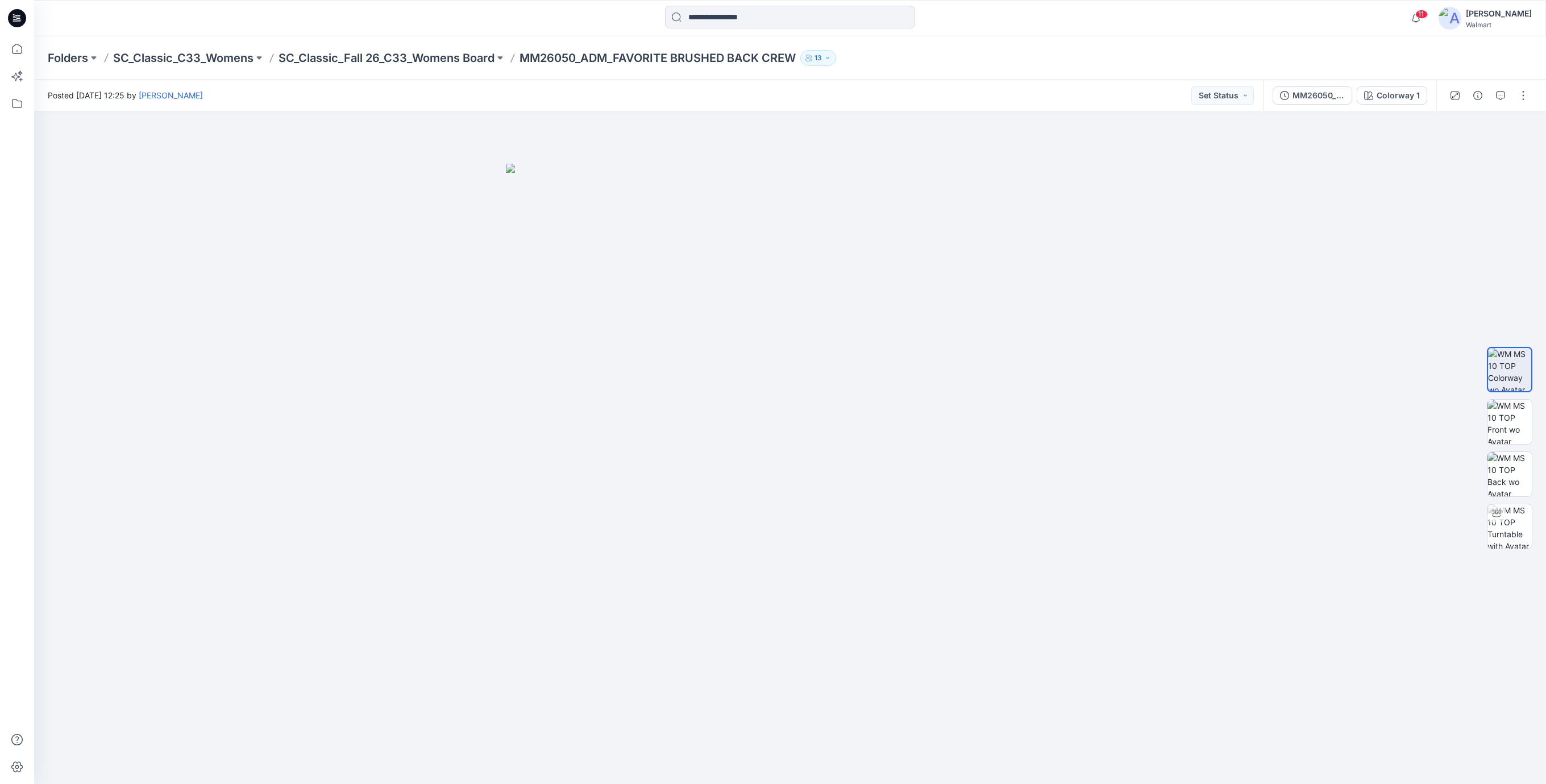
click at [15, 19] on icon at bounding box center [15, 19] width 4 height 1
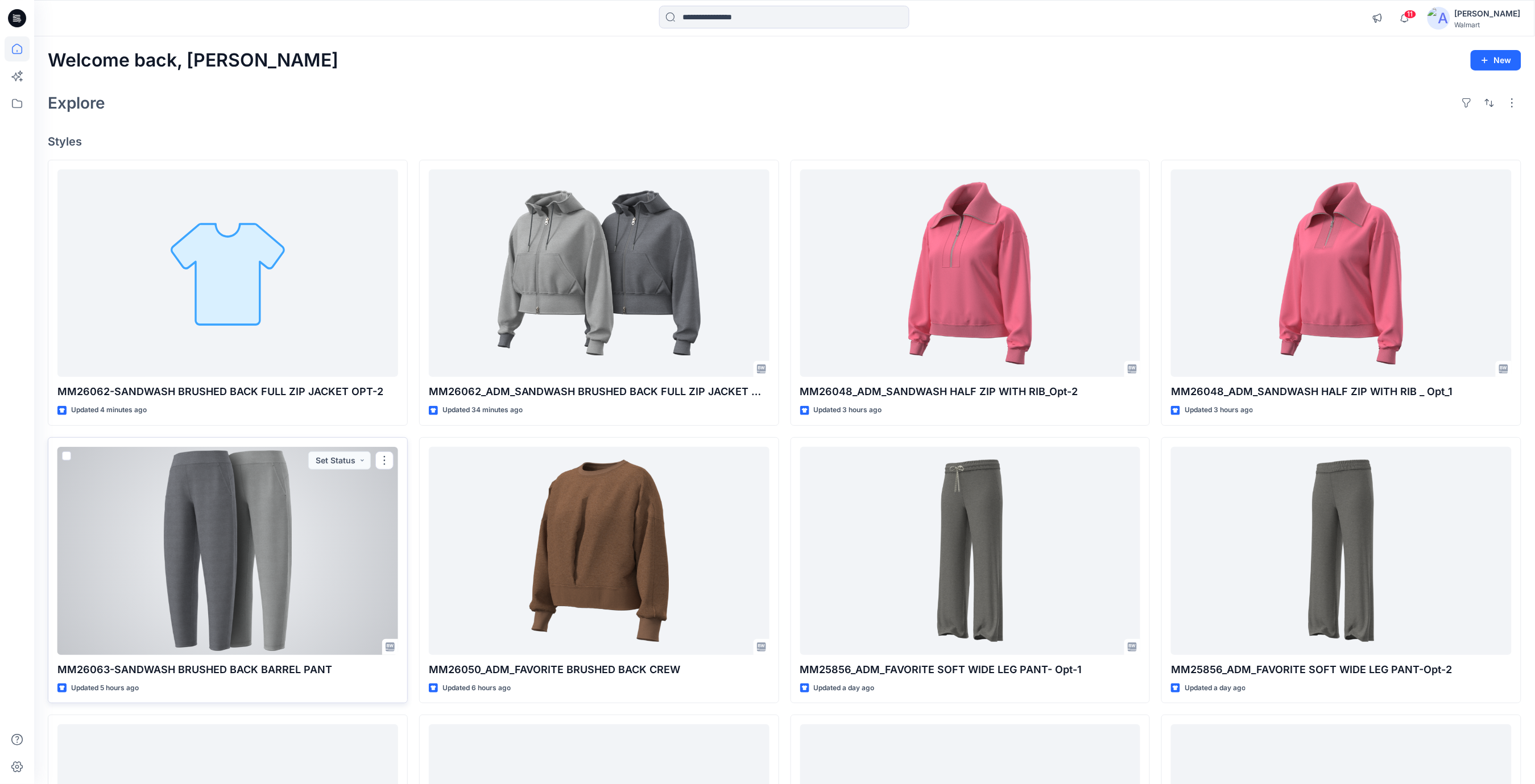
click at [298, 549] on div at bounding box center [227, 550] width 340 height 208
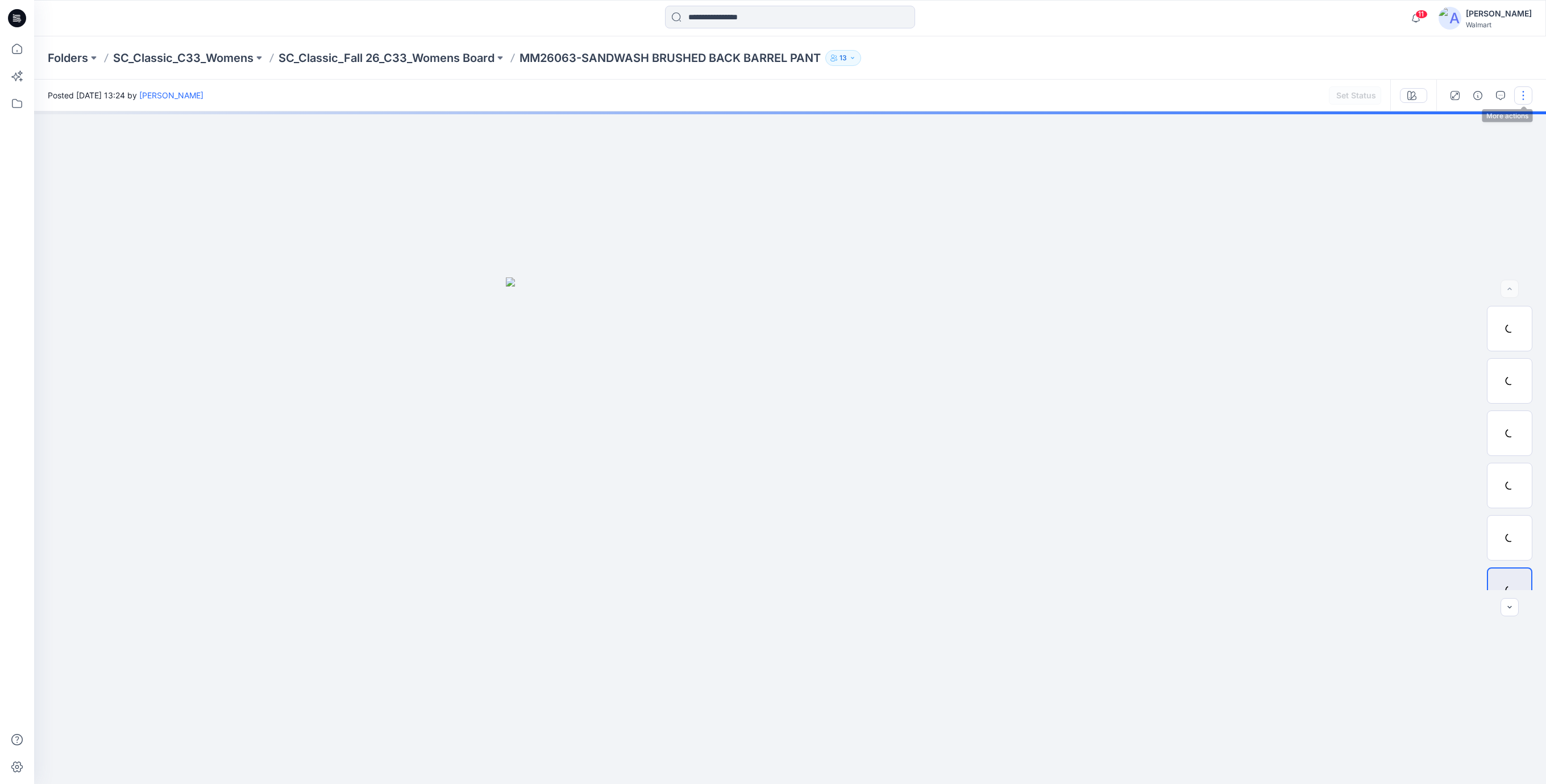
click at [1525, 96] on button "button" at bounding box center [1522, 96] width 18 height 18
click at [1523, 98] on button "button" at bounding box center [1522, 96] width 18 height 18
click at [1449, 185] on div at bounding box center [789, 447] width 1511 height 672
click at [1525, 96] on button "button" at bounding box center [1522, 96] width 18 height 18
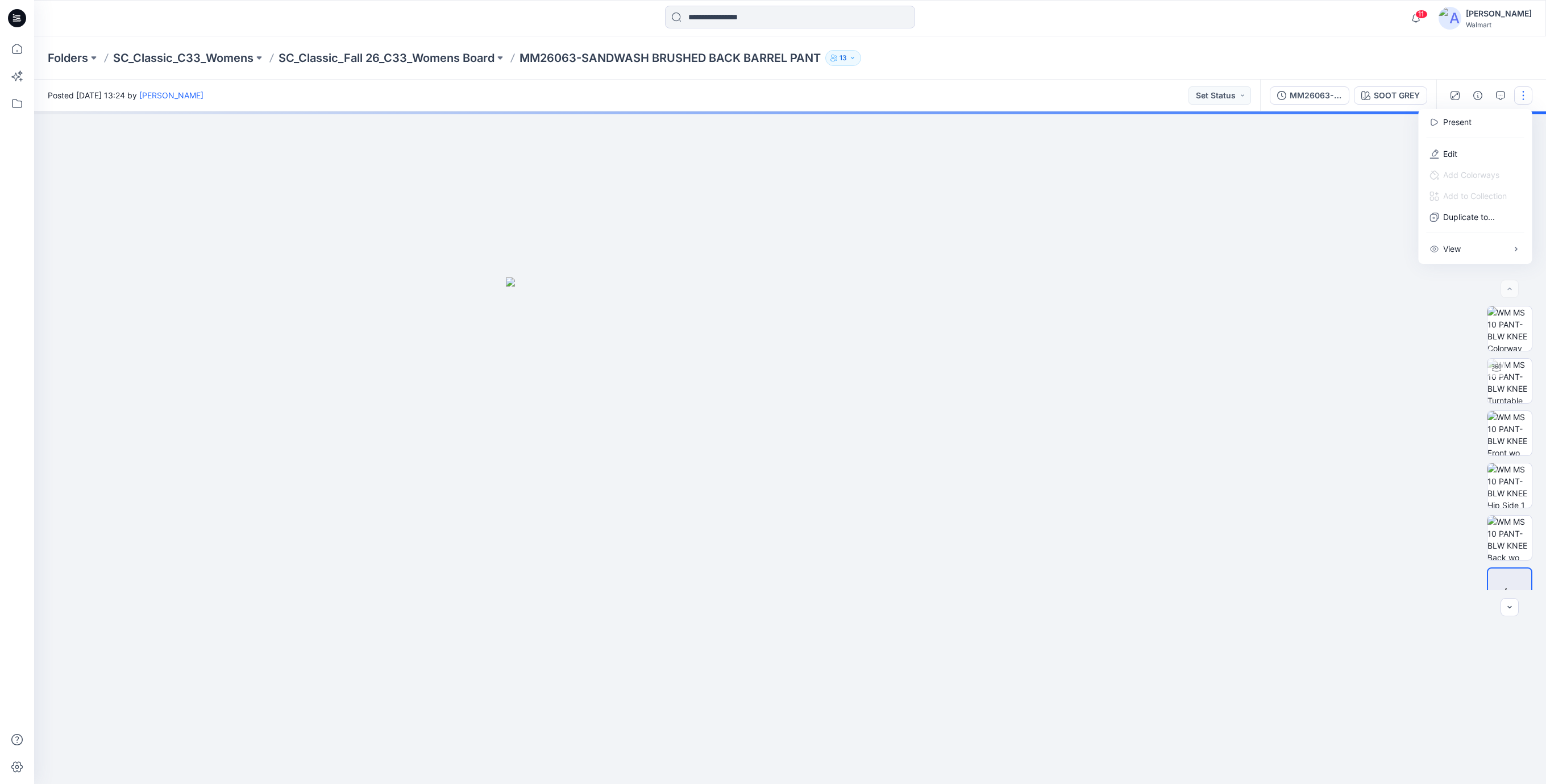
click at [1320, 180] on div at bounding box center [789, 447] width 1511 height 672
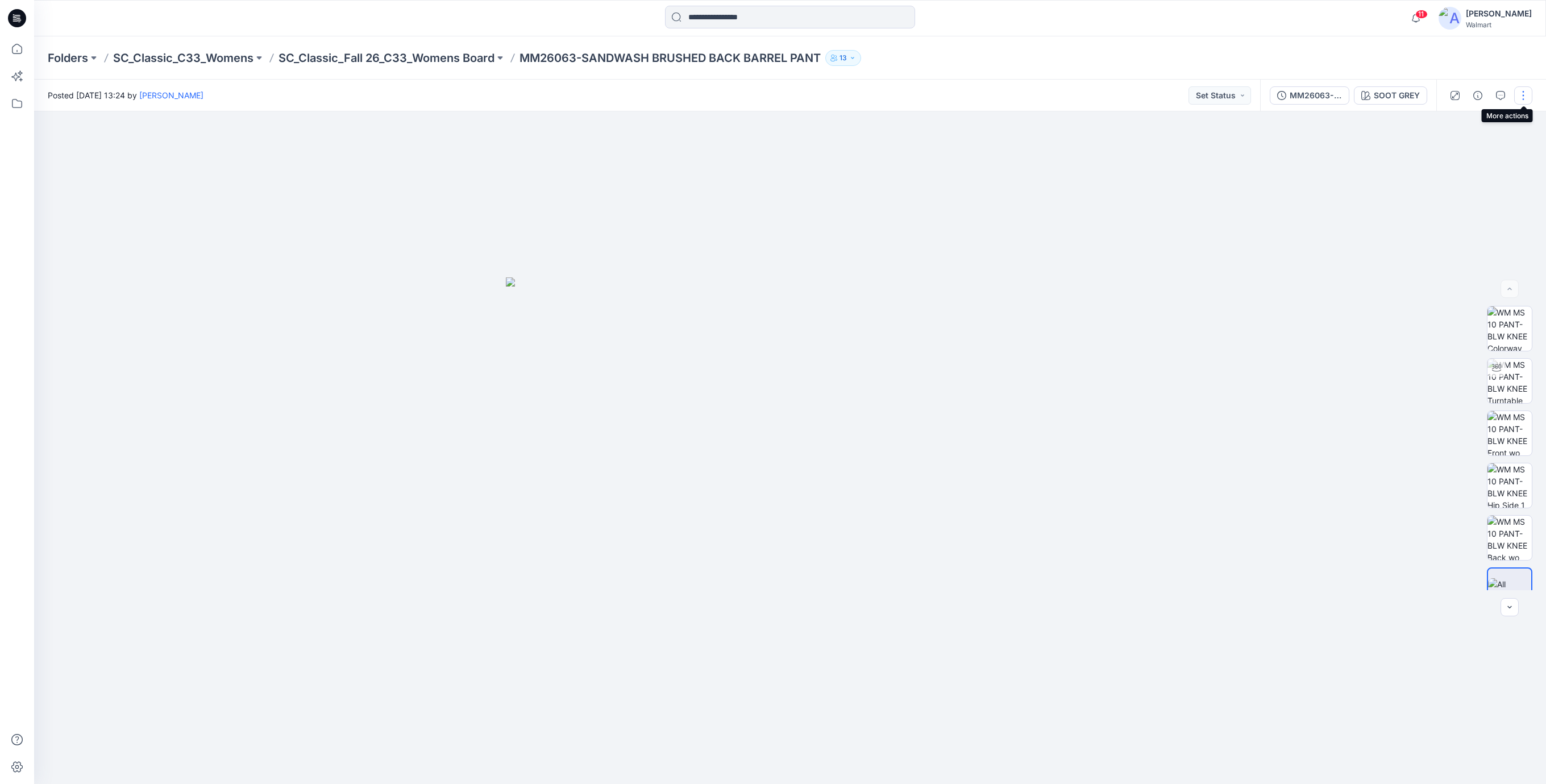
click at [1525, 94] on button "button" at bounding box center [1522, 96] width 18 height 18
click at [1453, 153] on p "Edit" at bounding box center [1450, 154] width 14 height 12
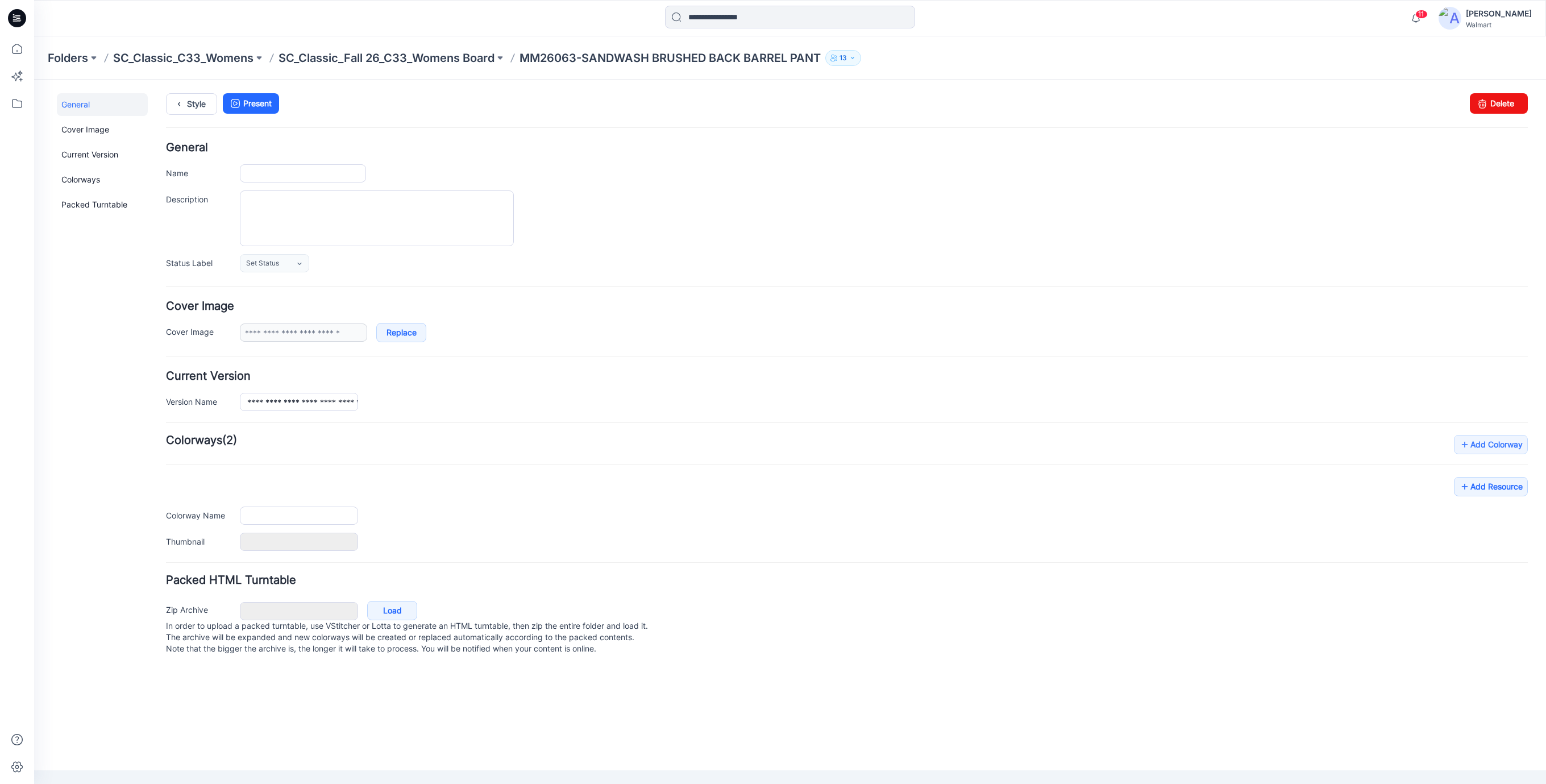
type input "**********"
type input "*********"
type input "**********"
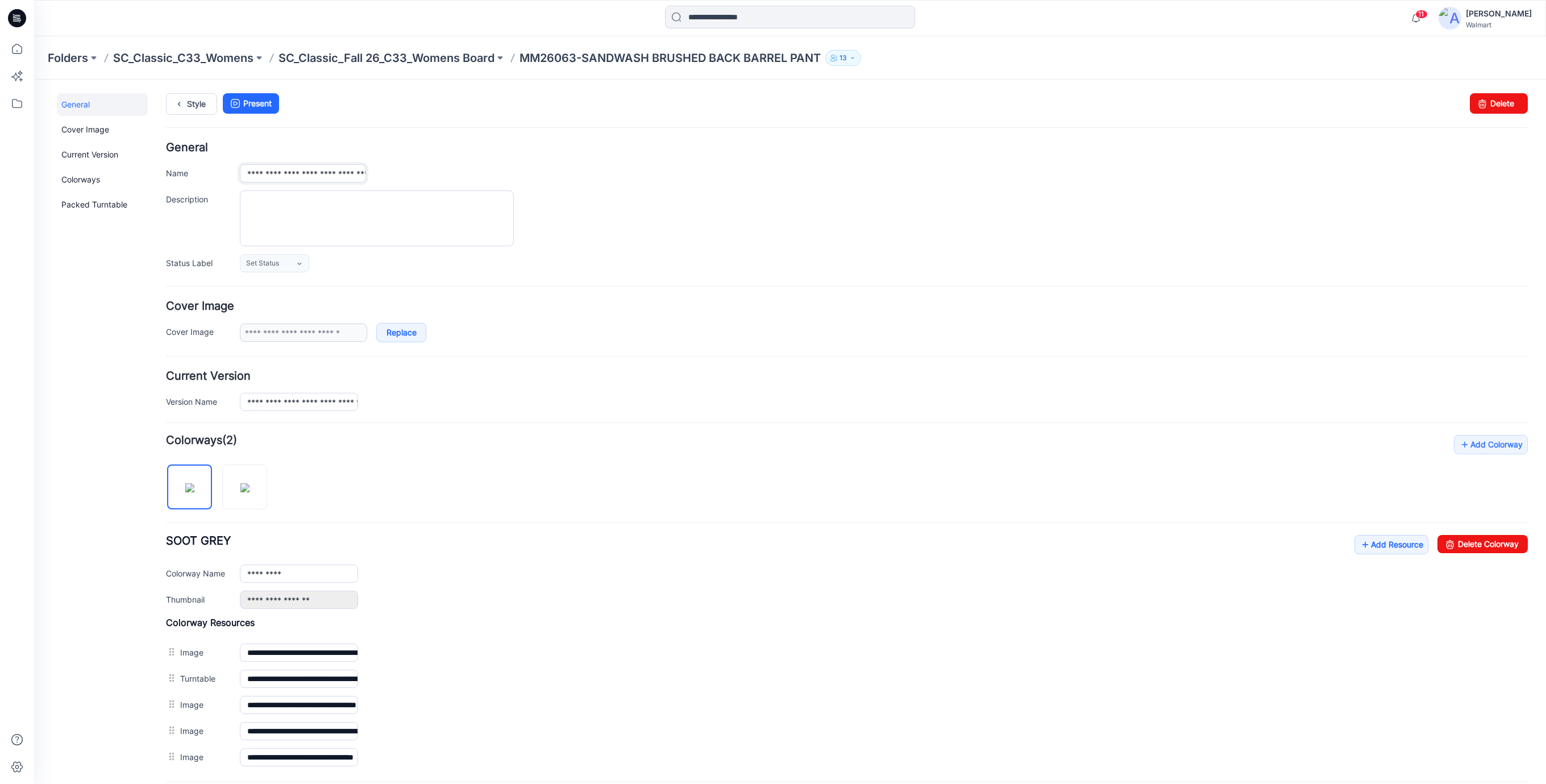
scroll to position [0, 88]
drag, startPoint x: 269, startPoint y: 170, endPoint x: 686, endPoint y: 196, distance: 417.8
click at [686, 196] on div "**********" at bounding box center [846, 206] width 1362 height 130
click at [198, 108] on link "Style" at bounding box center [192, 104] width 51 height 21
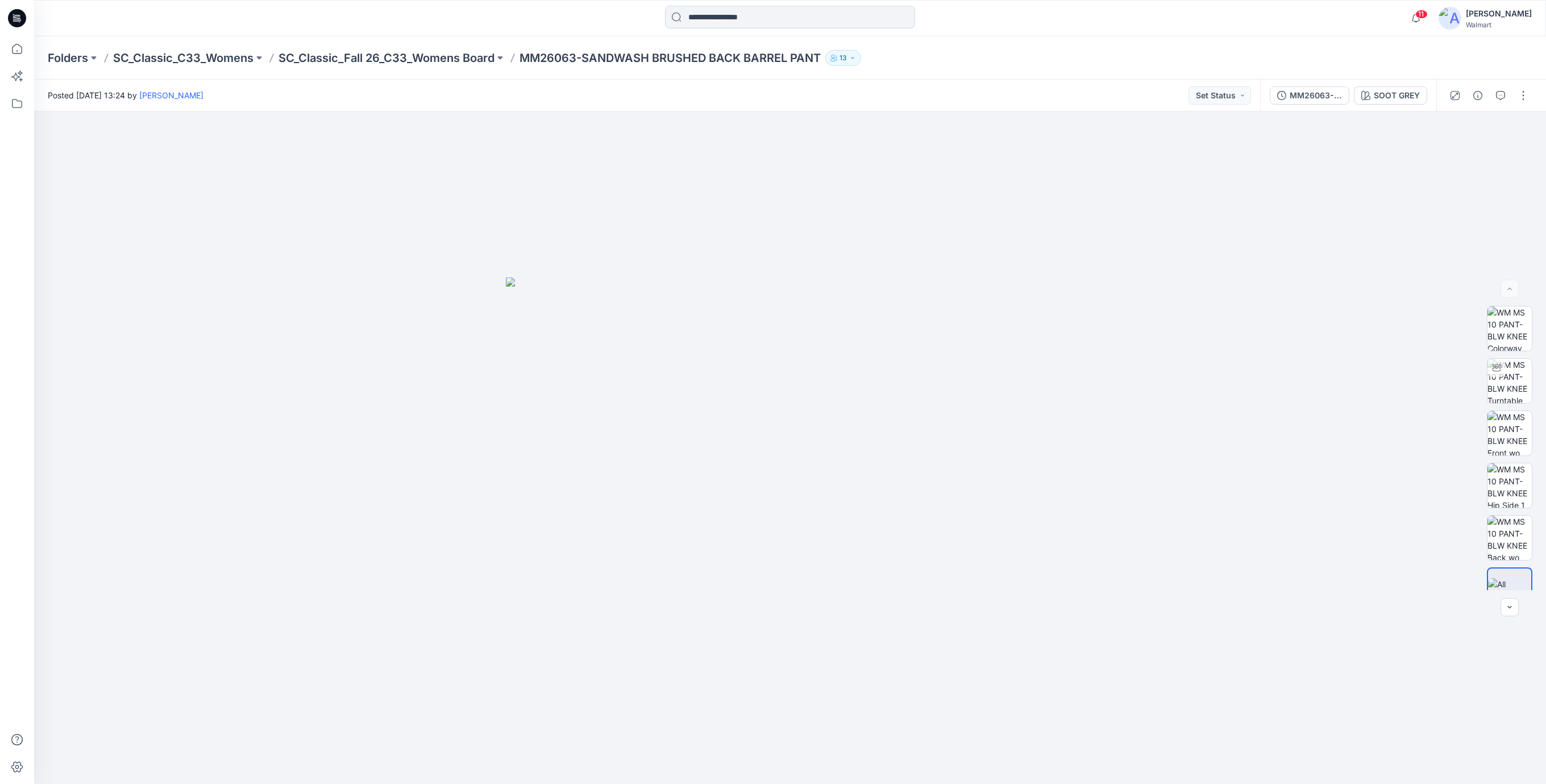
click at [14, 20] on icon at bounding box center [17, 18] width 18 height 18
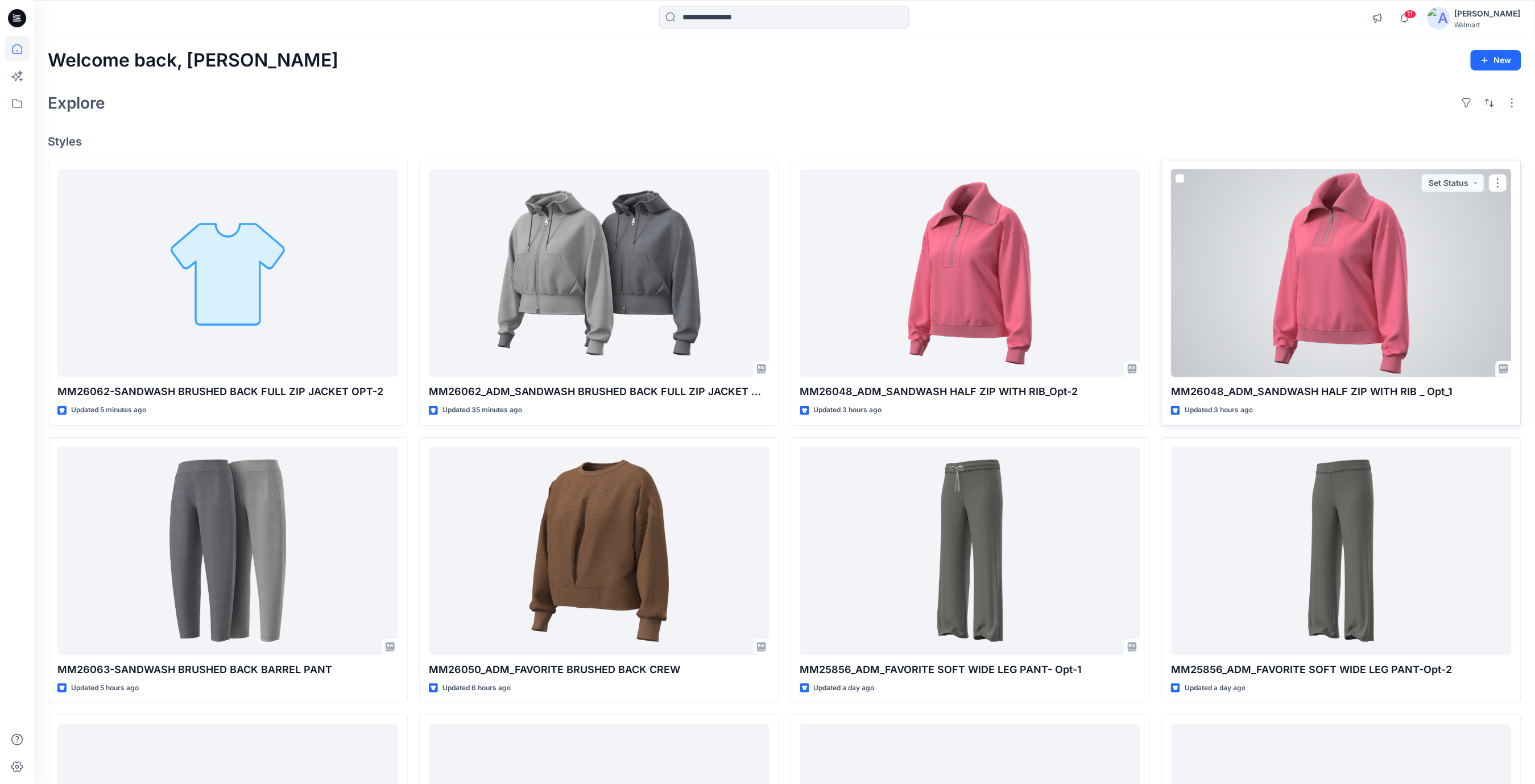
click at [1376, 312] on div at bounding box center [1341, 273] width 340 height 208
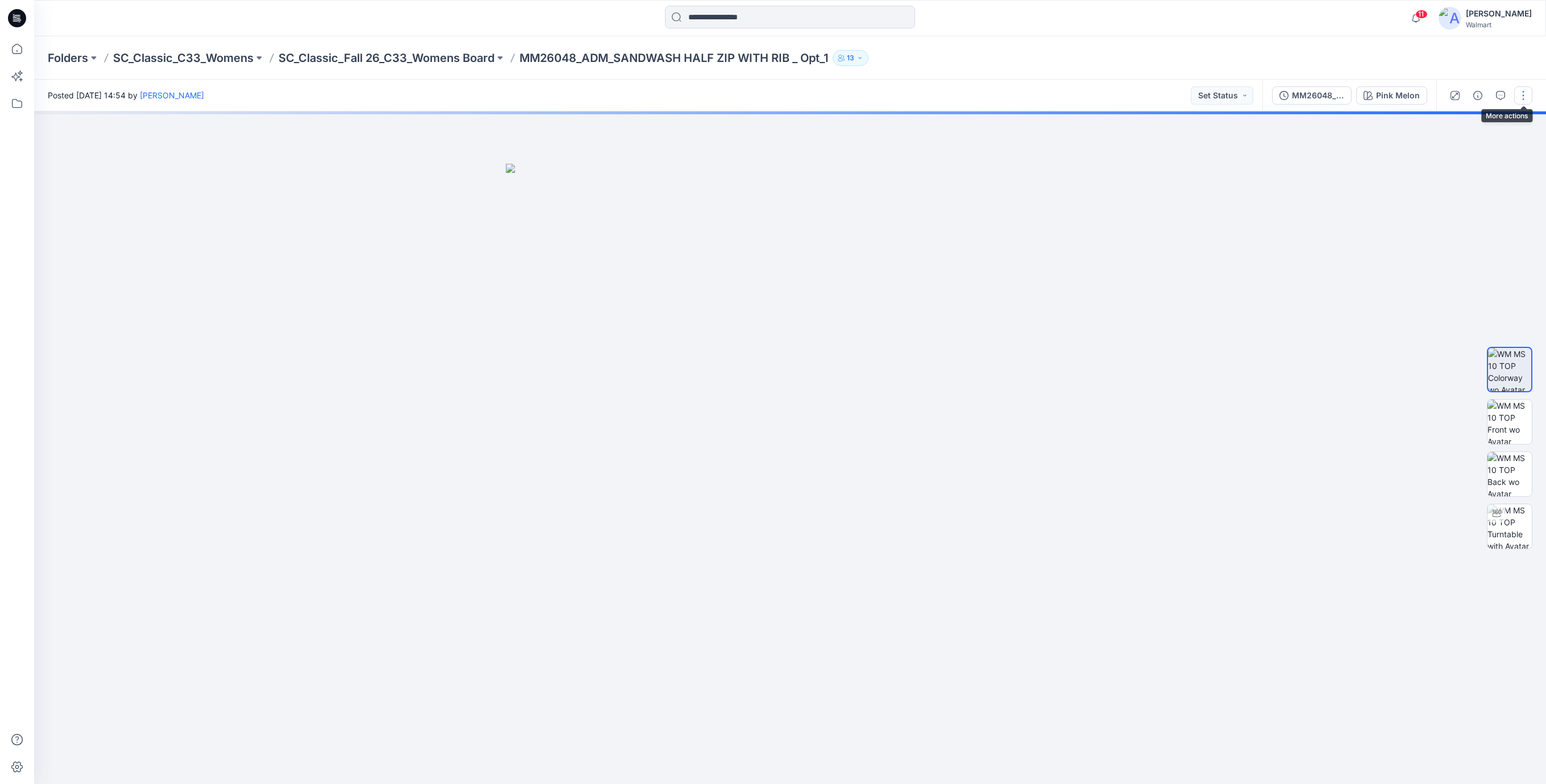
click at [1520, 93] on button "button" at bounding box center [1522, 96] width 18 height 18
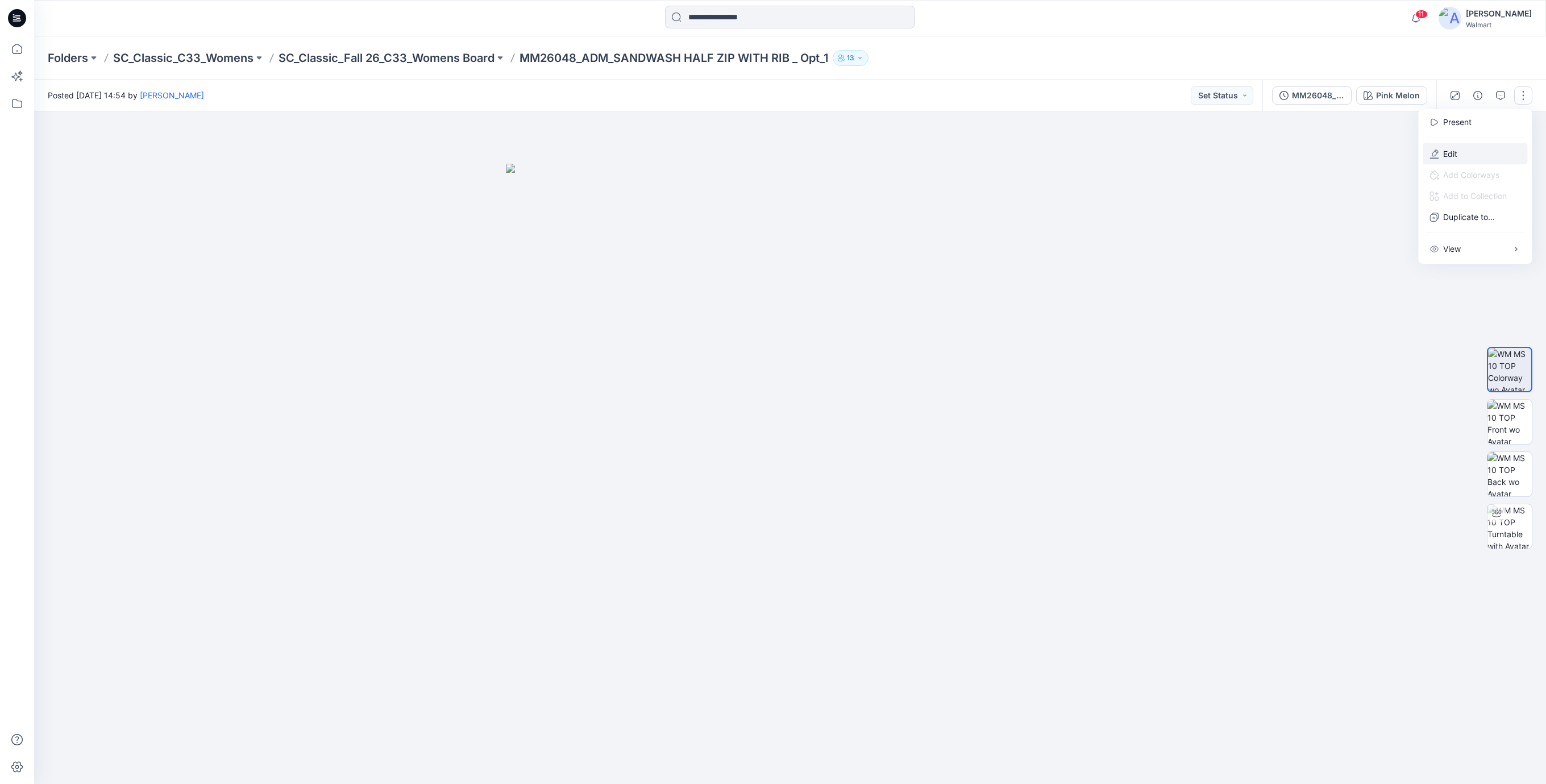
click at [1451, 152] on p "Edit" at bounding box center [1450, 154] width 14 height 12
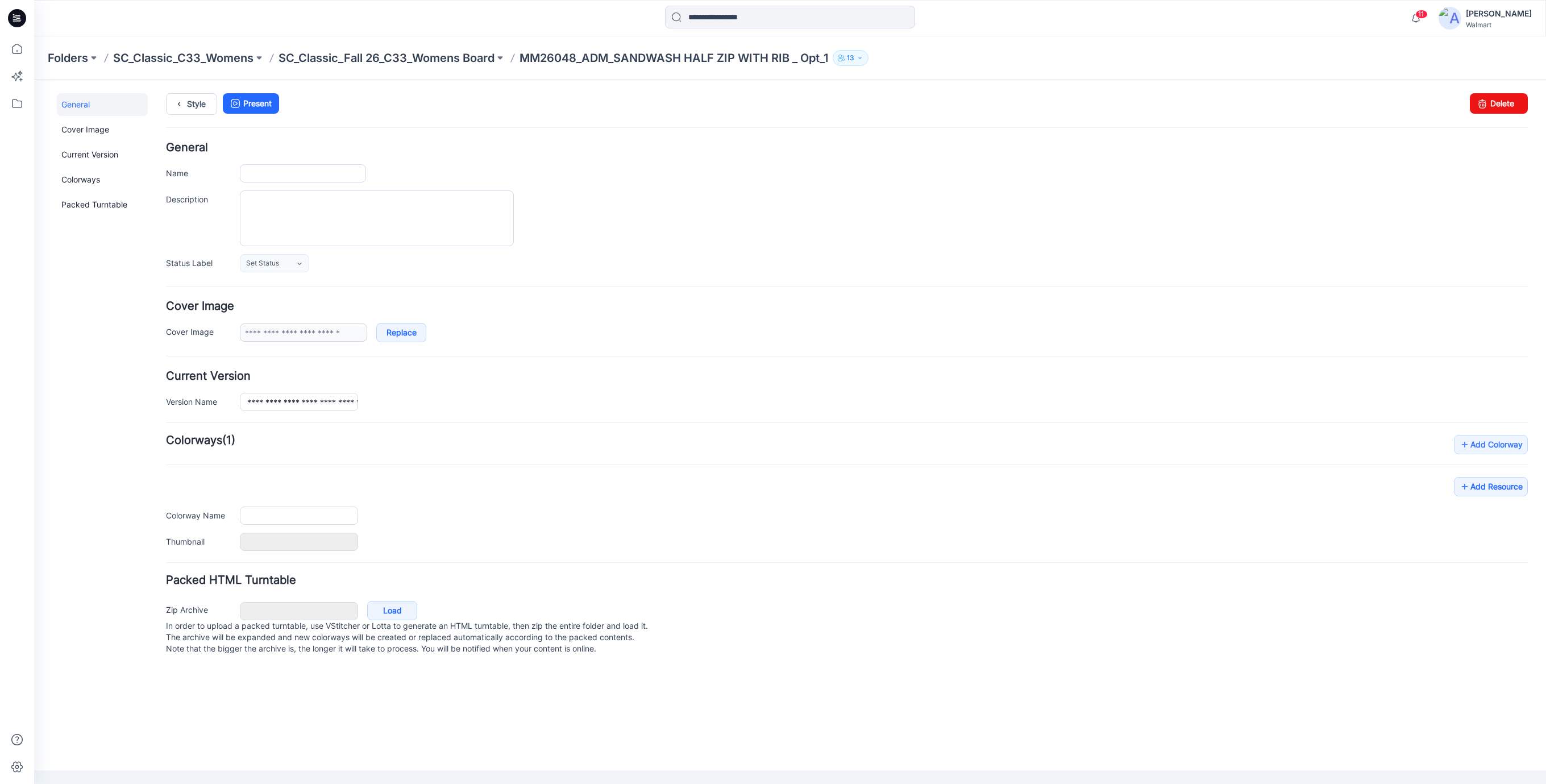
type input "**********"
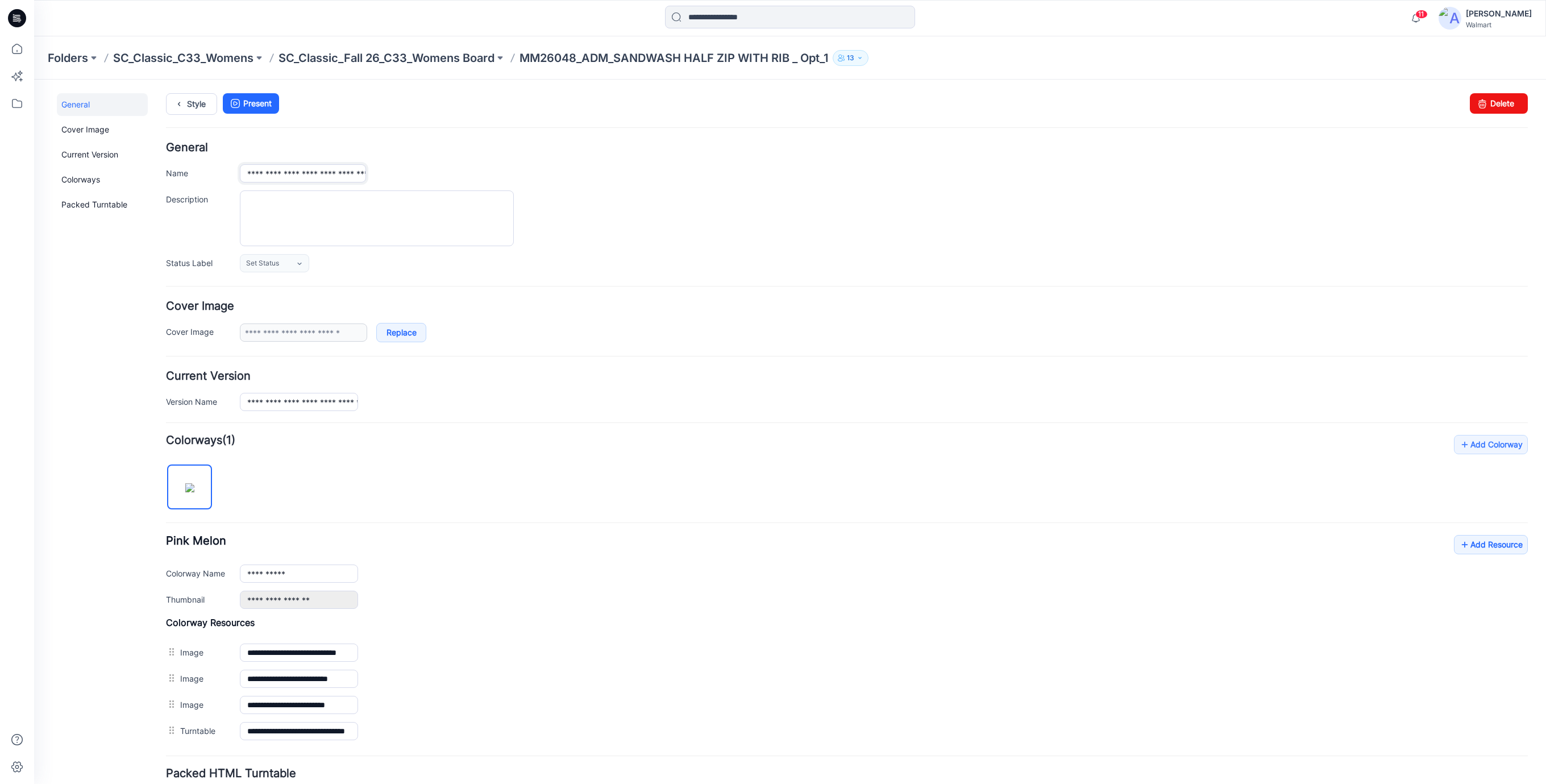
scroll to position [0, 94]
drag, startPoint x: 285, startPoint y: 167, endPoint x: 732, endPoint y: 163, distance: 447.0
click at [732, 163] on div "**********" at bounding box center [846, 206] width 1362 height 130
click at [192, 107] on link "Style" at bounding box center [192, 104] width 51 height 21
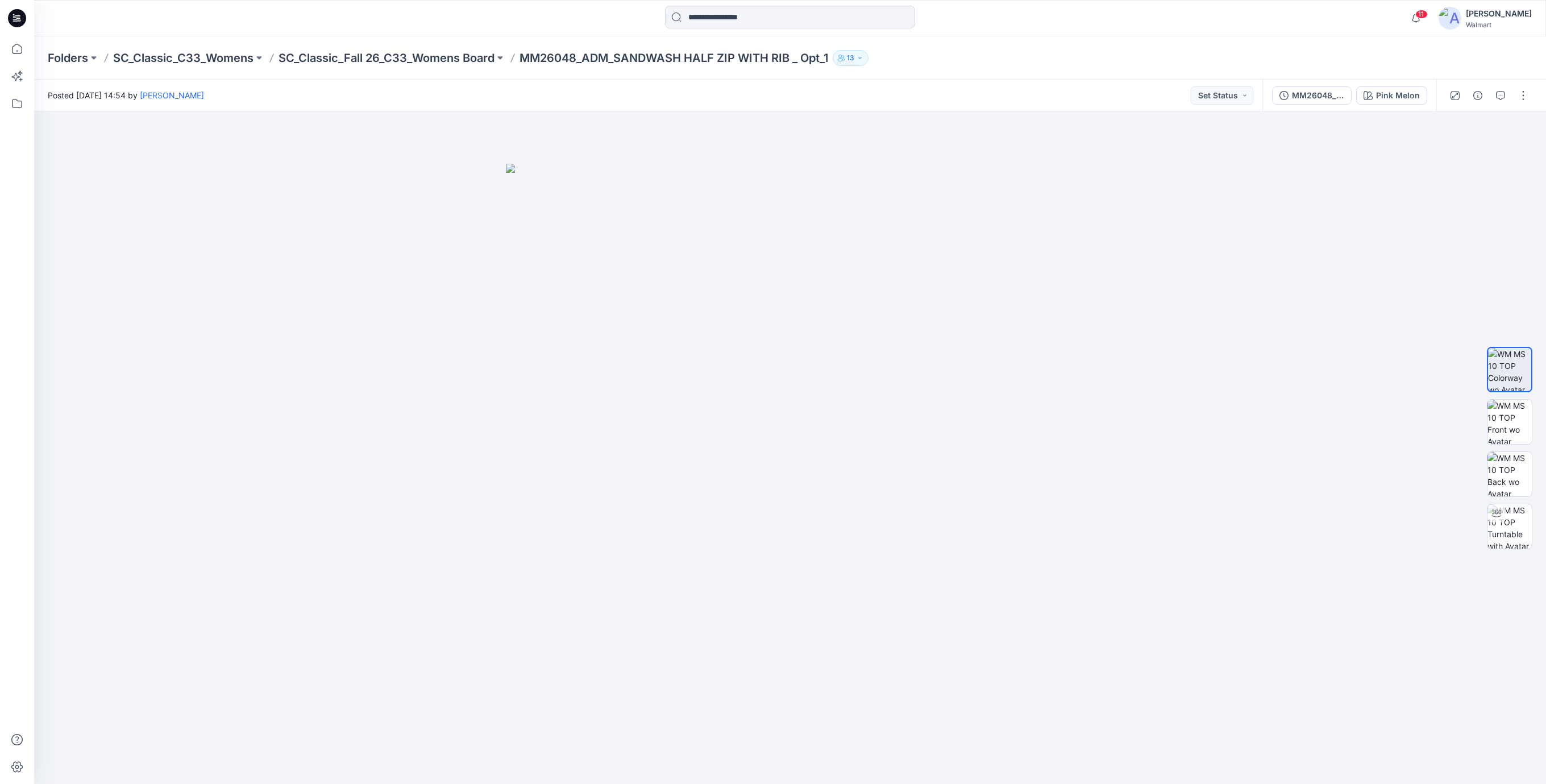
click at [12, 19] on icon at bounding box center [17, 18] width 18 height 18
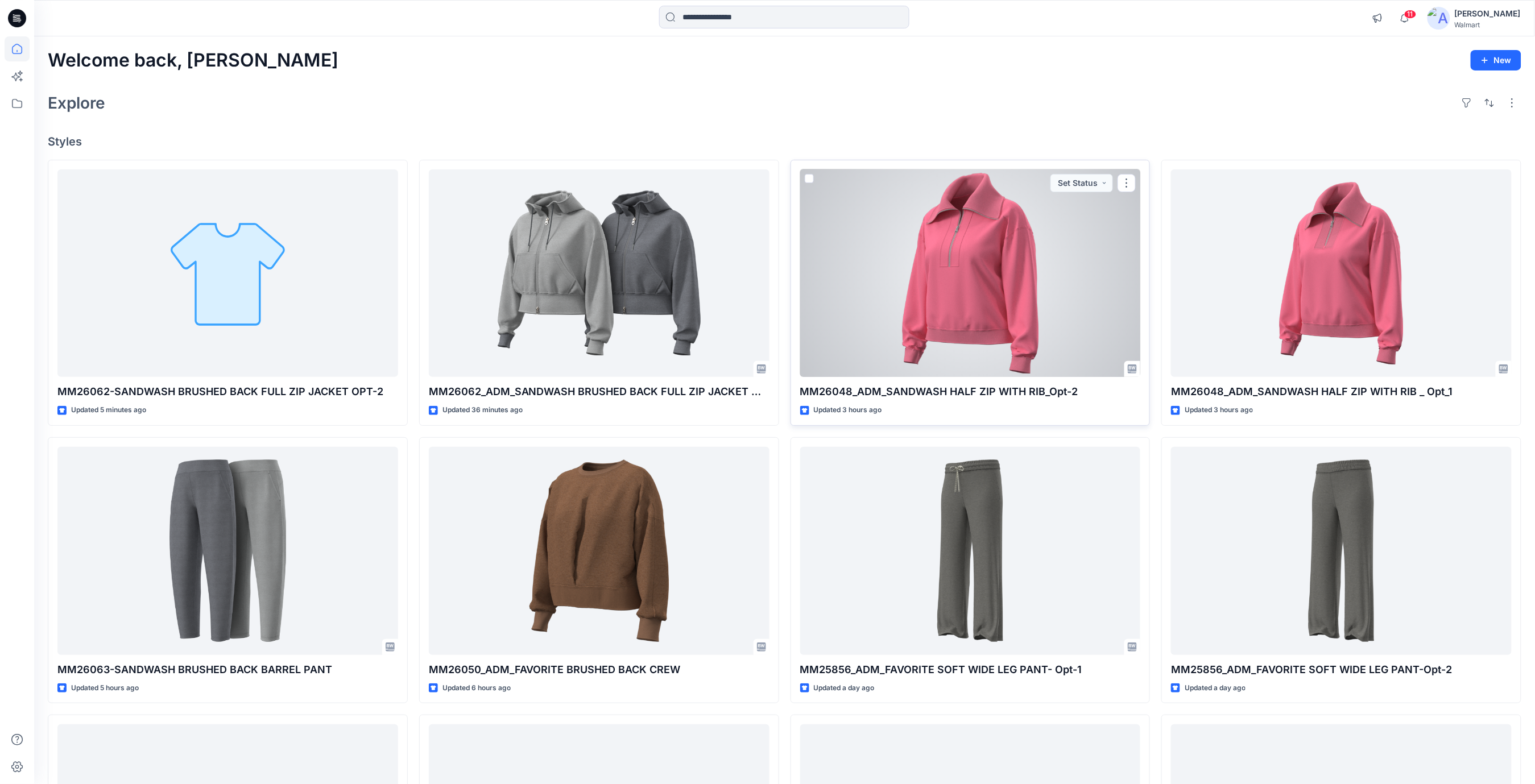
click at [1026, 314] on div at bounding box center [970, 273] width 340 height 208
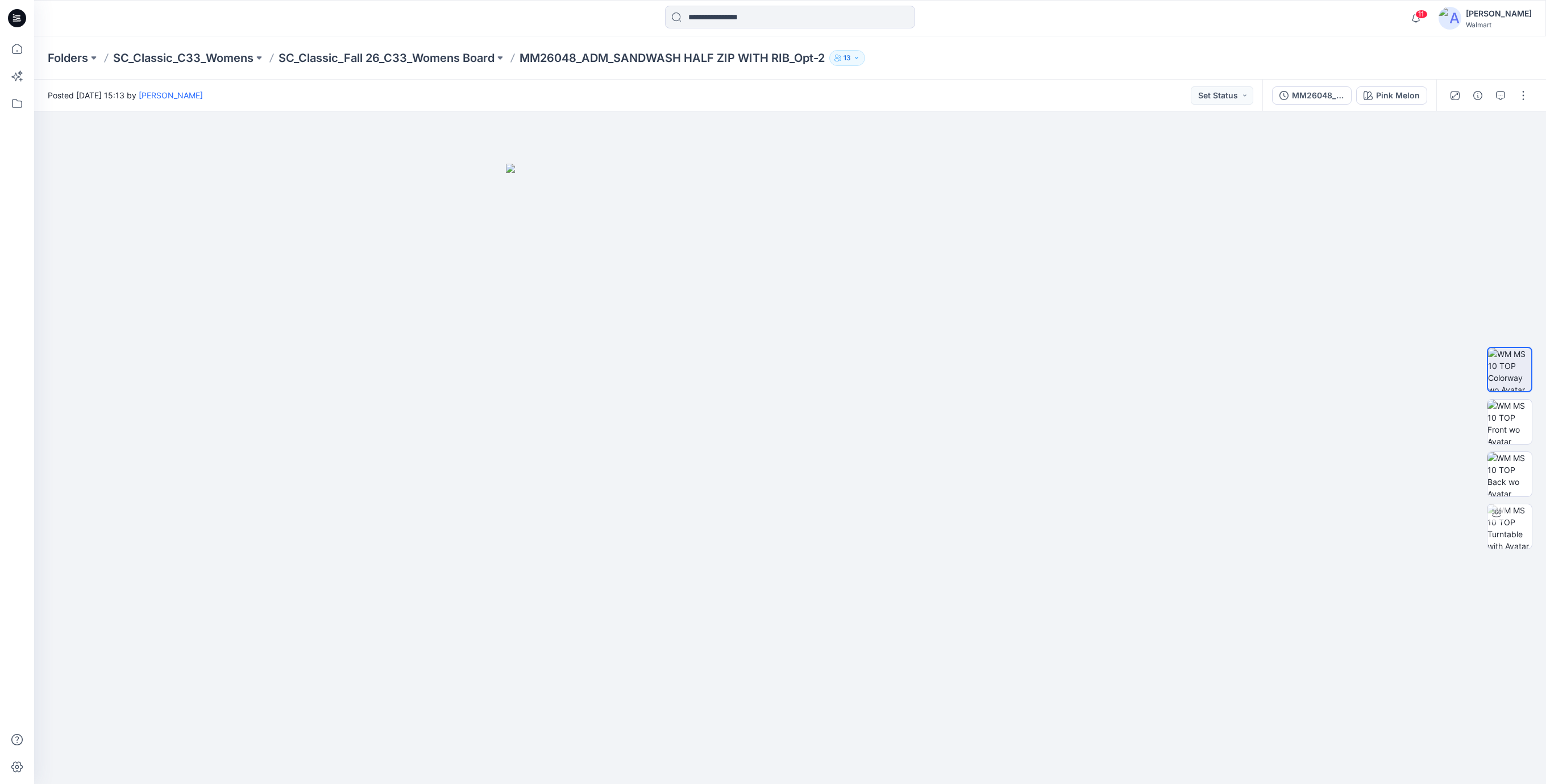
click at [19, 14] on icon at bounding box center [17, 18] width 18 height 18
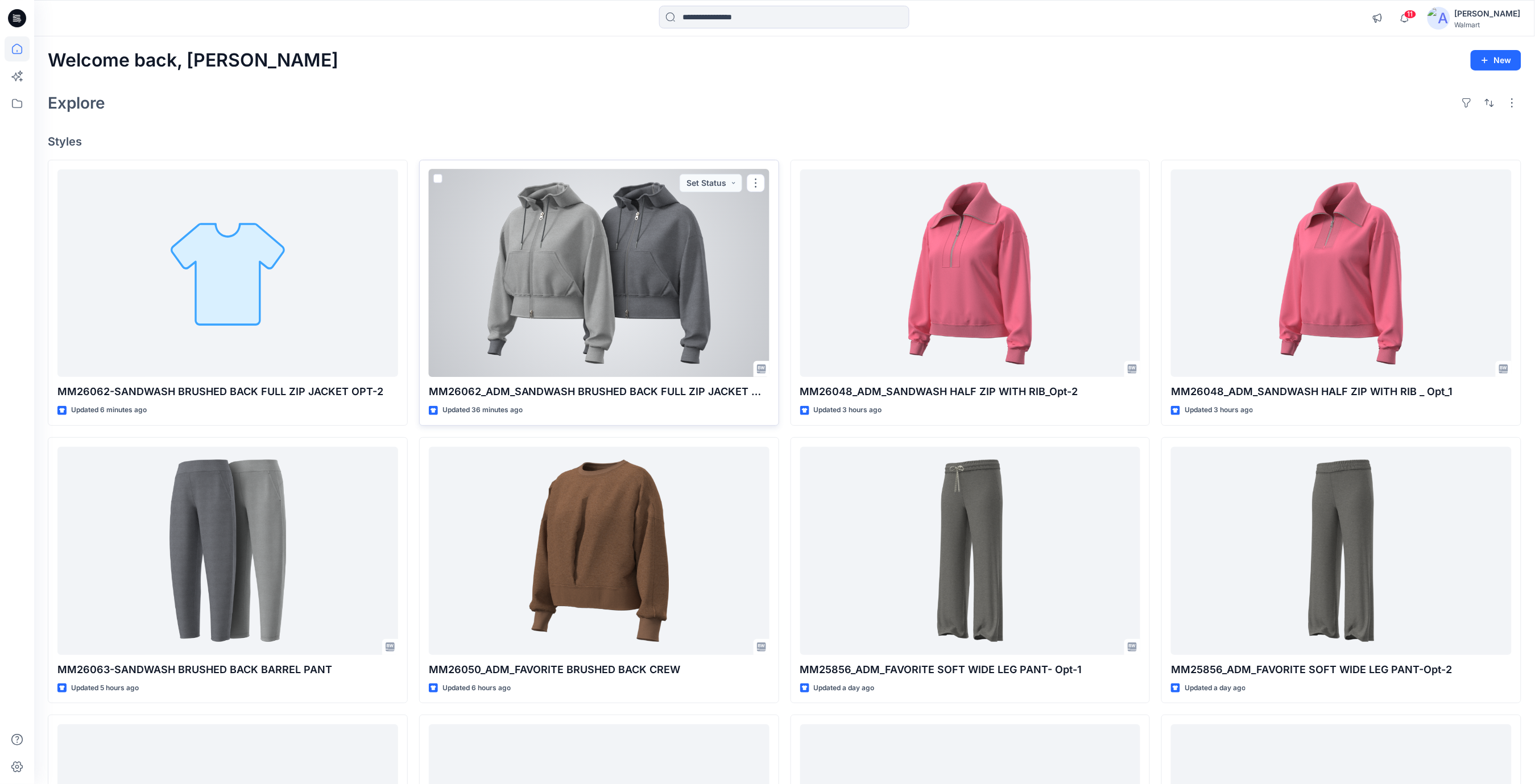
click at [676, 306] on div at bounding box center [598, 273] width 340 height 208
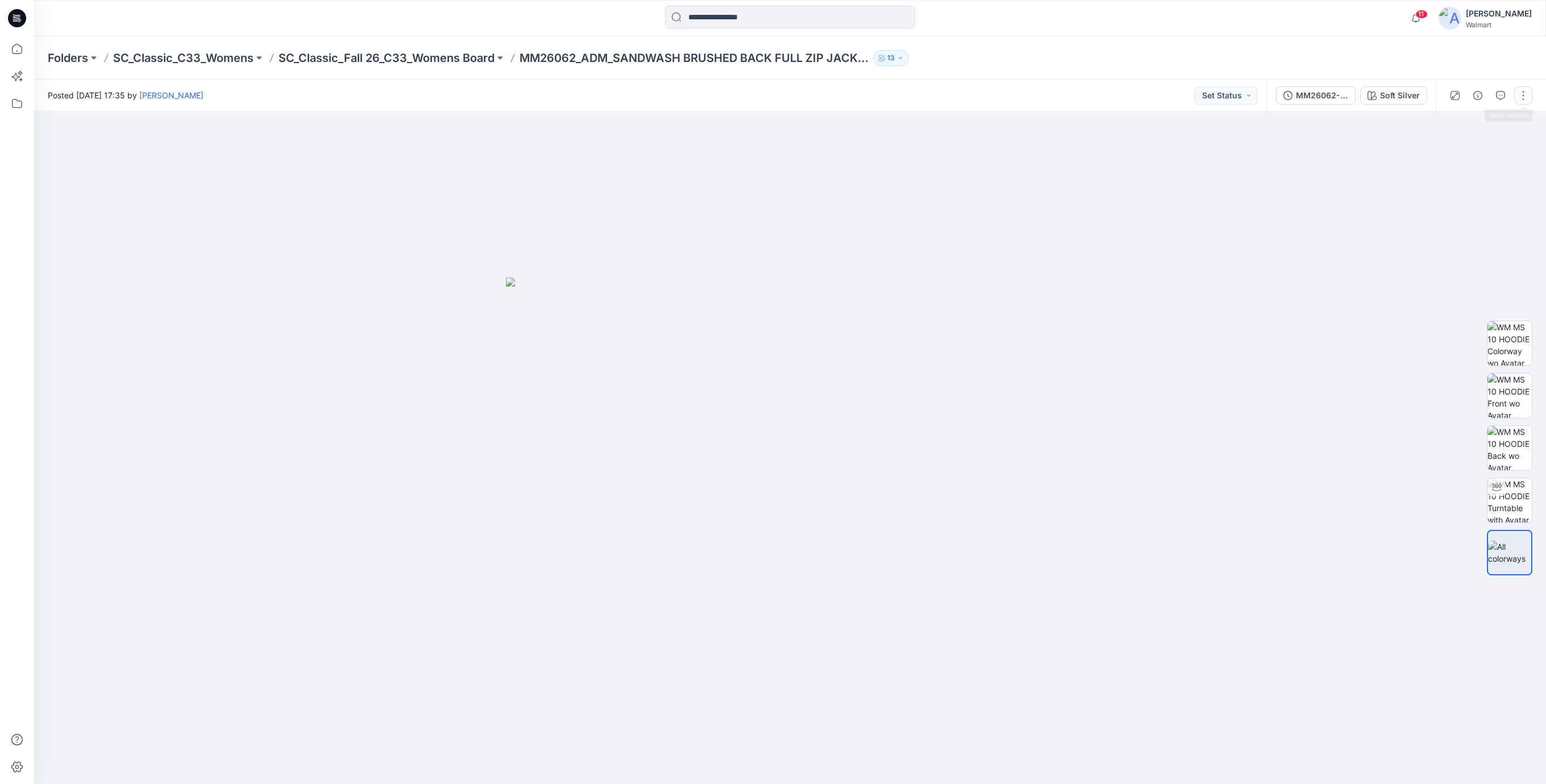
click at [1520, 92] on button "button" at bounding box center [1522, 96] width 18 height 18
click at [1444, 154] on p "Edit" at bounding box center [1450, 154] width 14 height 12
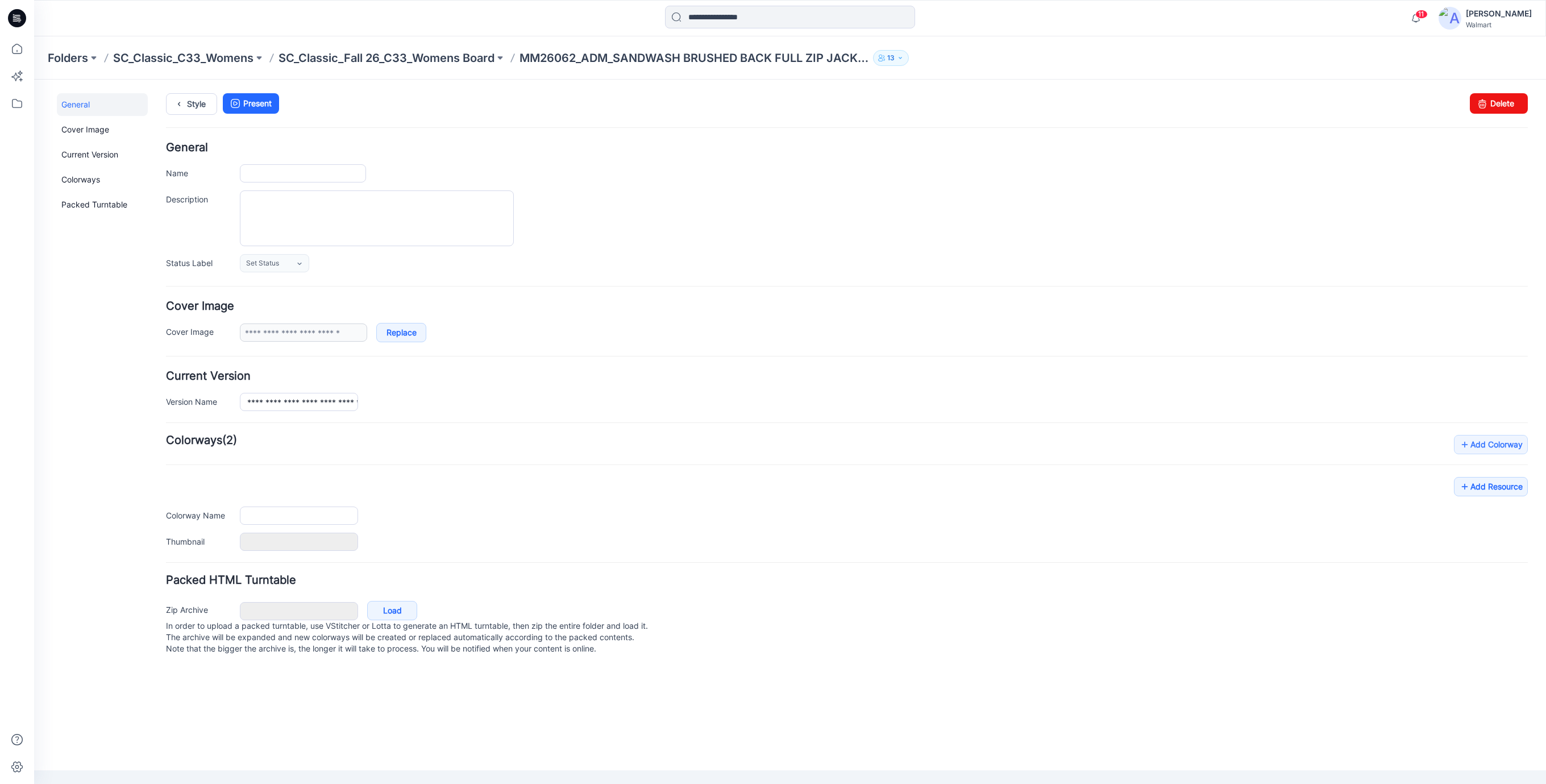
type input "**********"
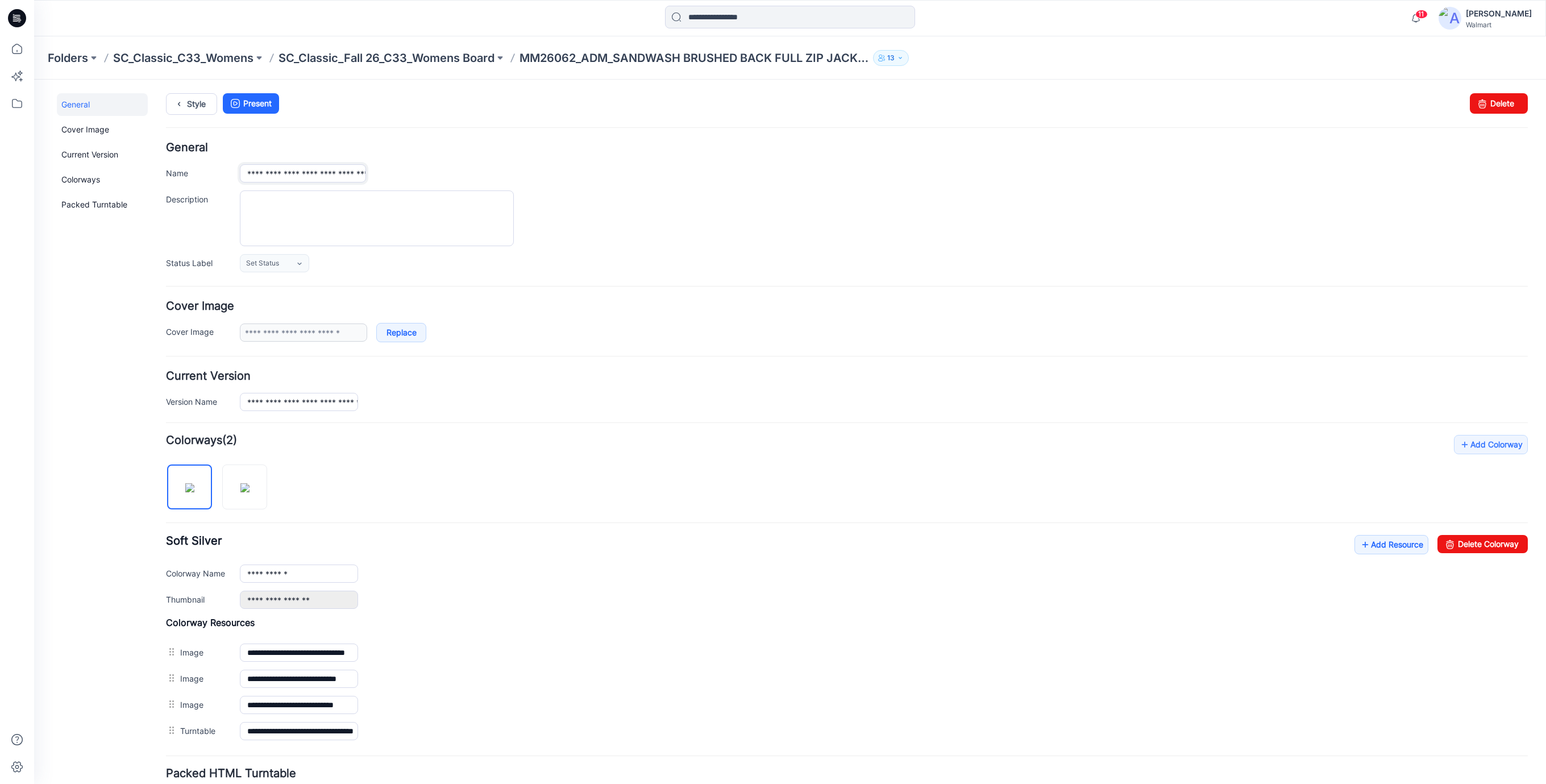
scroll to position [0, 149]
drag, startPoint x: 242, startPoint y: 174, endPoint x: 607, endPoint y: 157, distance: 365.4
click at [607, 157] on div "**********" at bounding box center [846, 206] width 1362 height 130
click at [187, 101] on link "Style" at bounding box center [192, 104] width 51 height 21
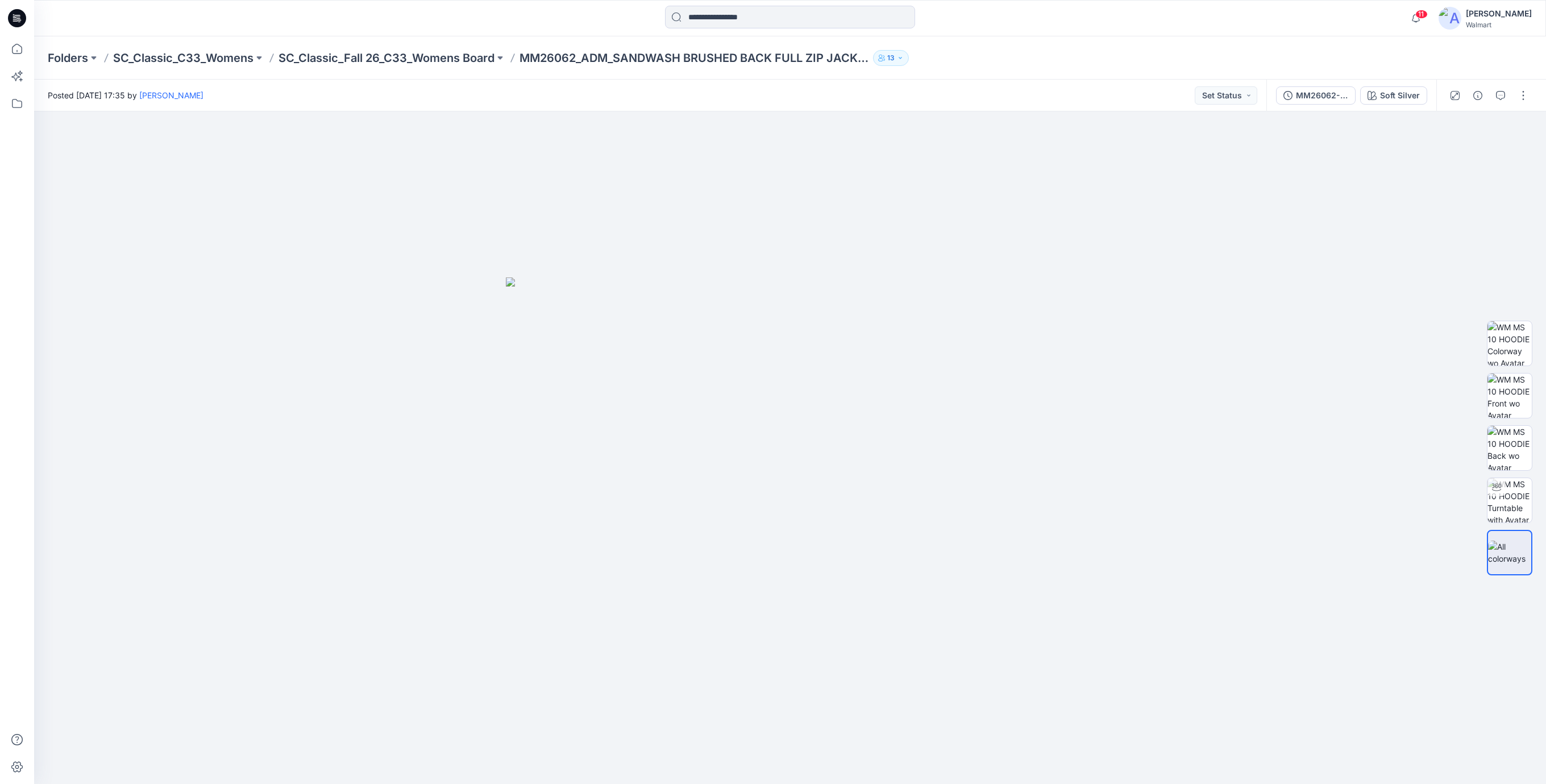
click at [22, 18] on icon at bounding box center [17, 18] width 18 height 18
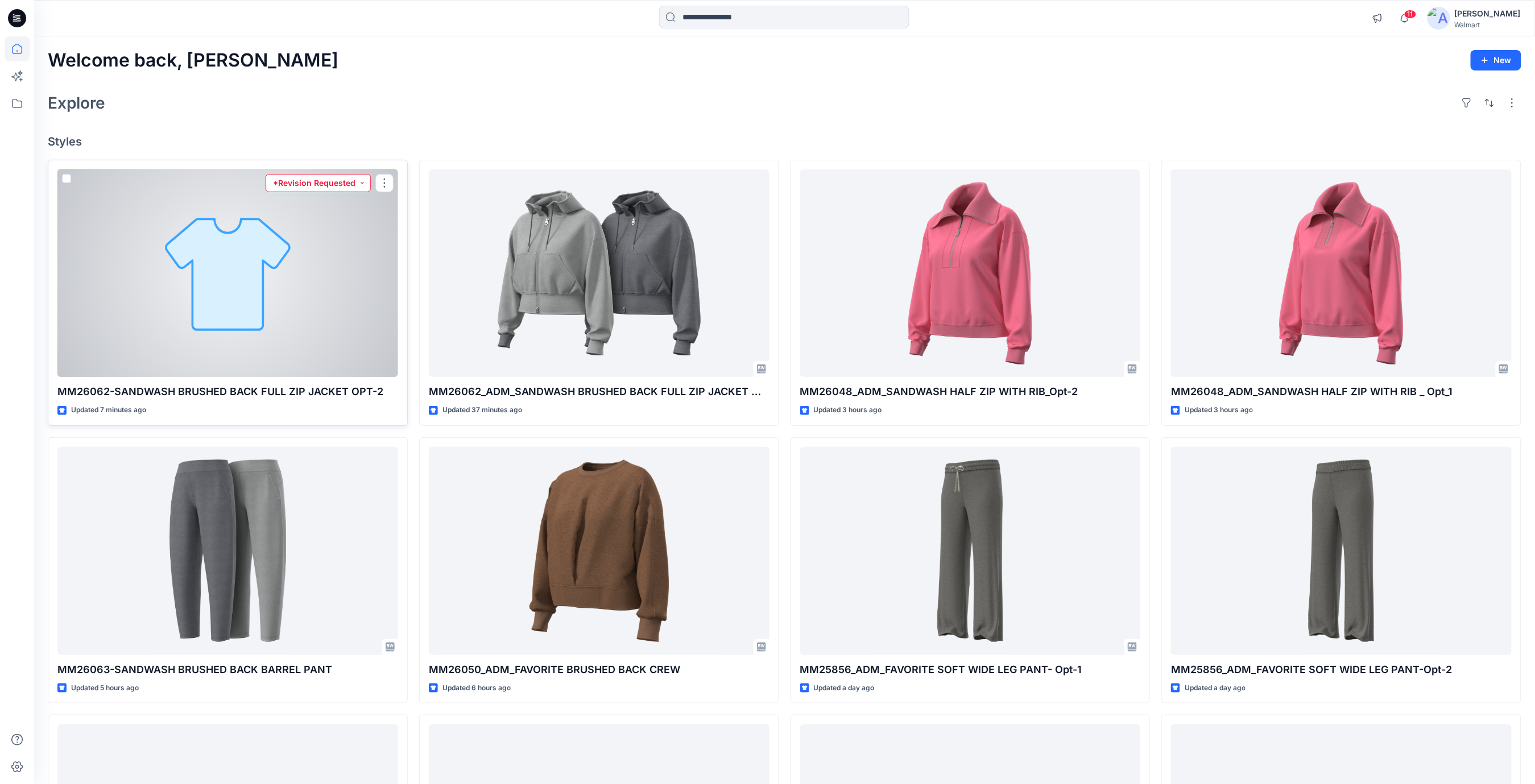
click at [362, 179] on button "*Revision Requested" at bounding box center [318, 183] width 105 height 18
click at [334, 210] on span "Set Status" at bounding box center [307, 212] width 60 height 16
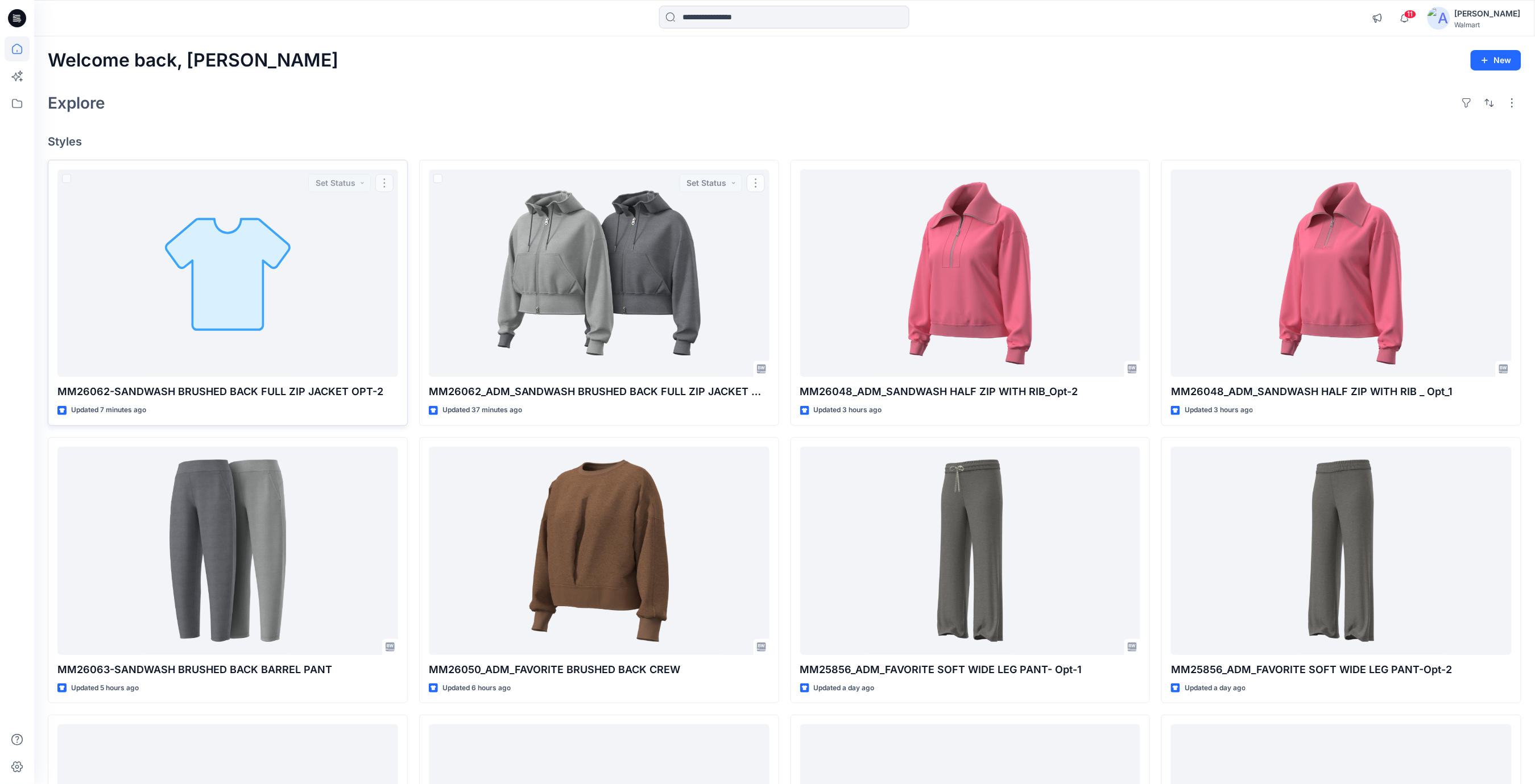
click at [348, 97] on div "Explore" at bounding box center [784, 102] width 1473 height 27
click at [411, 93] on div "Explore" at bounding box center [784, 102] width 1473 height 27
click at [616, 69] on div "Welcome back, Rajesh New" at bounding box center [784, 60] width 1473 height 21
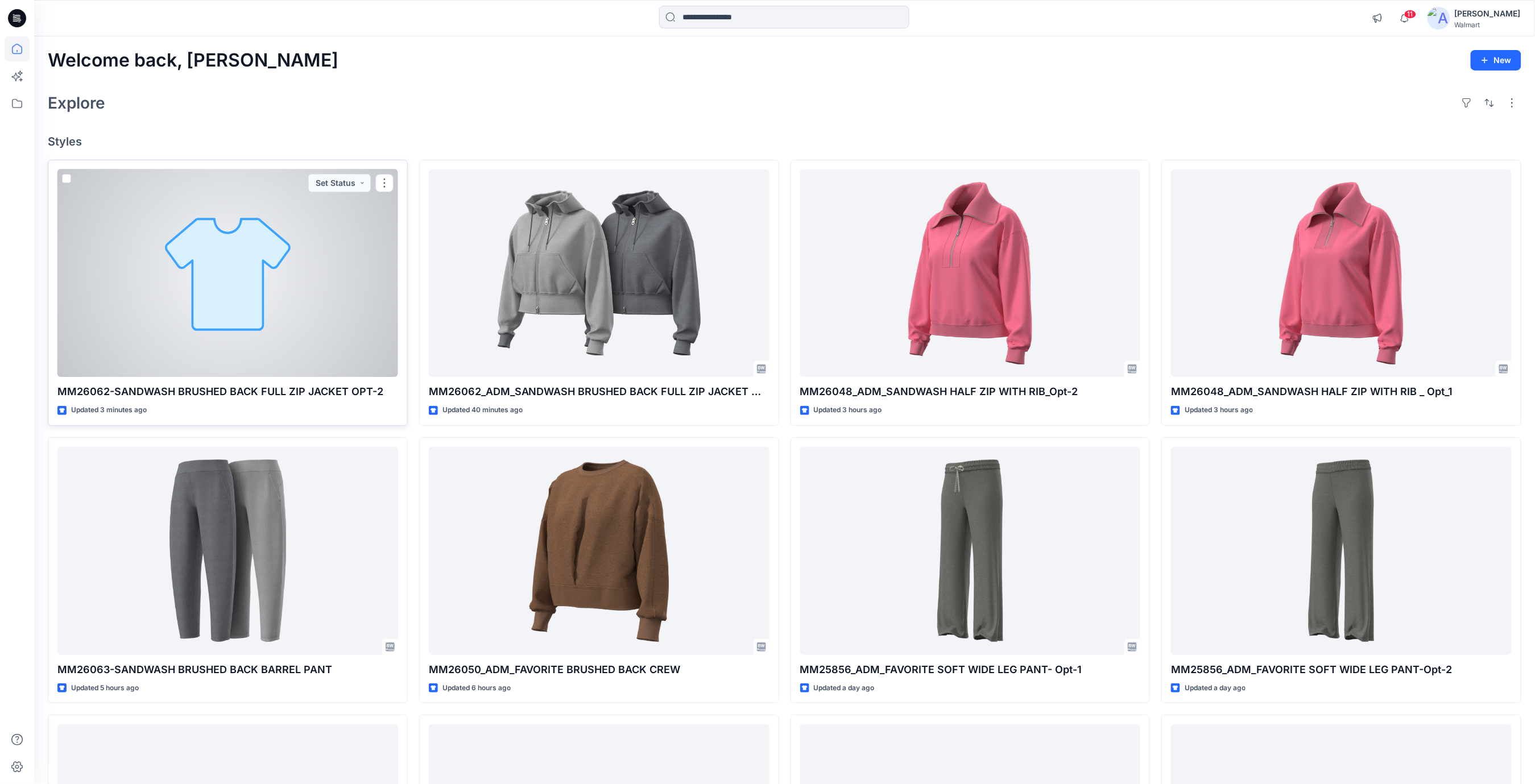
click at [313, 330] on div at bounding box center [227, 273] width 340 height 208
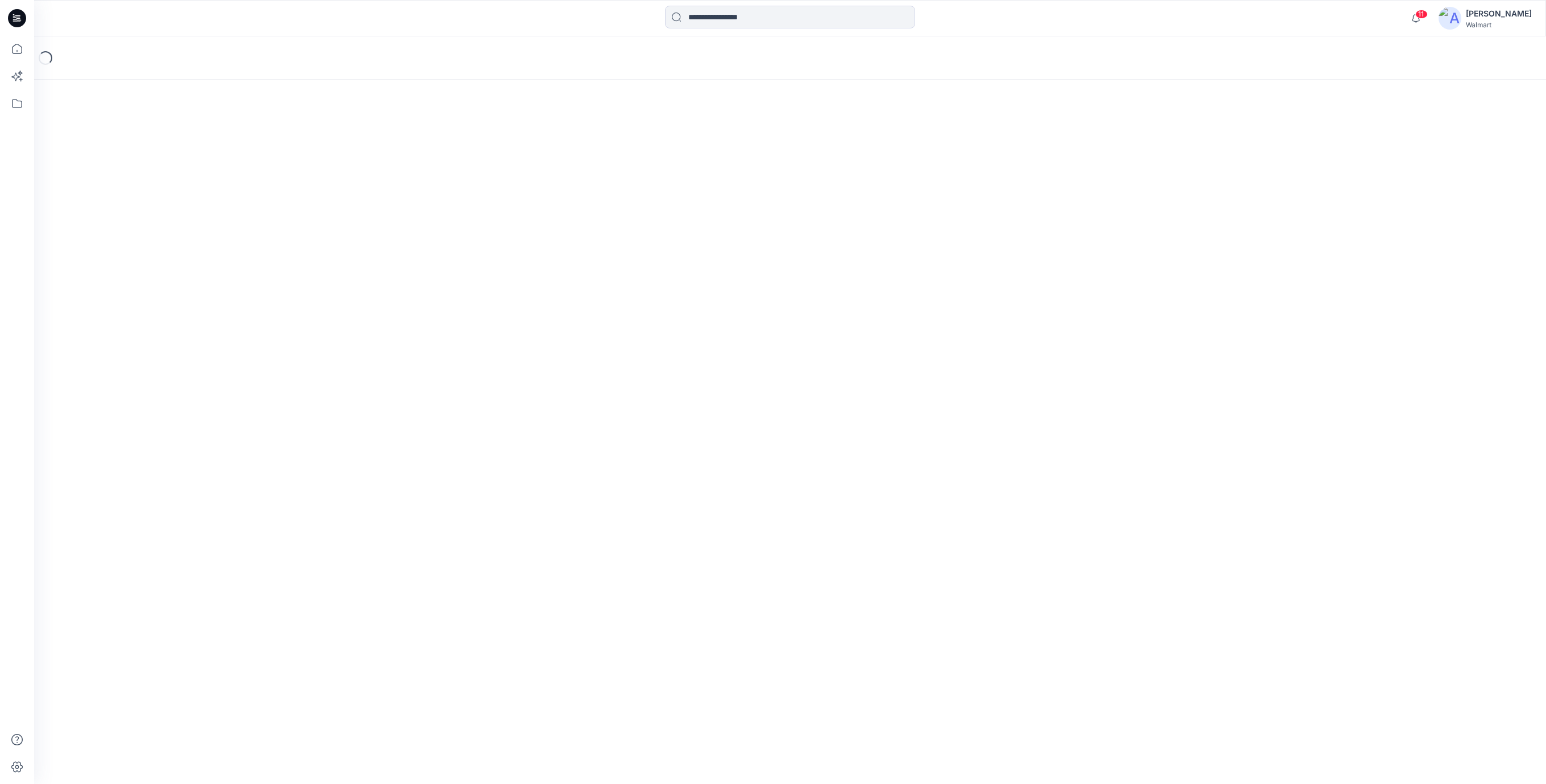
click at [389, 193] on div "Loading..." at bounding box center [789, 410] width 1511 height 747
click at [11, 18] on icon at bounding box center [17, 18] width 18 height 18
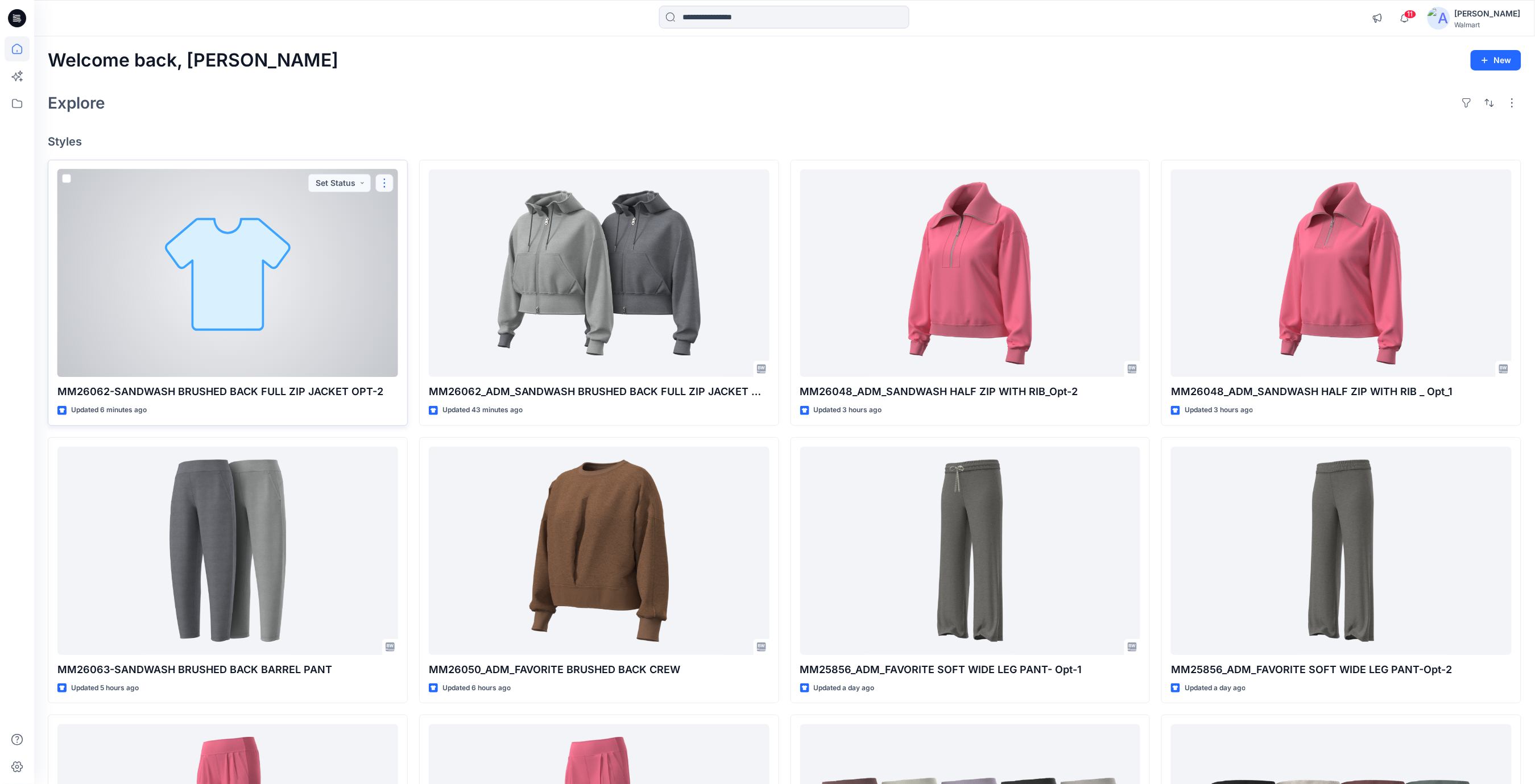
click at [382, 184] on button "button" at bounding box center [384, 183] width 18 height 18
click at [404, 210] on p "Edit" at bounding box center [404, 209] width 14 height 12
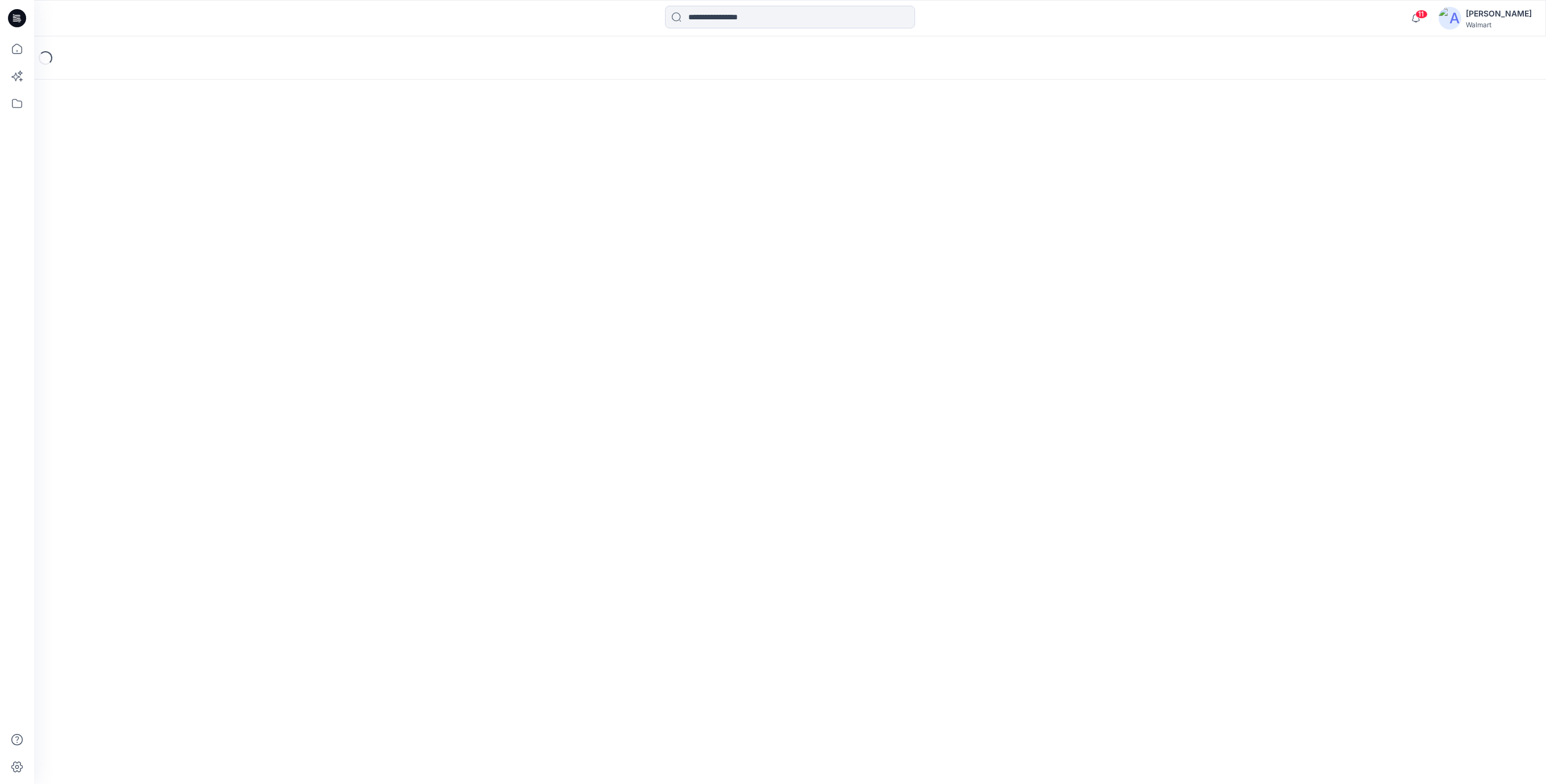
click at [13, 24] on icon at bounding box center [17, 18] width 18 height 18
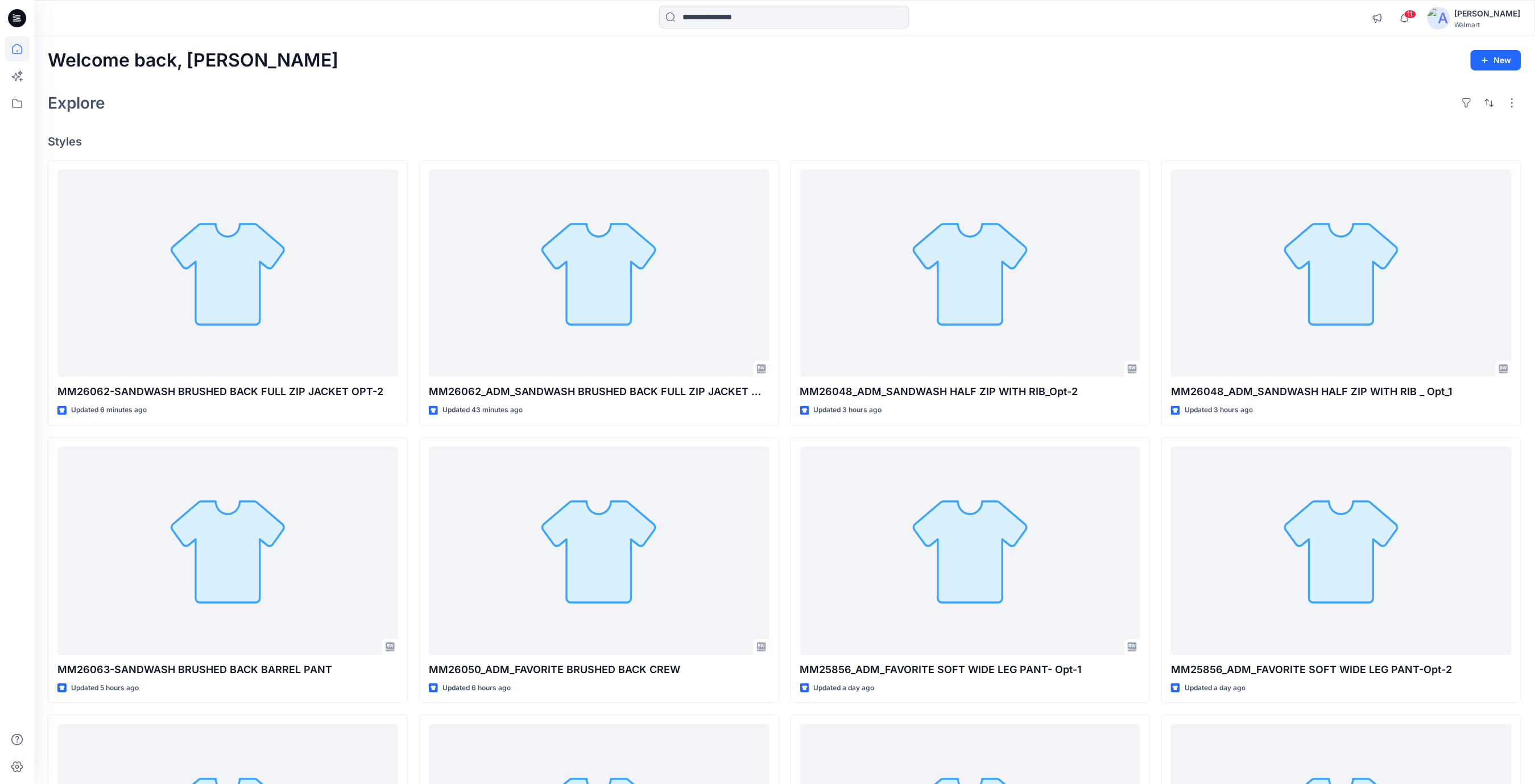
click at [756, 115] on div "Explore" at bounding box center [784, 102] width 1473 height 27
click at [845, 104] on div "Explore" at bounding box center [784, 102] width 1473 height 27
